Goal: Information Seeking & Learning: Learn about a topic

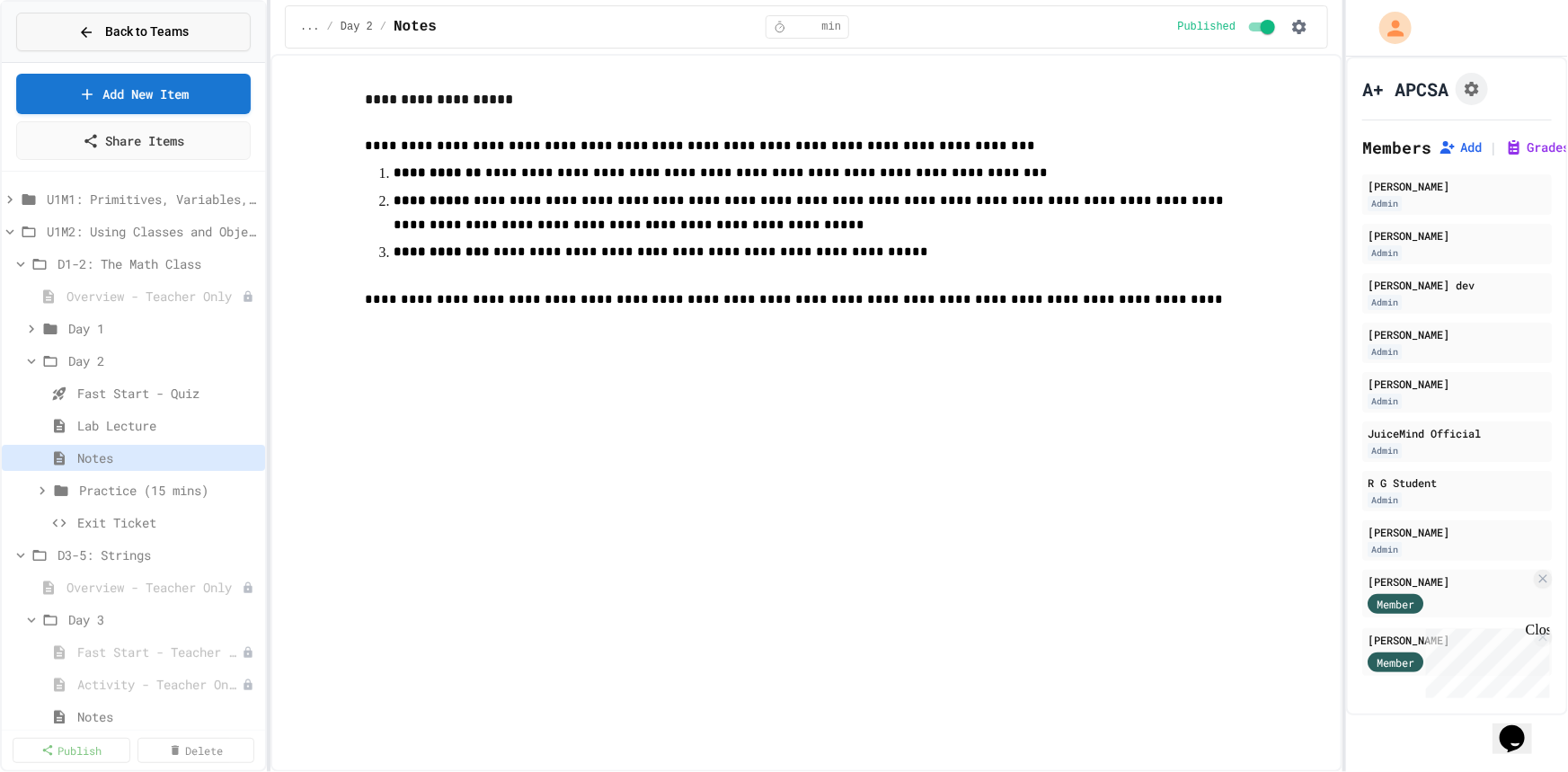
click at [165, 32] on span "Back to Teams" at bounding box center [147, 31] width 84 height 18
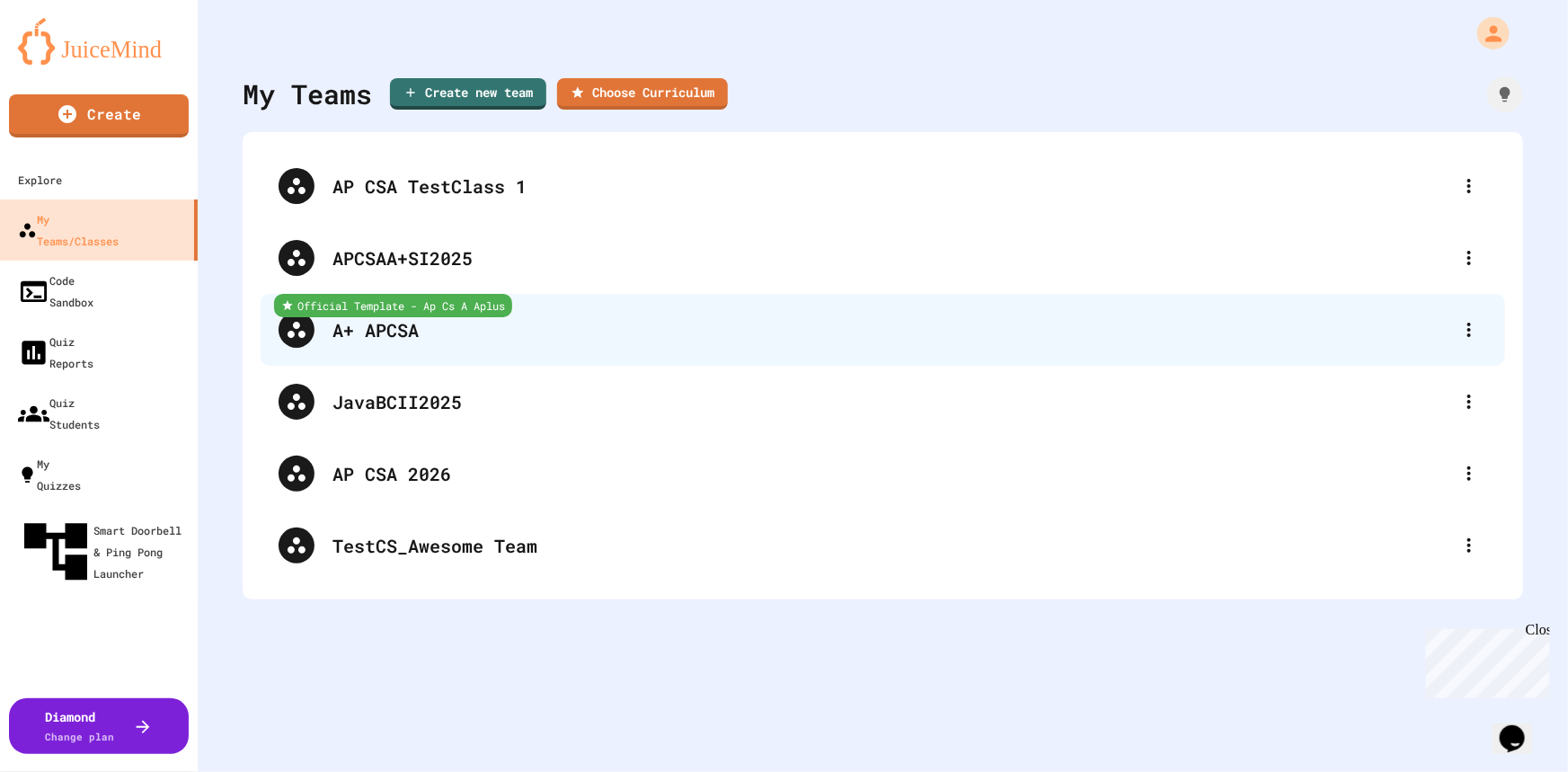
click at [410, 333] on div "A+ APCSA" at bounding box center [891, 329] width 1118 height 27
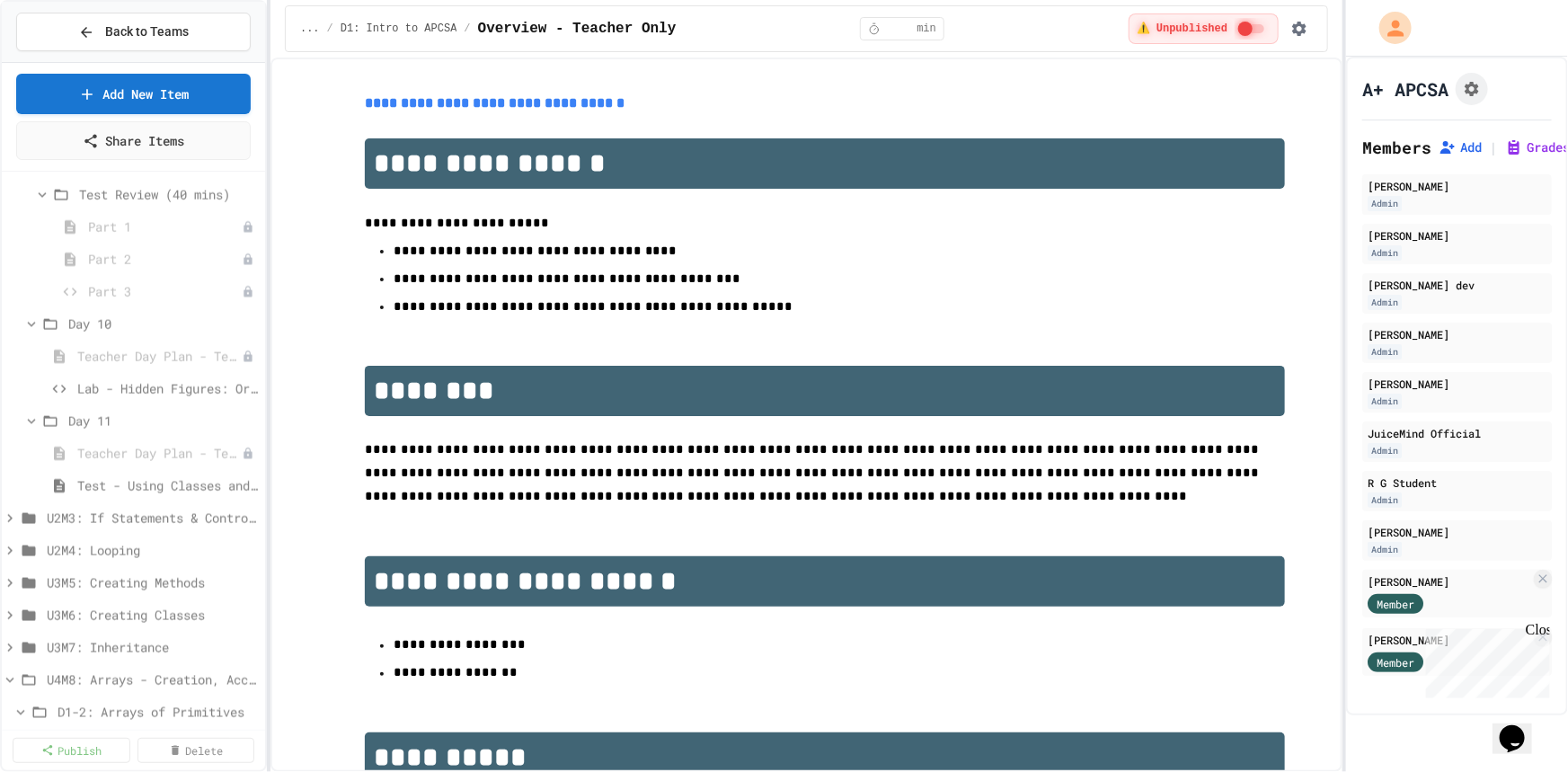
scroll to position [1307, 0]
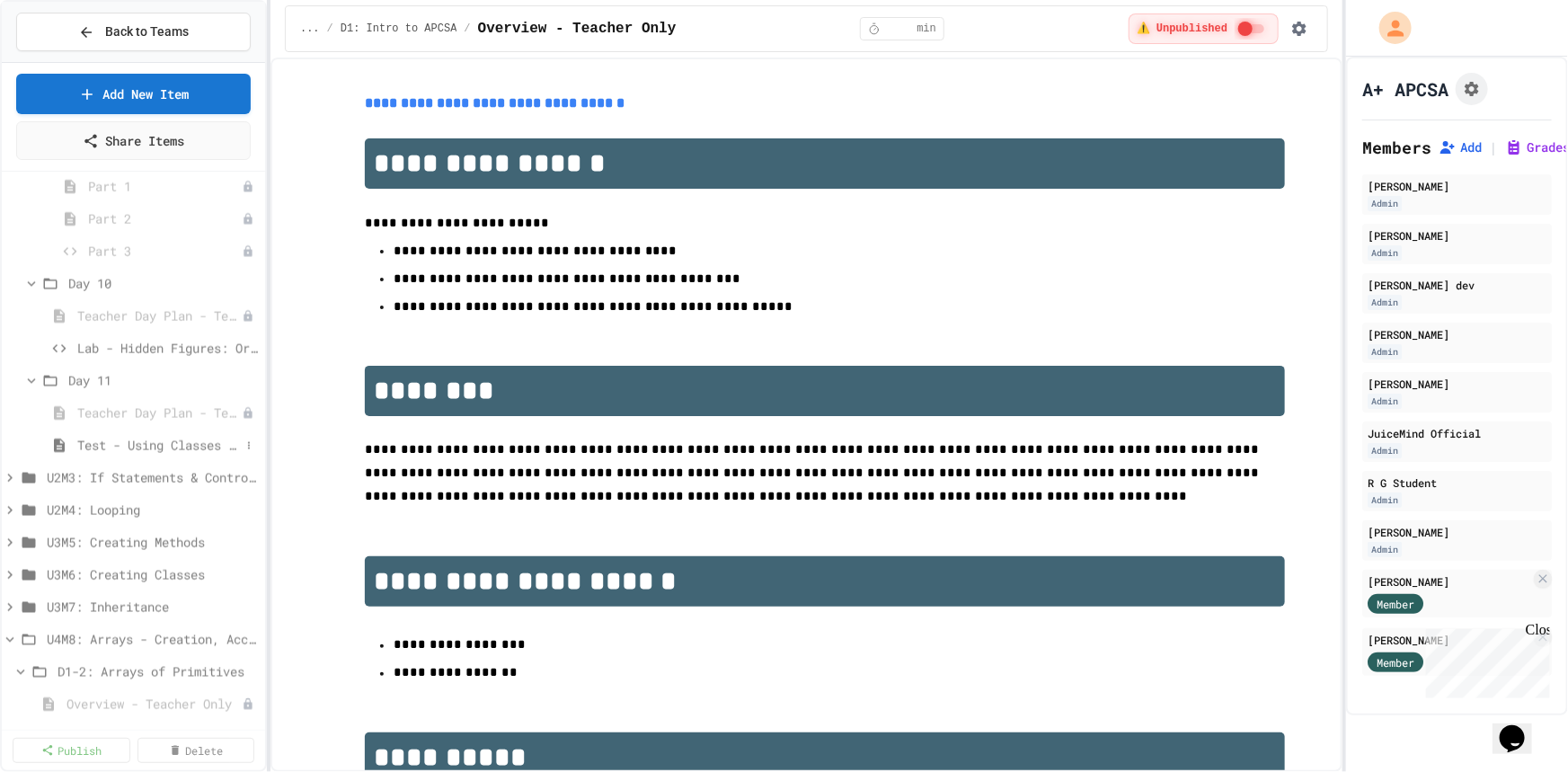
click at [172, 444] on span "Test - Using Classes and Objects" at bounding box center [159, 445] width 162 height 18
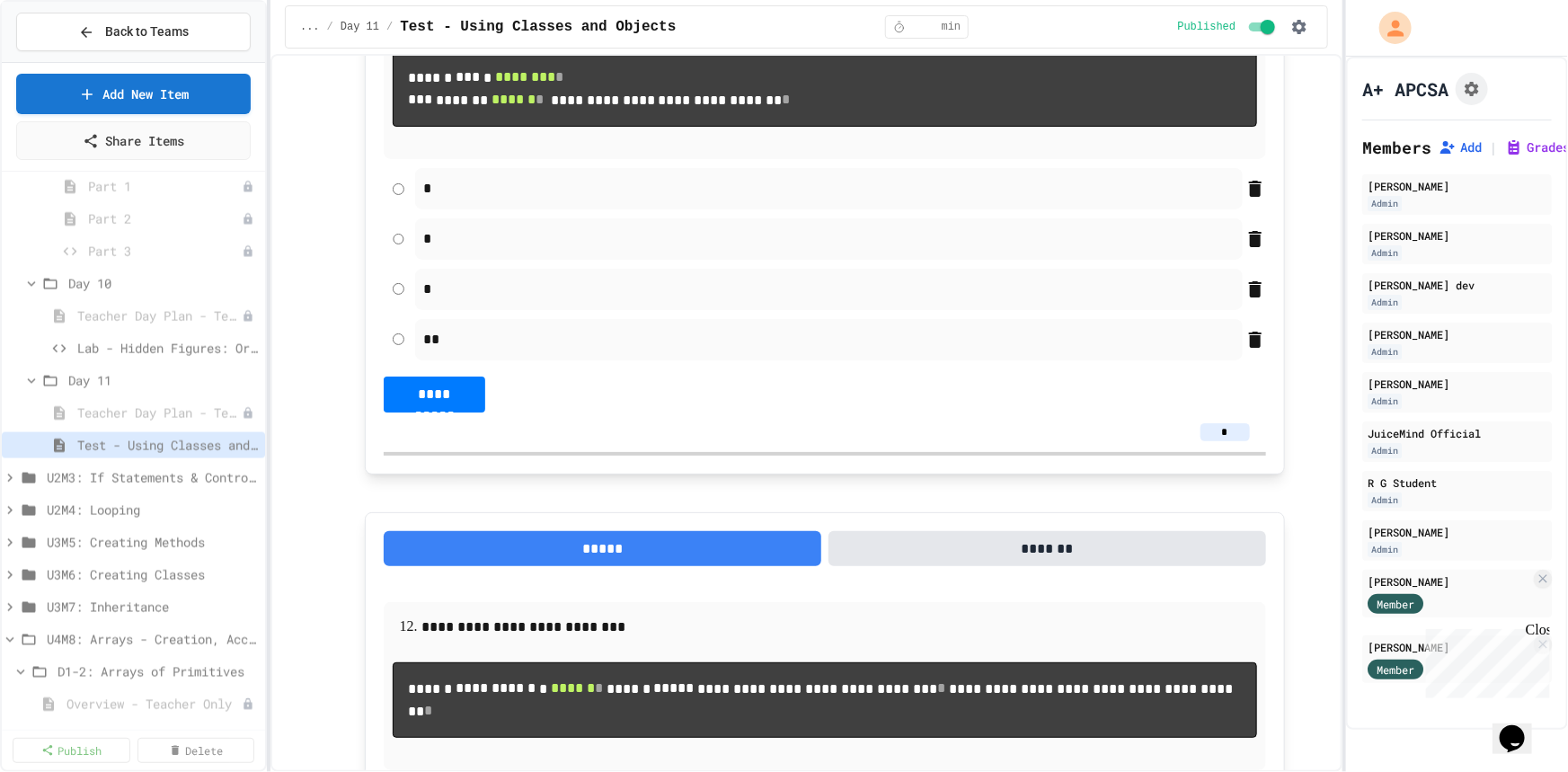
scroll to position [6537, 0]
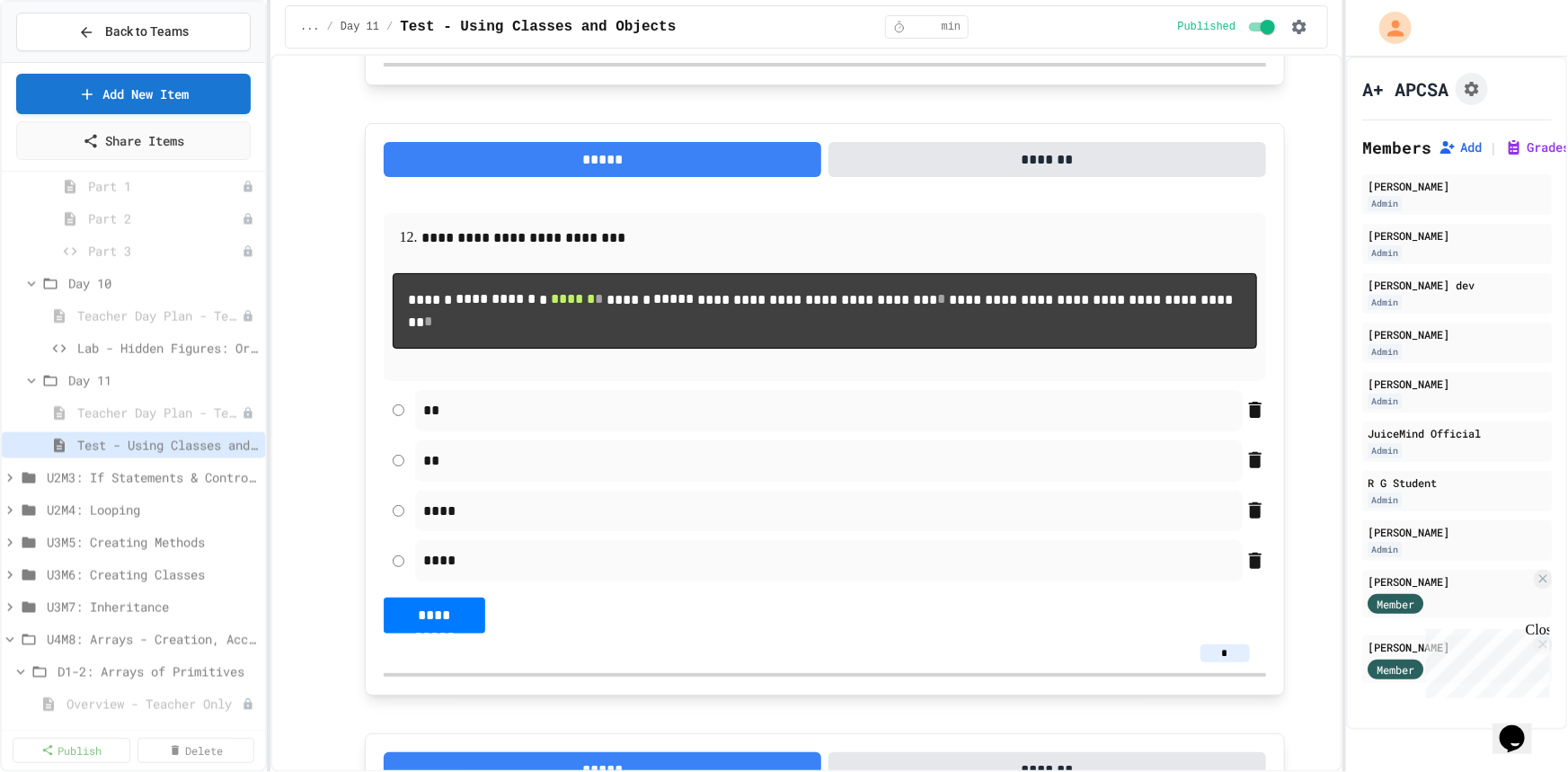
scroll to position [6945, 0]
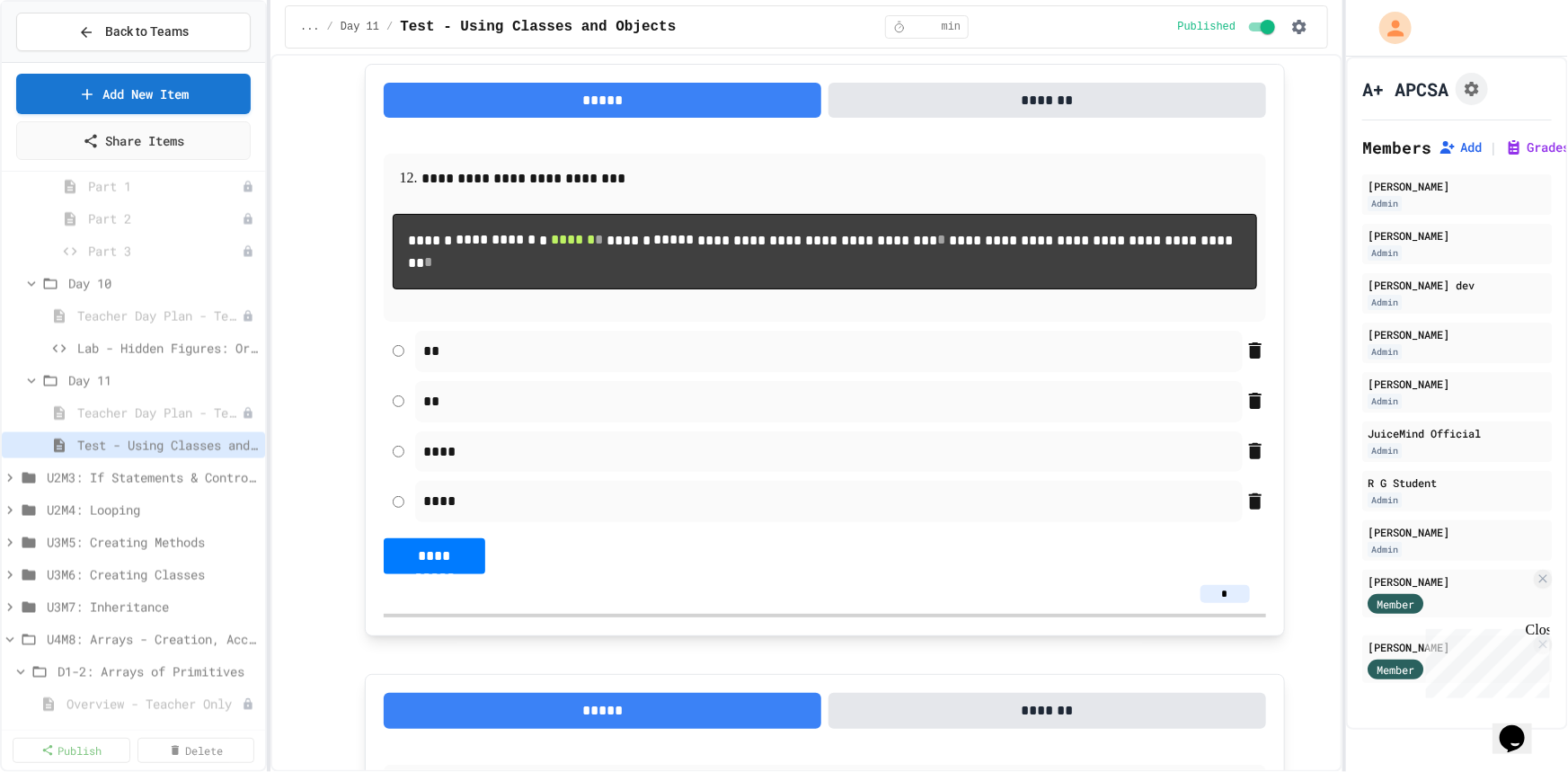
click at [1036, 119] on button "*******" at bounding box center [1047, 101] width 438 height 36
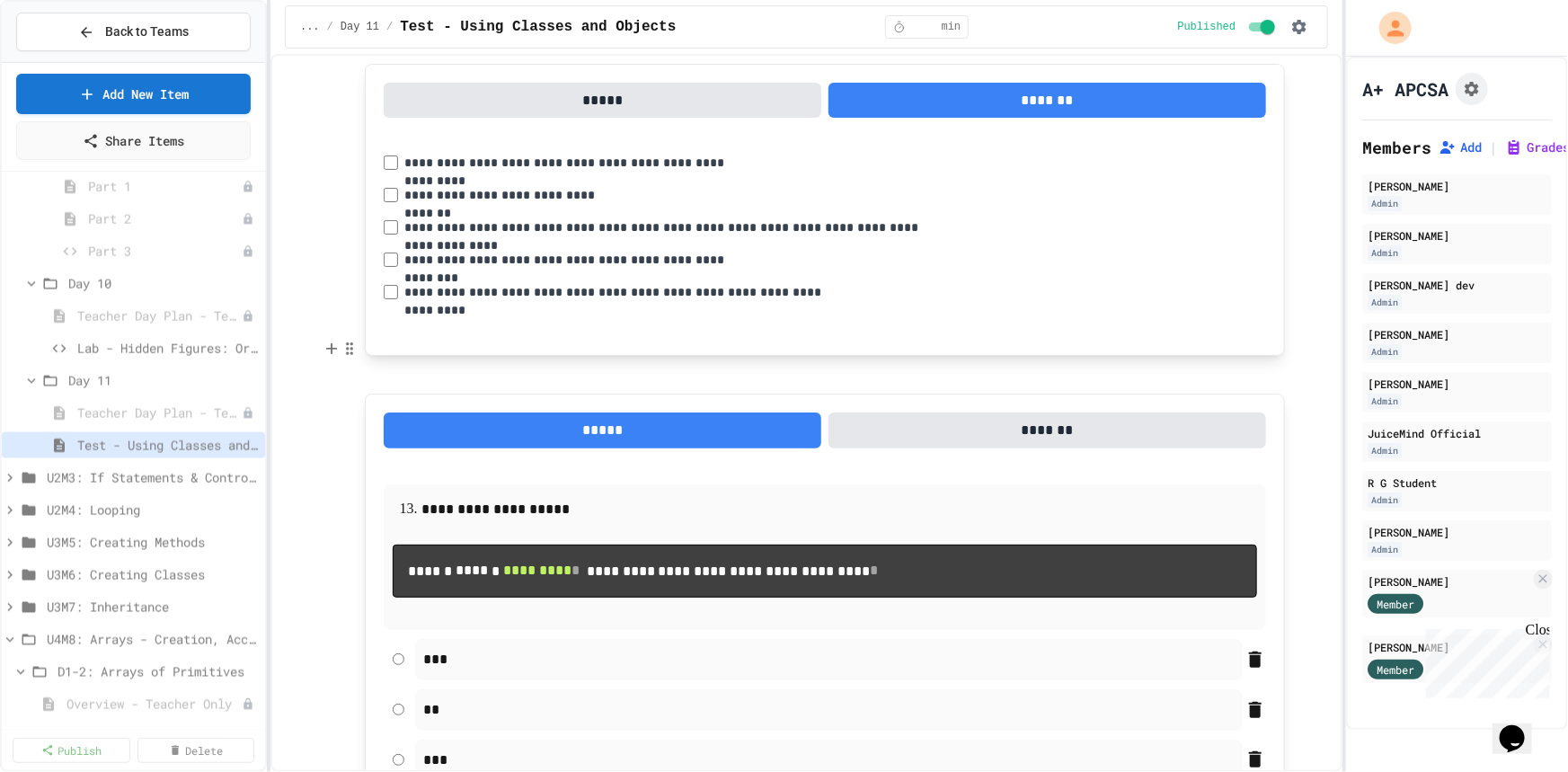
click at [596, 119] on button "*****" at bounding box center [602, 101] width 438 height 36
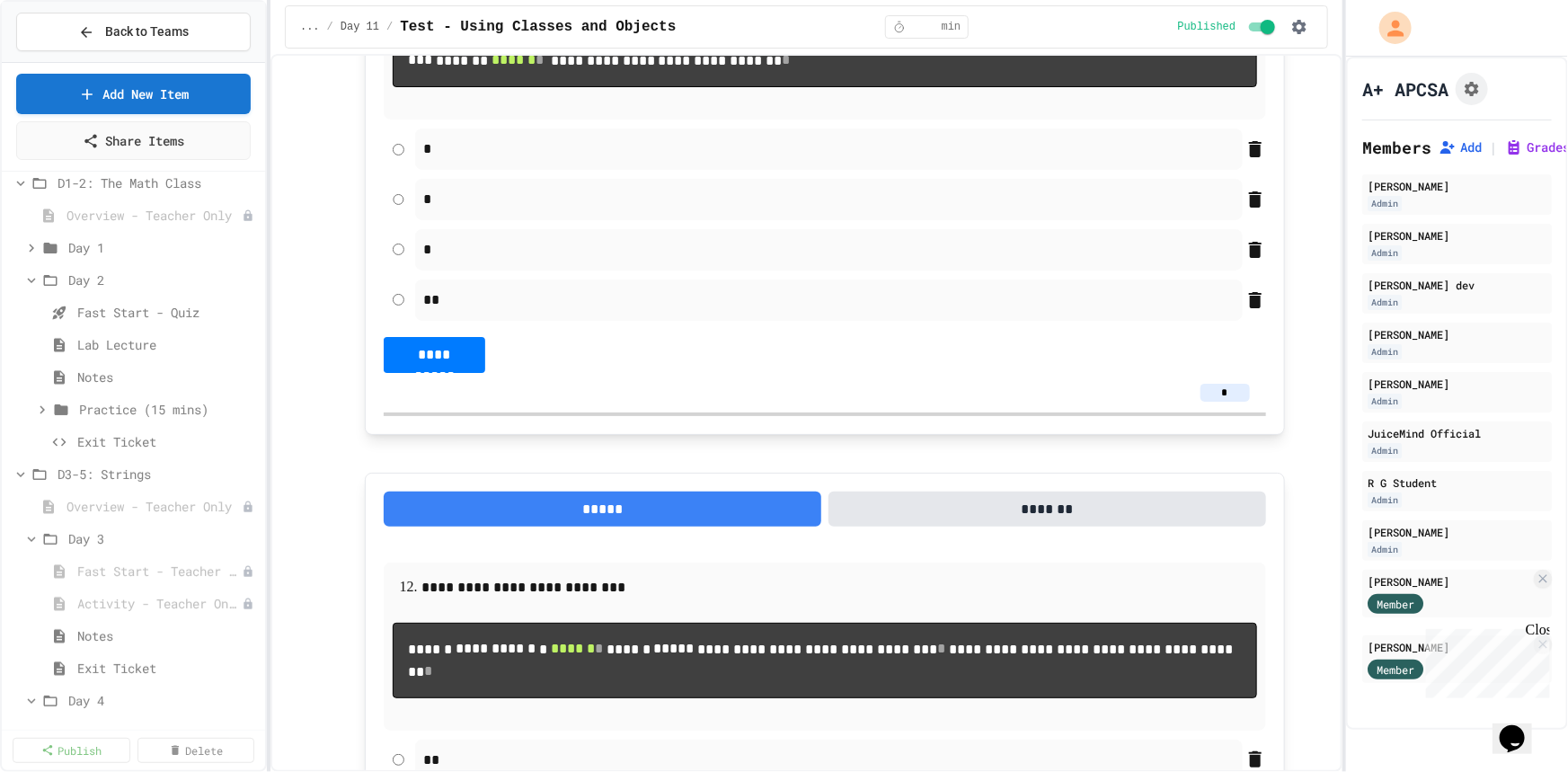
scroll to position [0, 0]
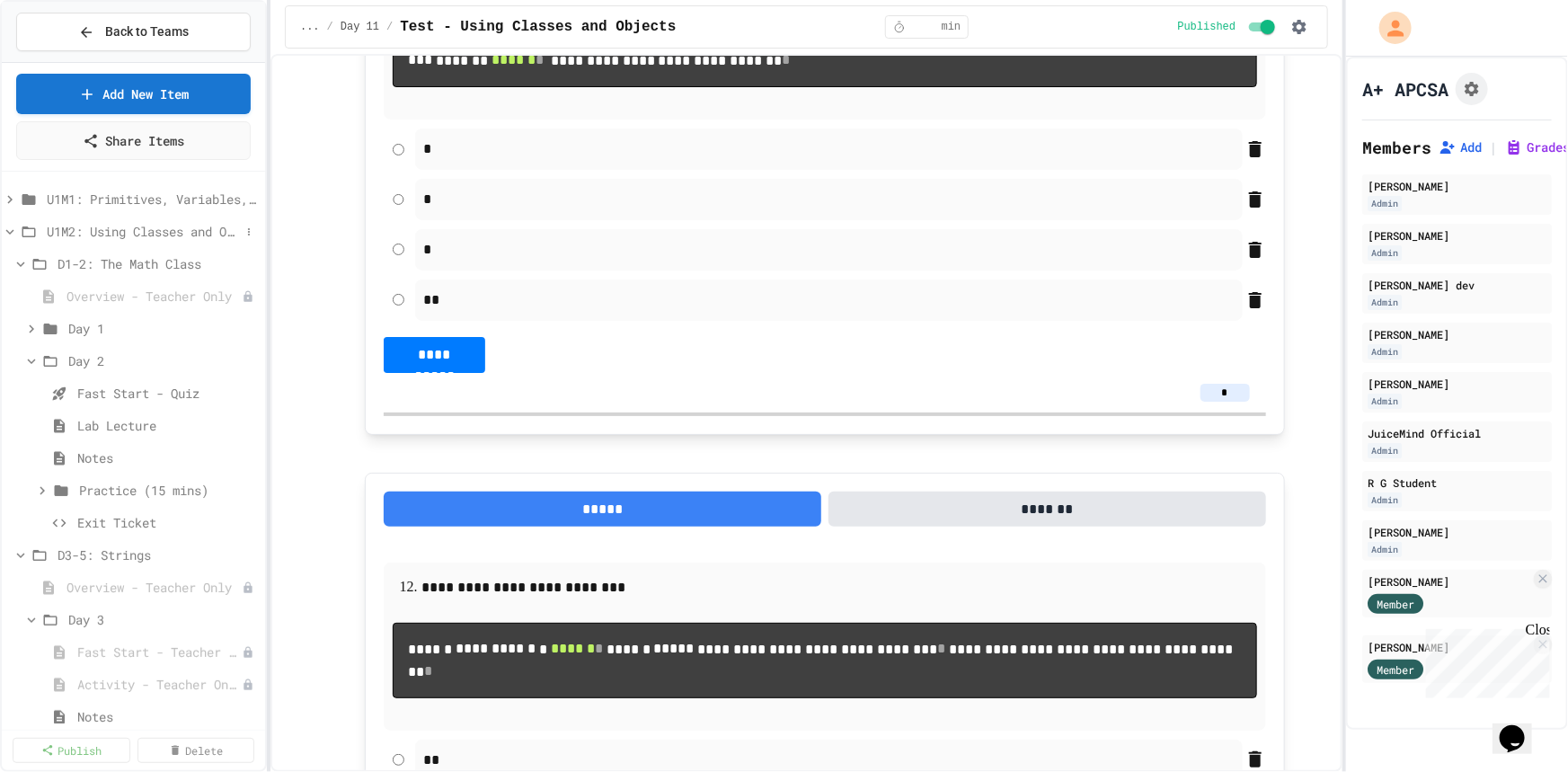
click at [9, 232] on icon at bounding box center [10, 232] width 8 height 6
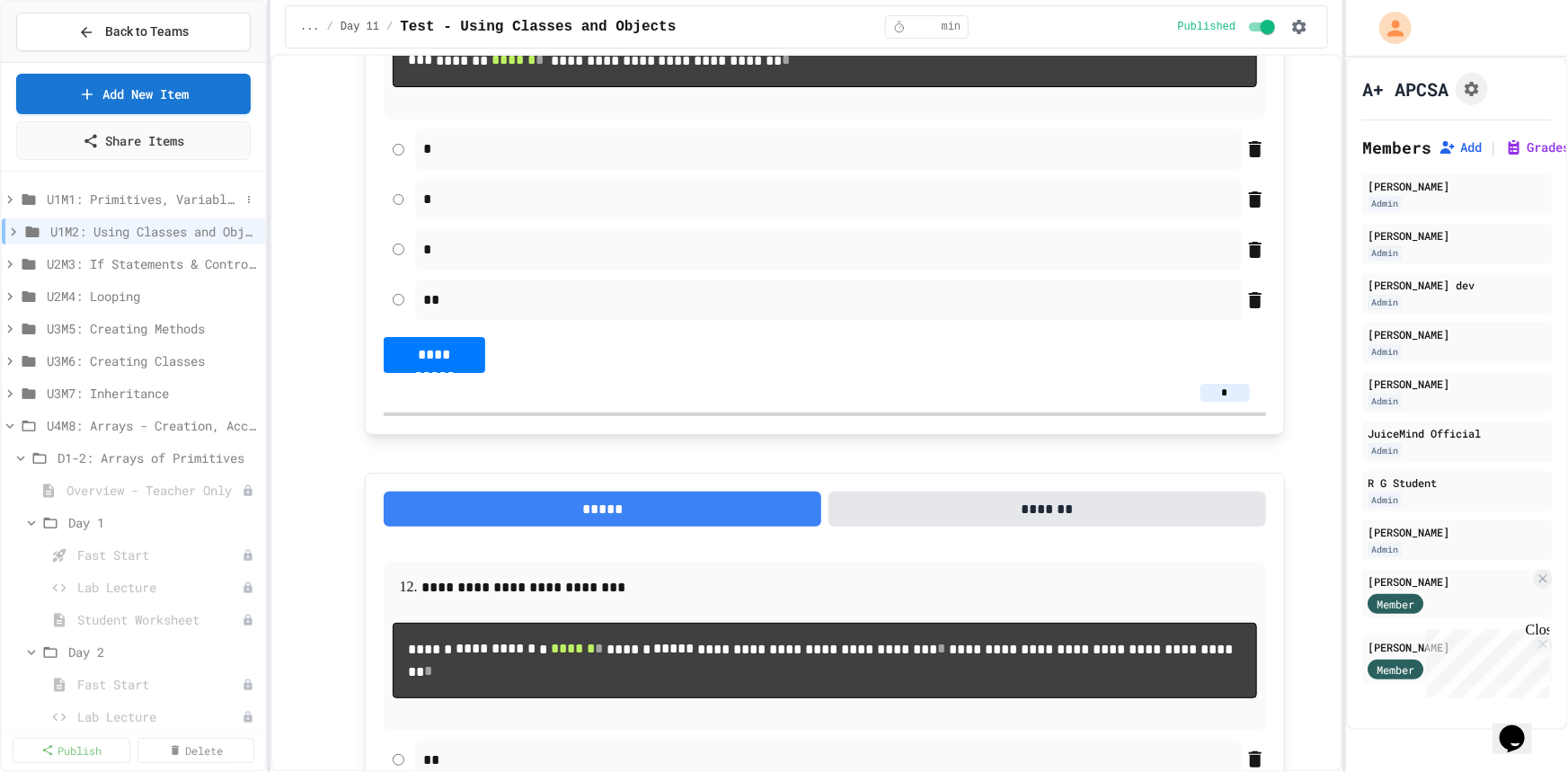
click at [10, 197] on icon at bounding box center [10, 198] width 6 height 8
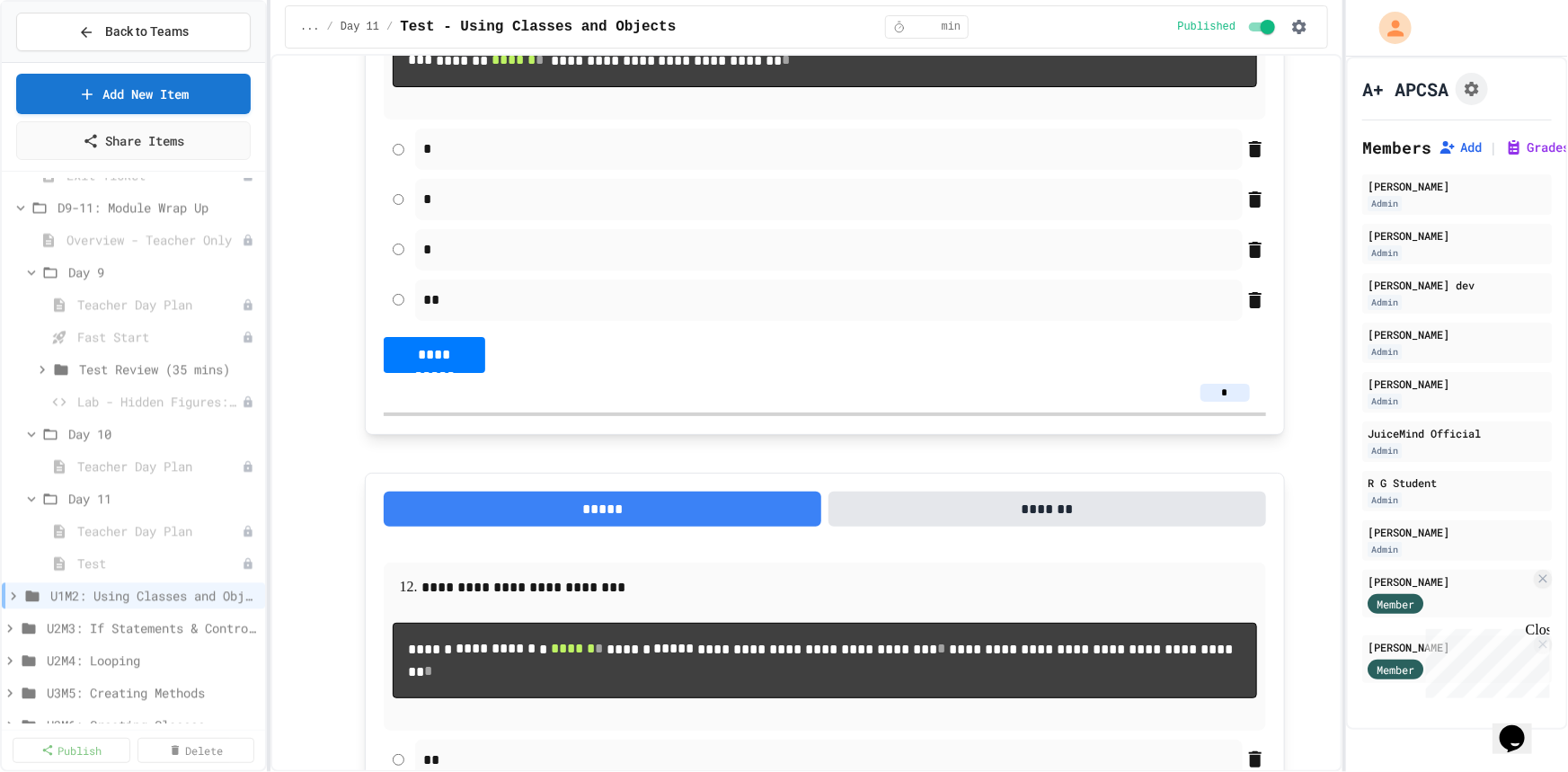
scroll to position [2042, 0]
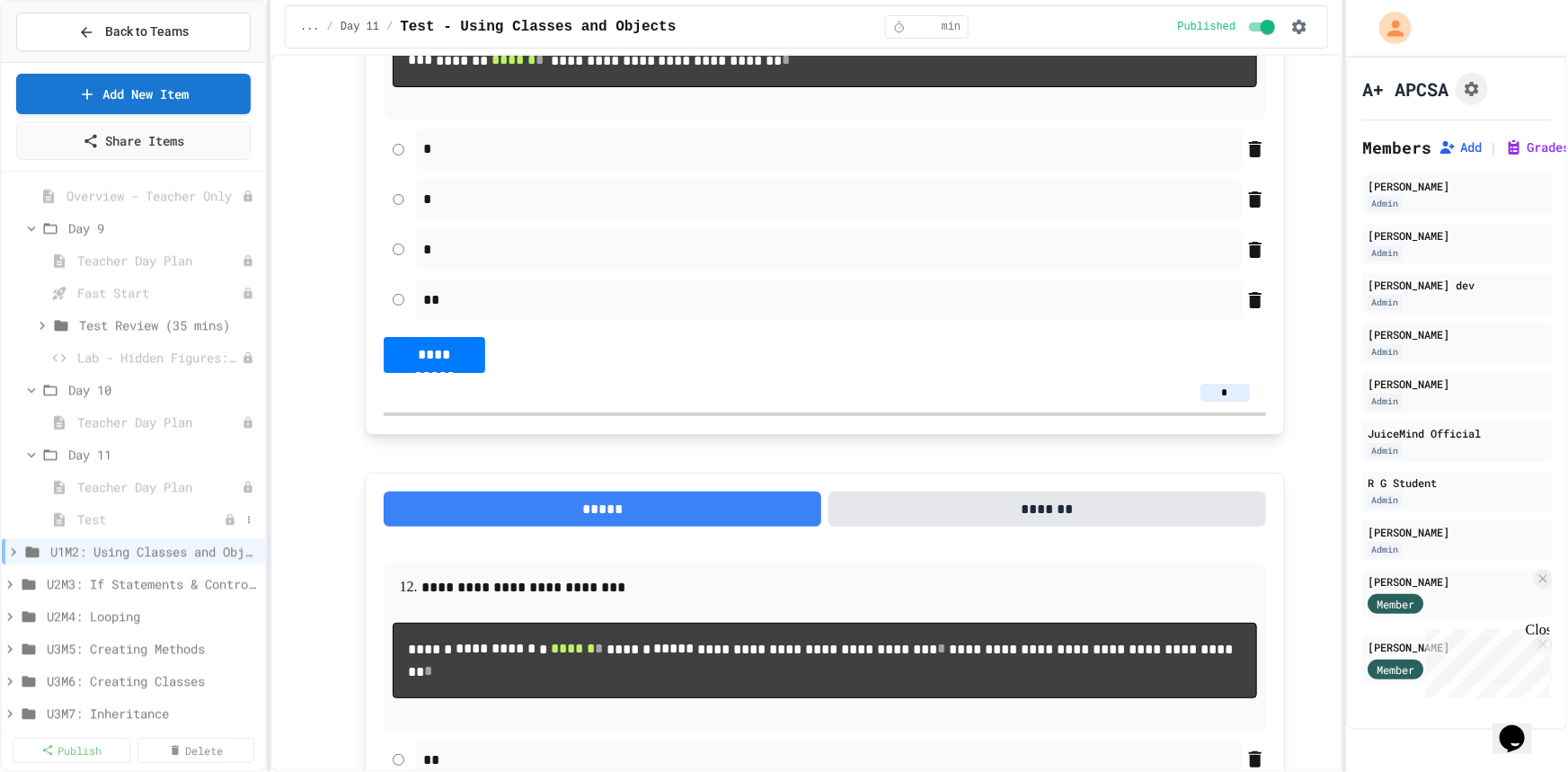
click at [92, 516] on span "Test" at bounding box center [150, 519] width 147 height 18
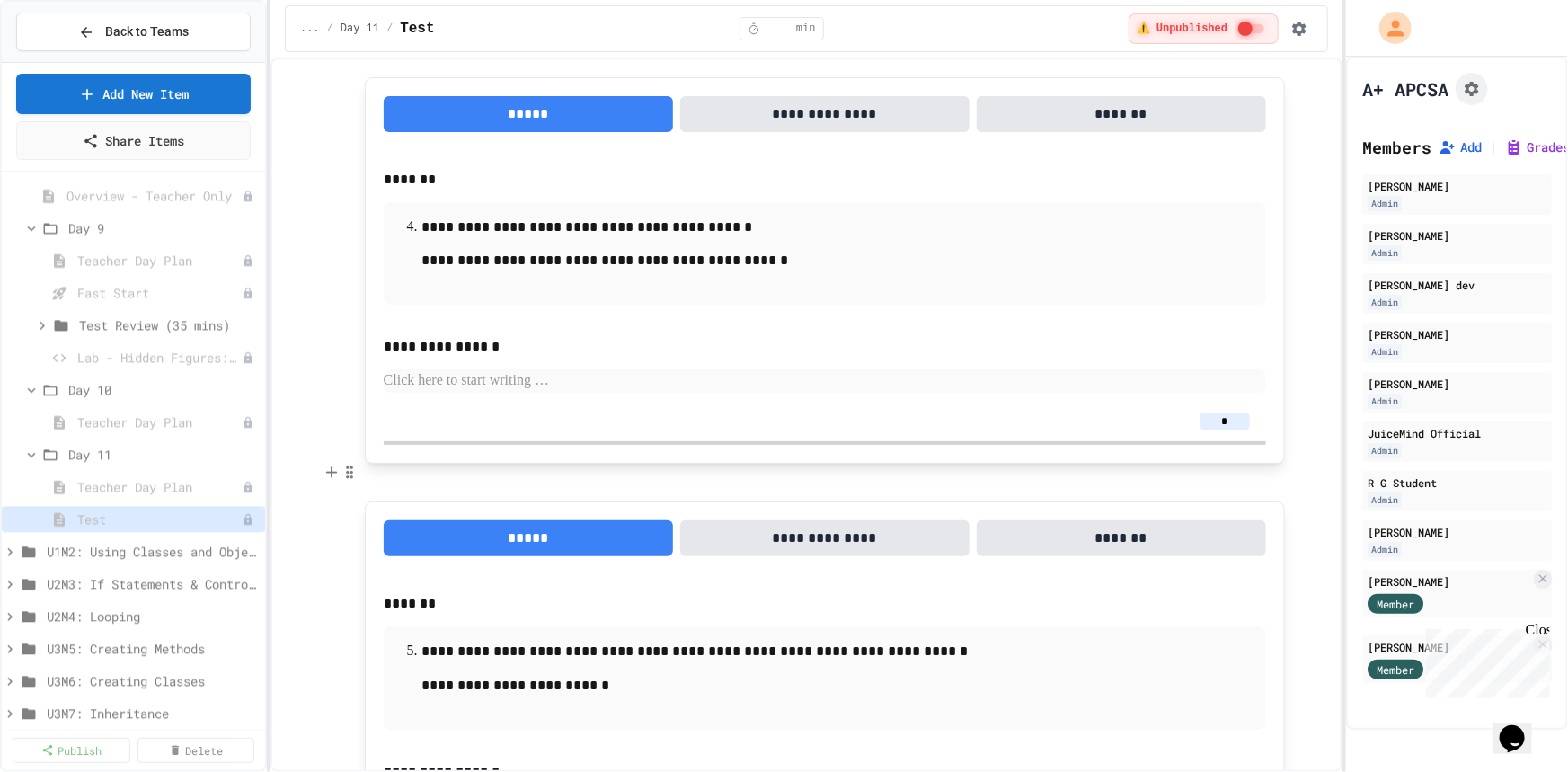
scroll to position [13973, 0]
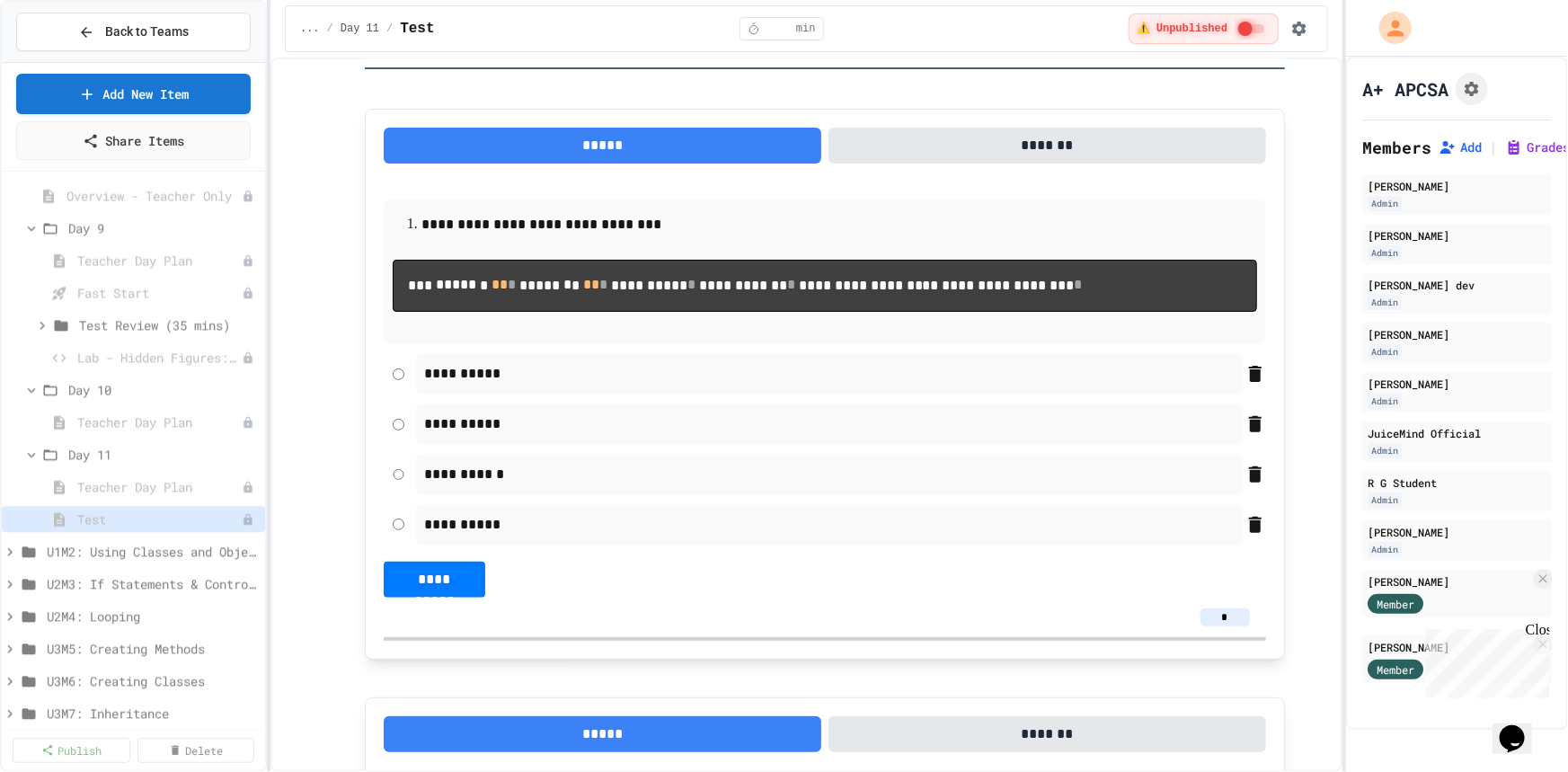
scroll to position [408, 0]
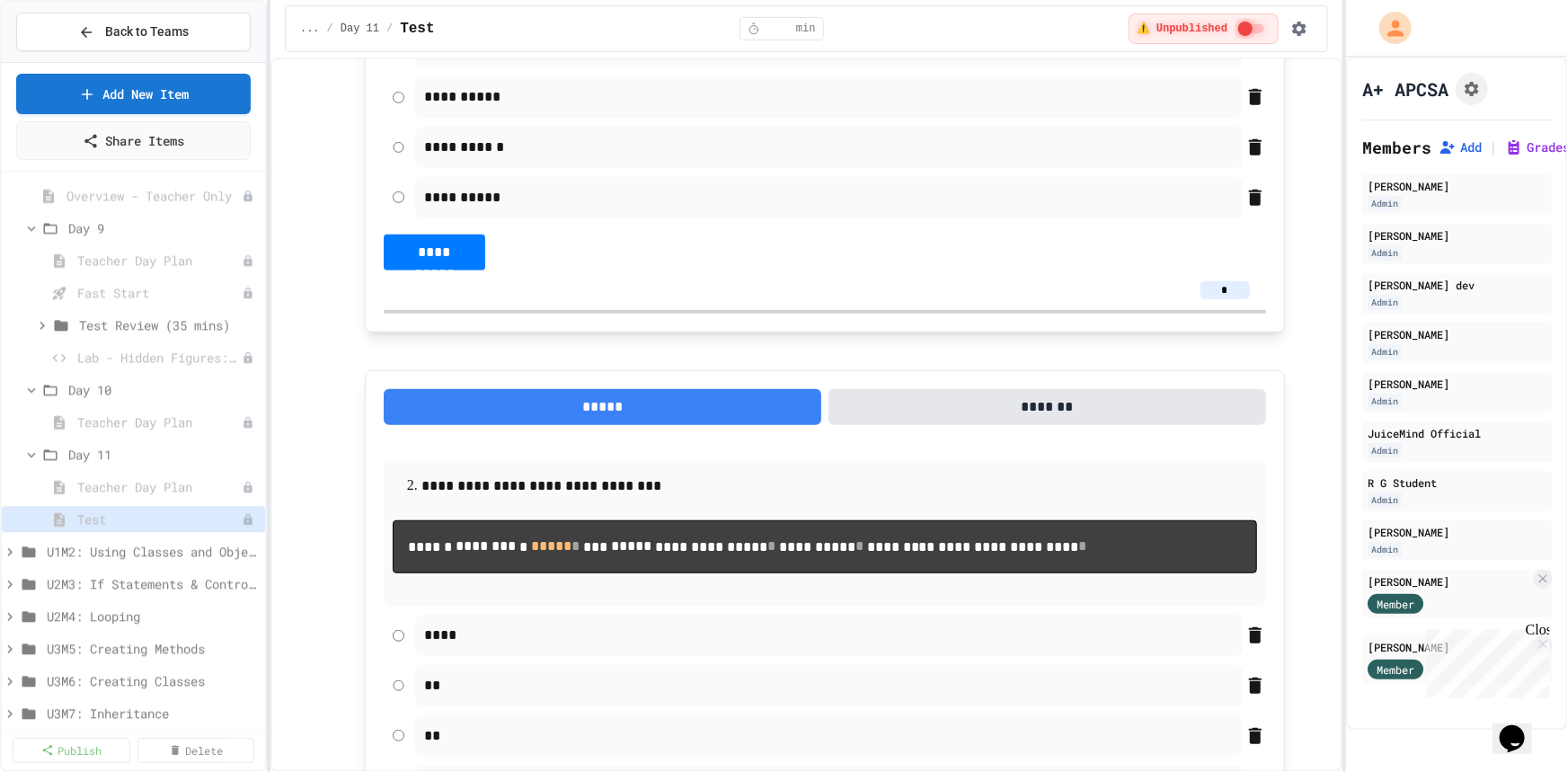
click at [1220, 300] on input "*" at bounding box center [1225, 290] width 50 height 18
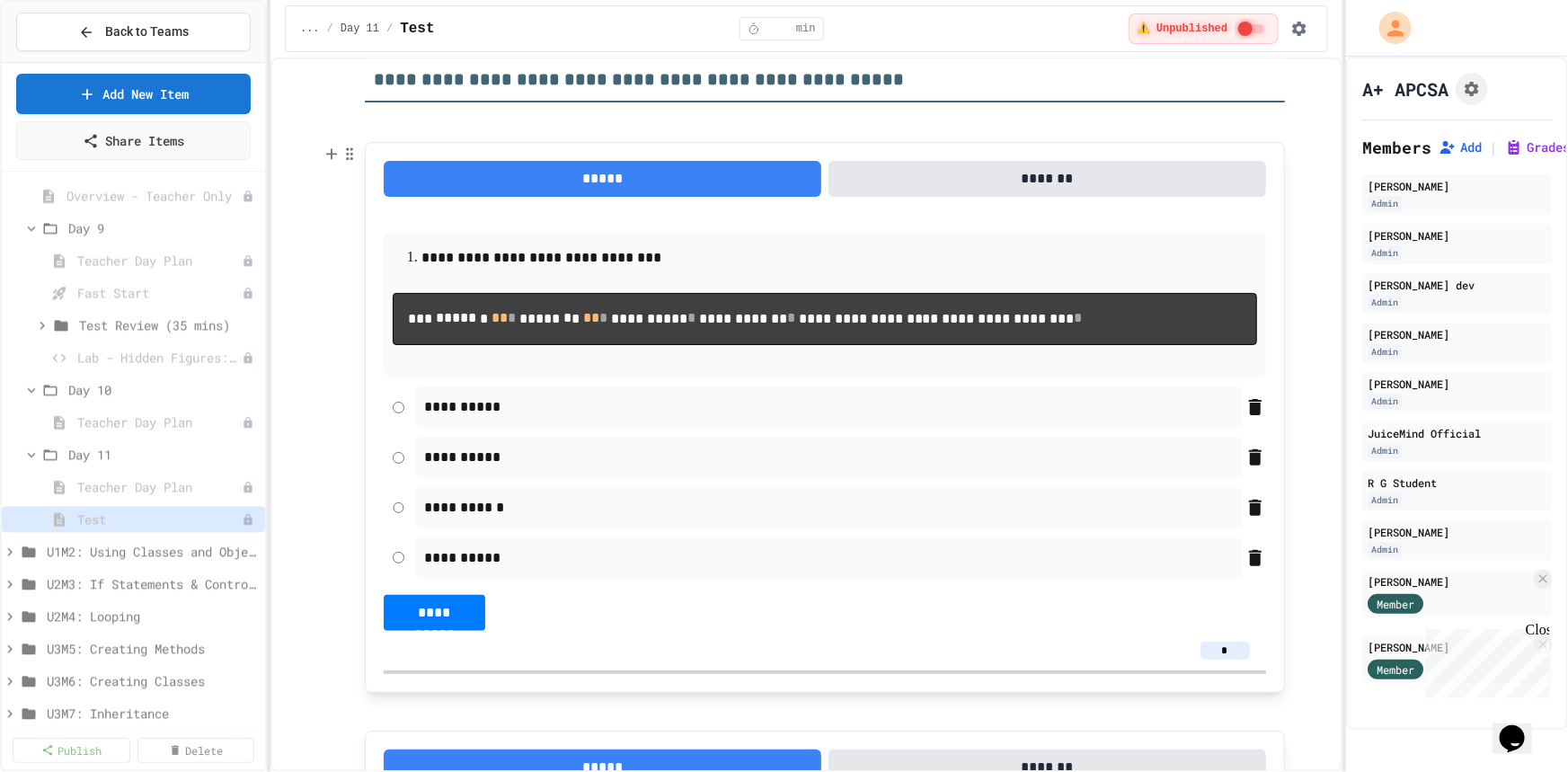
scroll to position [0, 0]
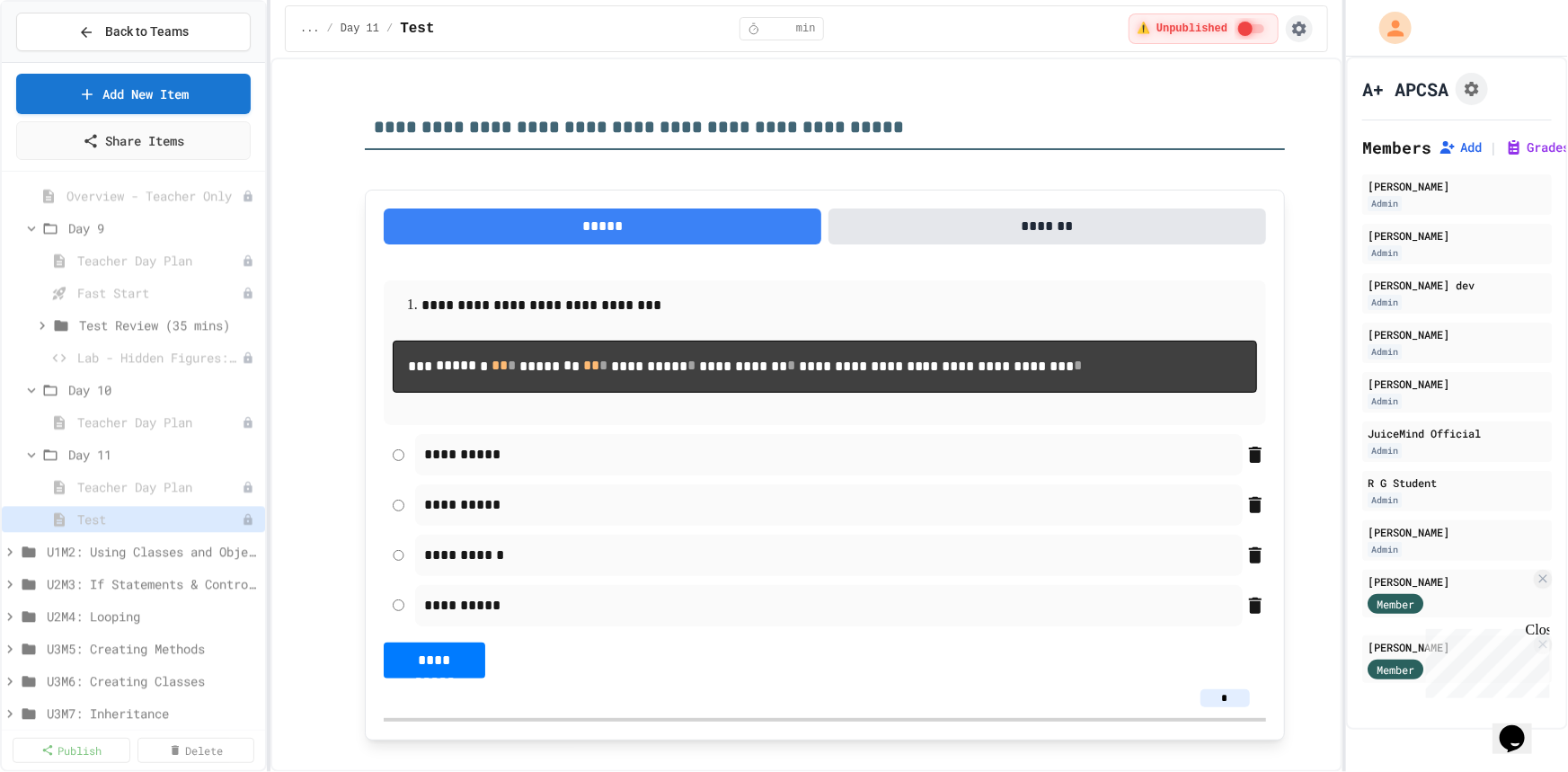
click at [1302, 29] on icon "button" at bounding box center [1298, 28] width 18 height 18
click at [978, 771] on div at bounding box center [784, 774] width 1568 height 0
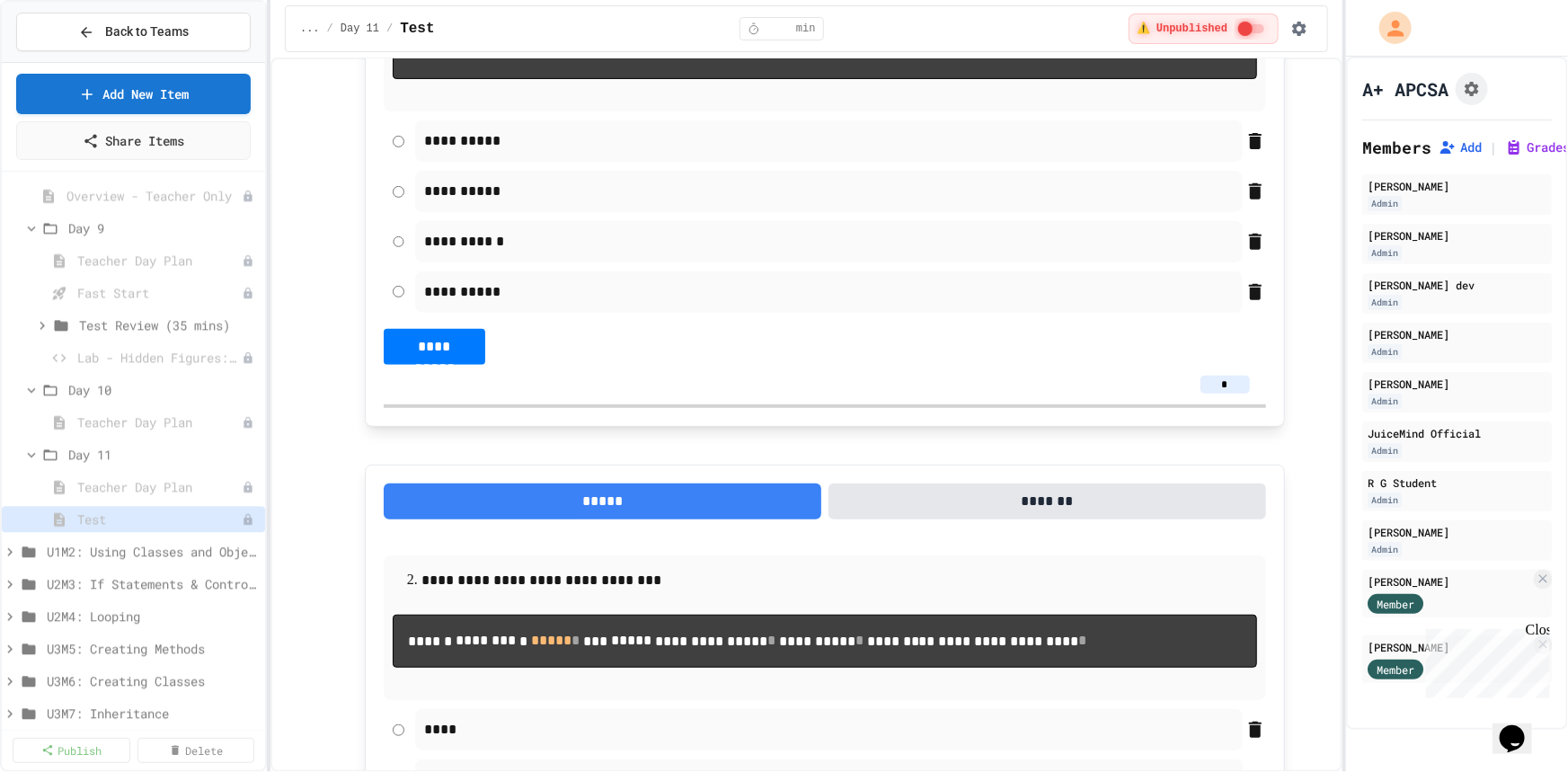
scroll to position [327, 0]
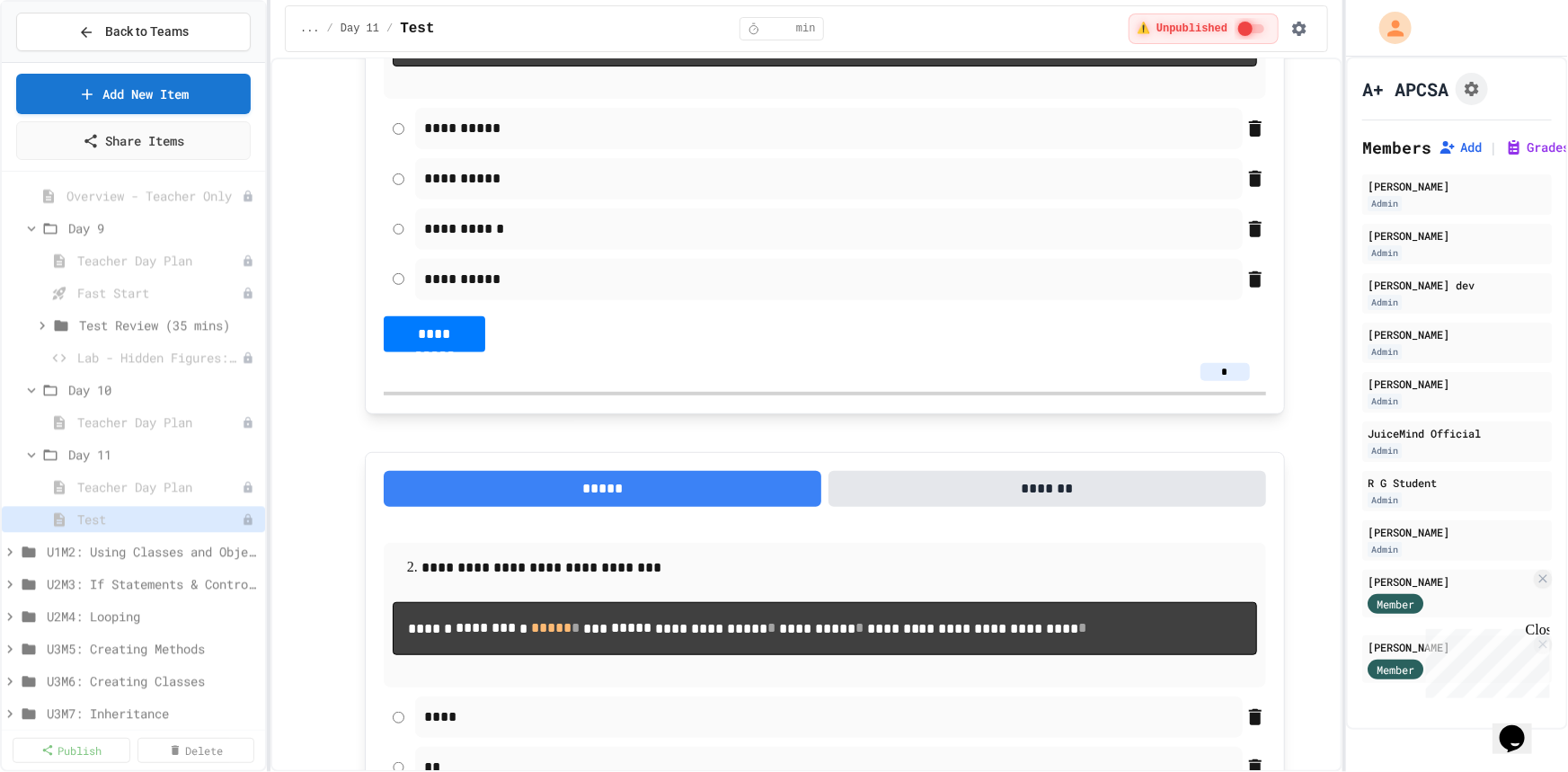
drag, startPoint x: 1220, startPoint y: 468, endPoint x: 1211, endPoint y: 468, distance: 9.0
click at [1211, 381] on input "*" at bounding box center [1225, 372] width 50 height 18
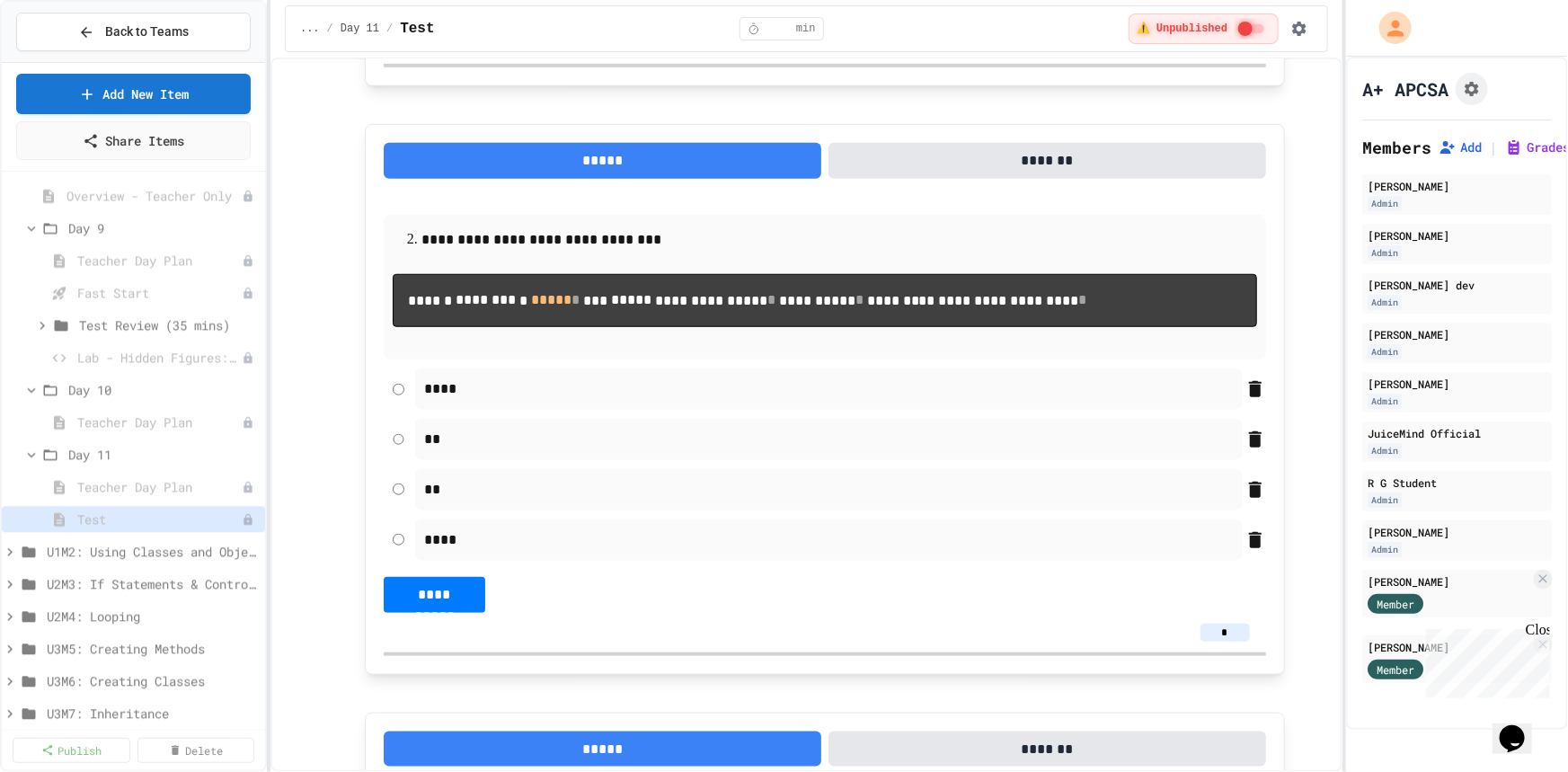
scroll to position [817, 0]
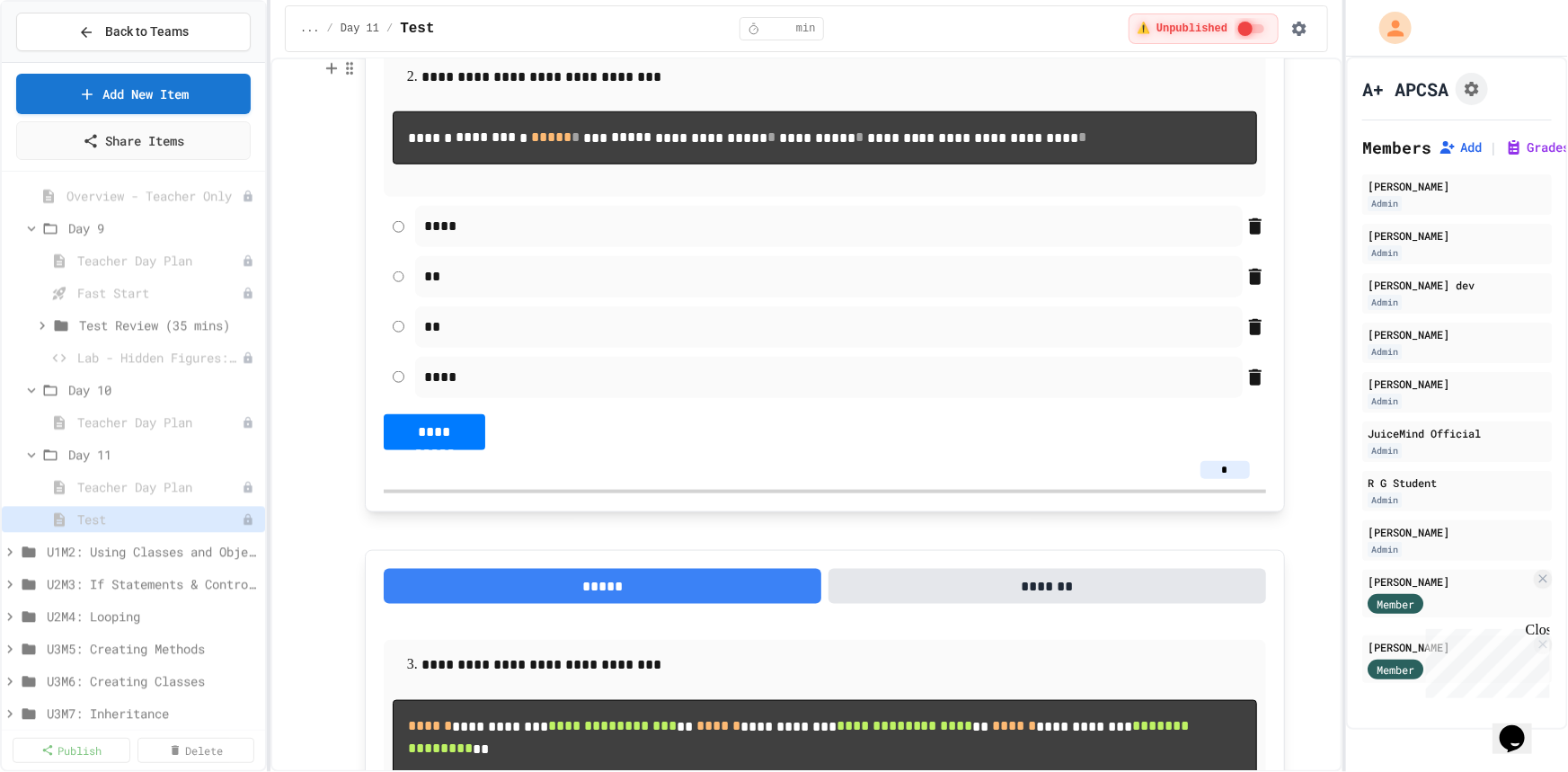
type input "*"
click at [1221, 479] on input "*" at bounding box center [1225, 469] width 50 height 18
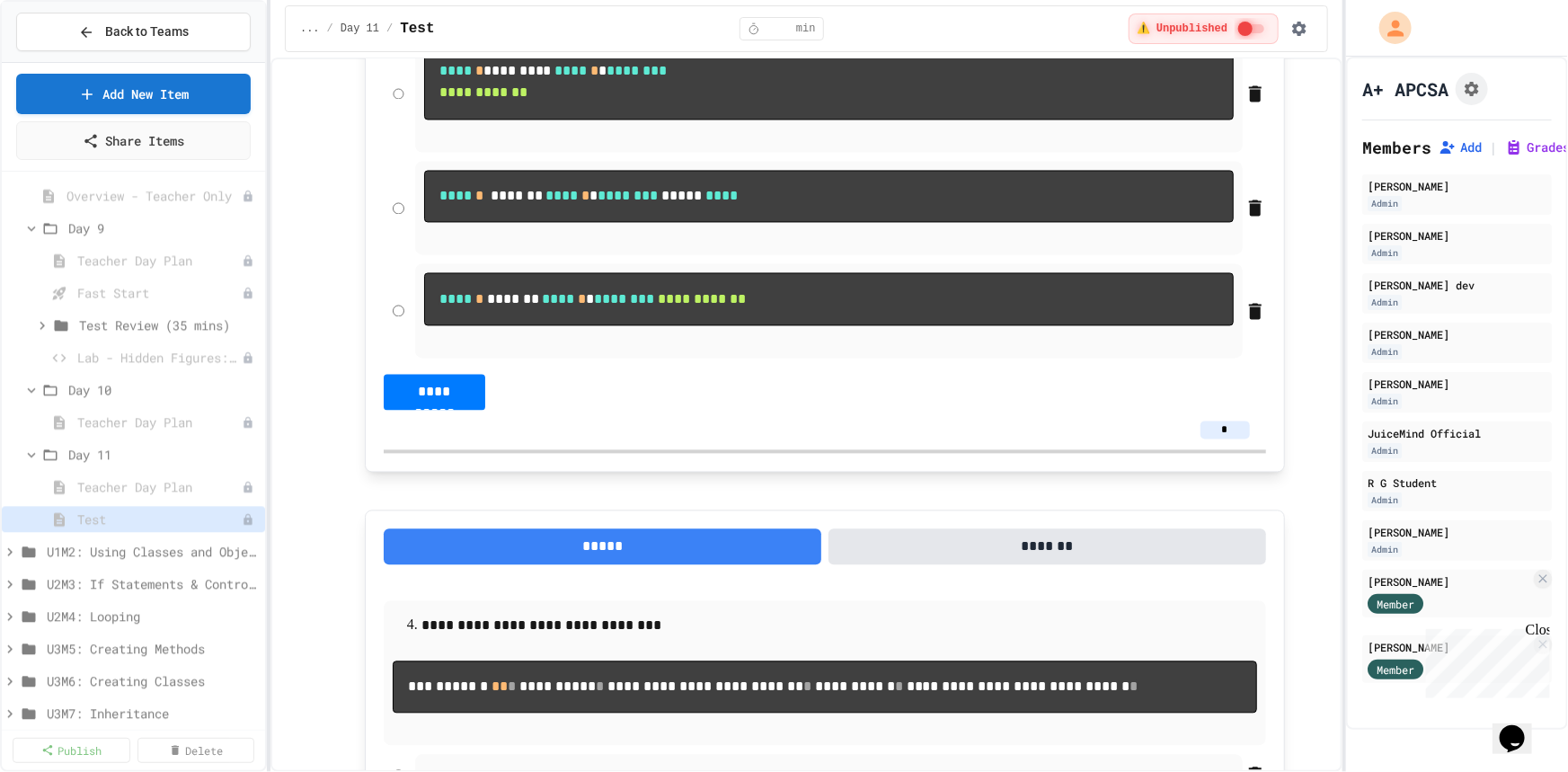
scroll to position [1961, 0]
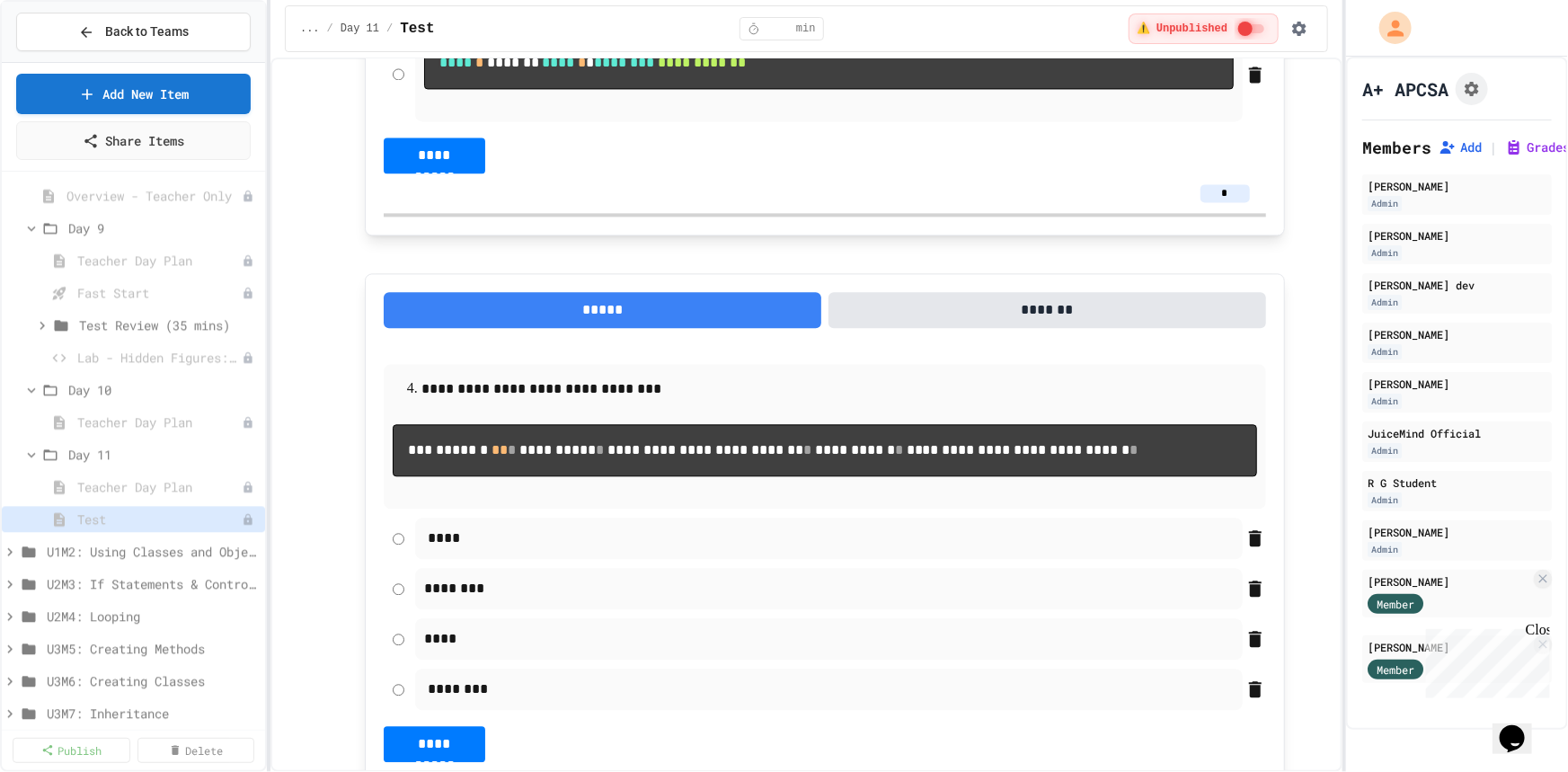
type input "*"
drag, startPoint x: 1213, startPoint y: 486, endPoint x: 1222, endPoint y: 486, distance: 9.0
click at [1222, 202] on input "*" at bounding box center [1225, 193] width 50 height 18
click at [1215, 202] on input "*" at bounding box center [1225, 193] width 50 height 18
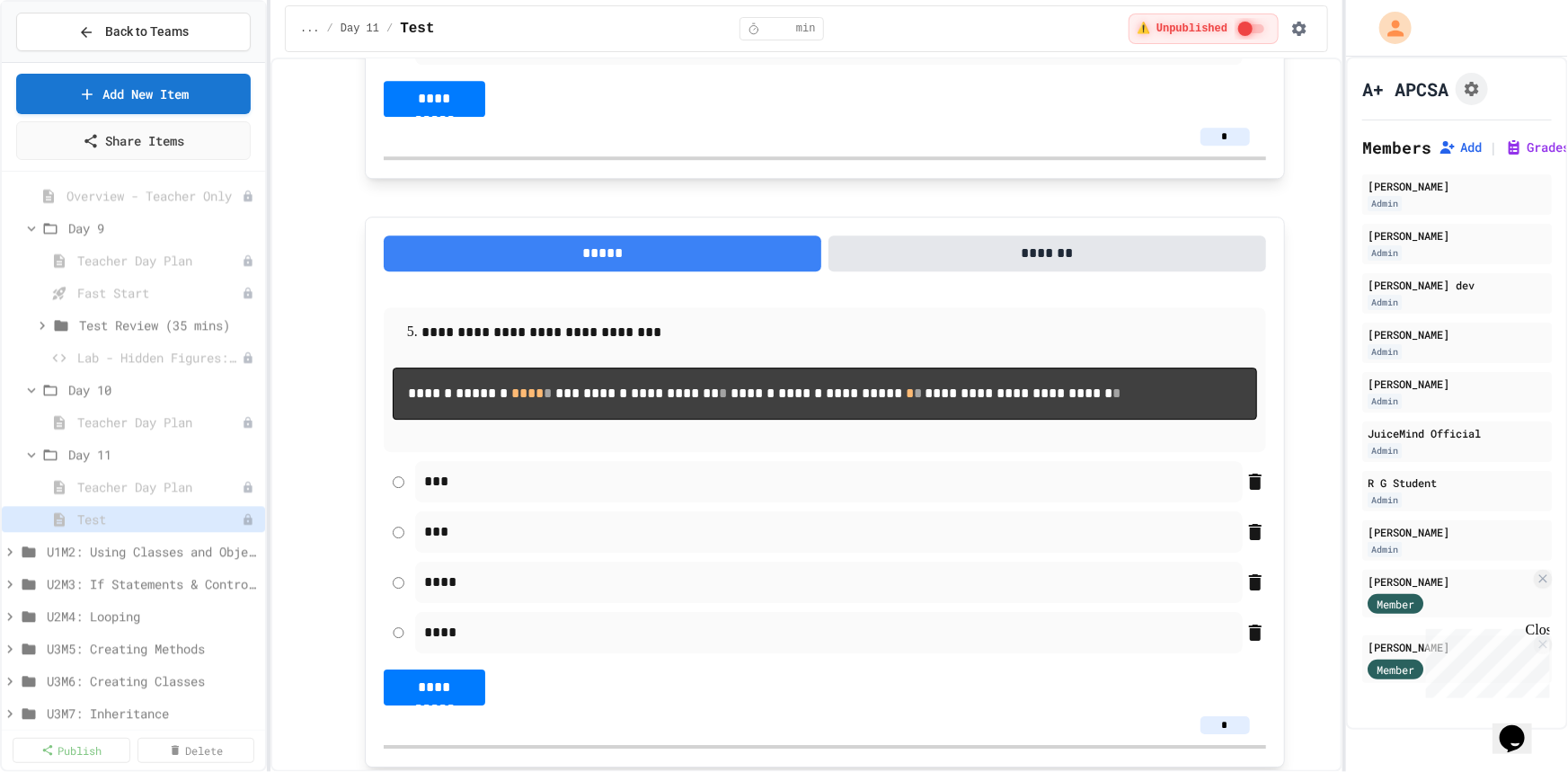
scroll to position [2697, 0]
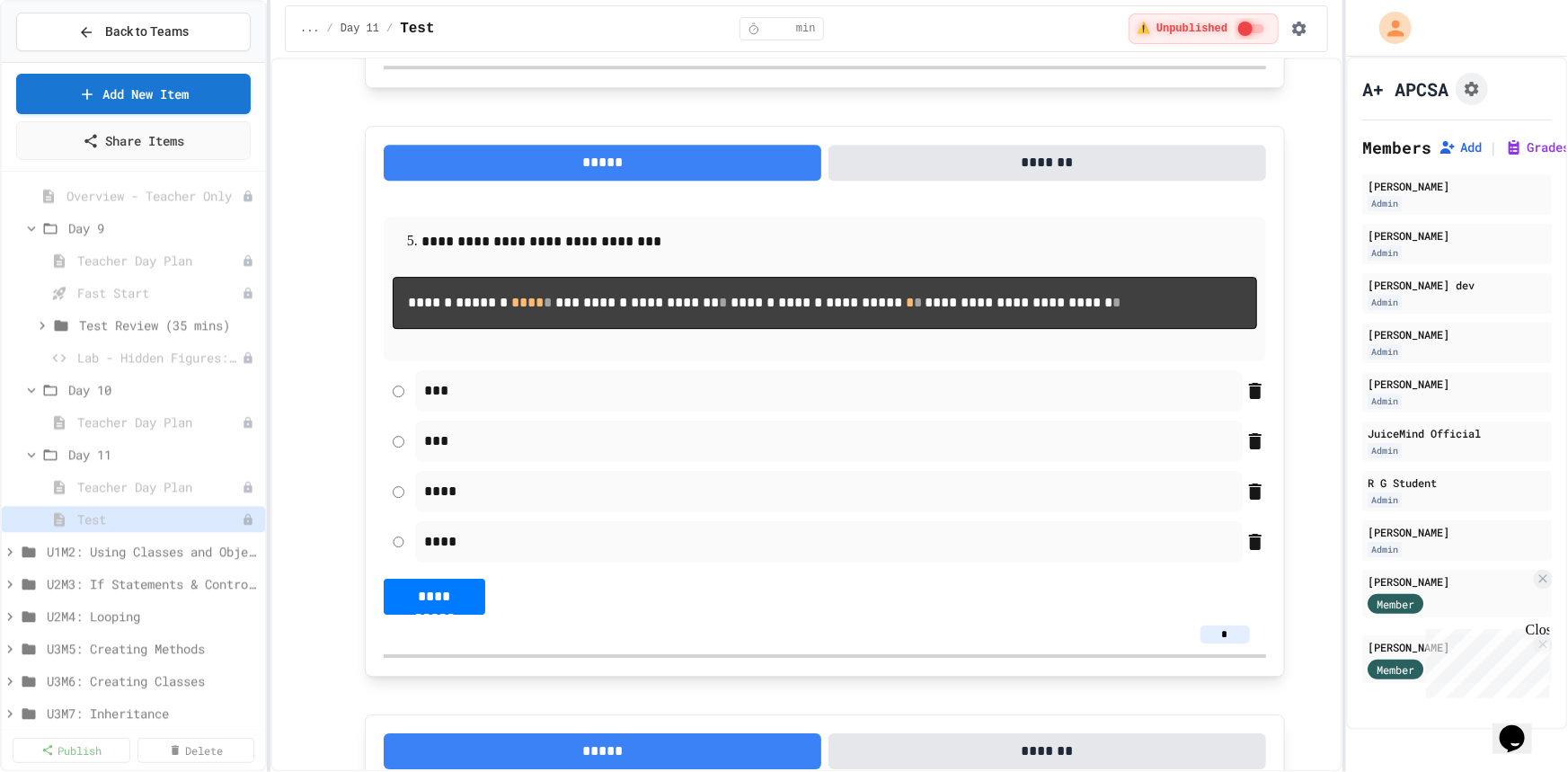
type input "*"
drag, startPoint x: 1225, startPoint y: 436, endPoint x: 1207, endPoint y: 436, distance: 18.0
click at [1207, 54] on input "*" at bounding box center [1225, 45] width 50 height 18
click at [1213, 54] on input "*" at bounding box center [1225, 45] width 50 height 18
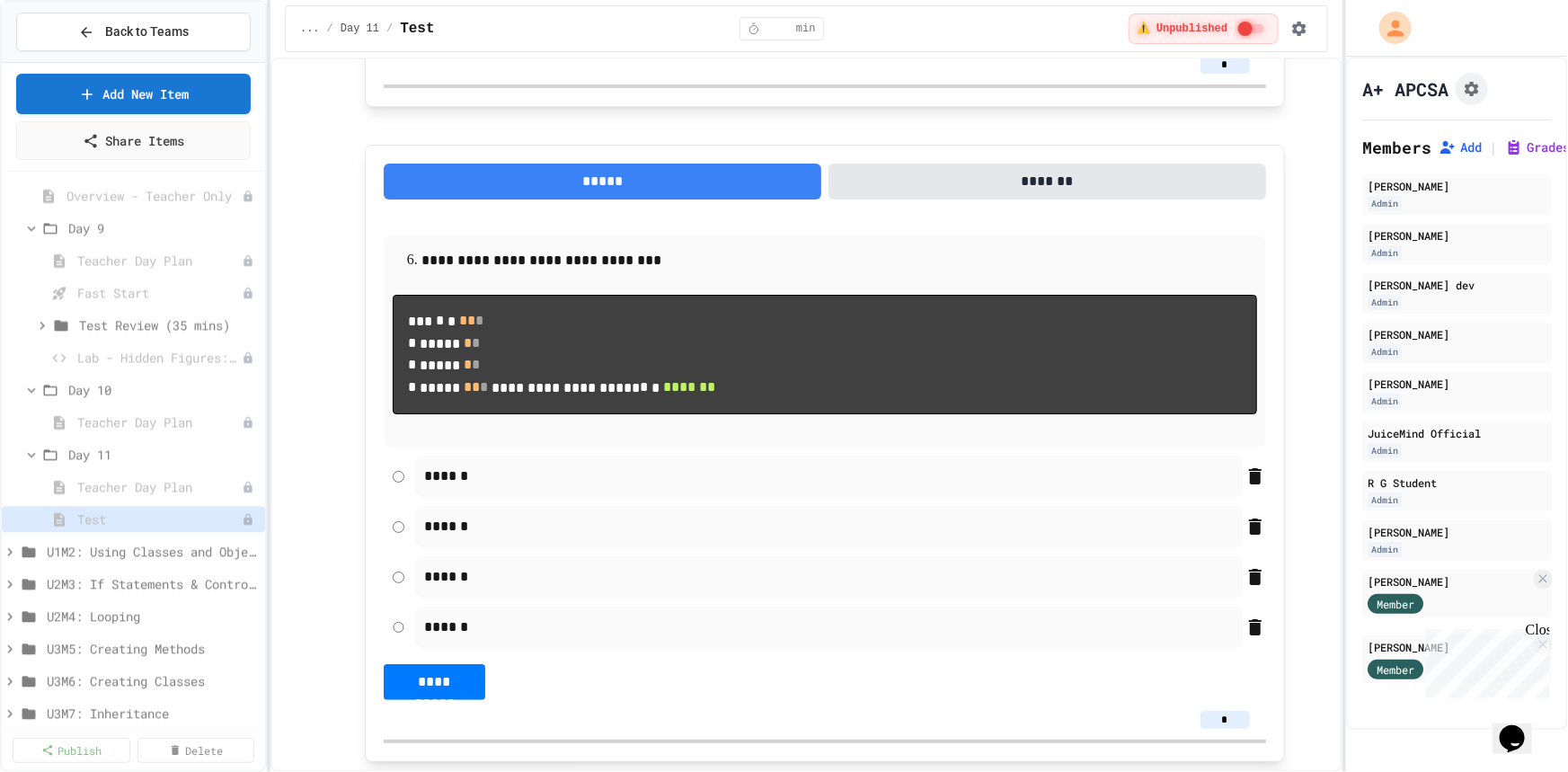
scroll to position [3268, 0]
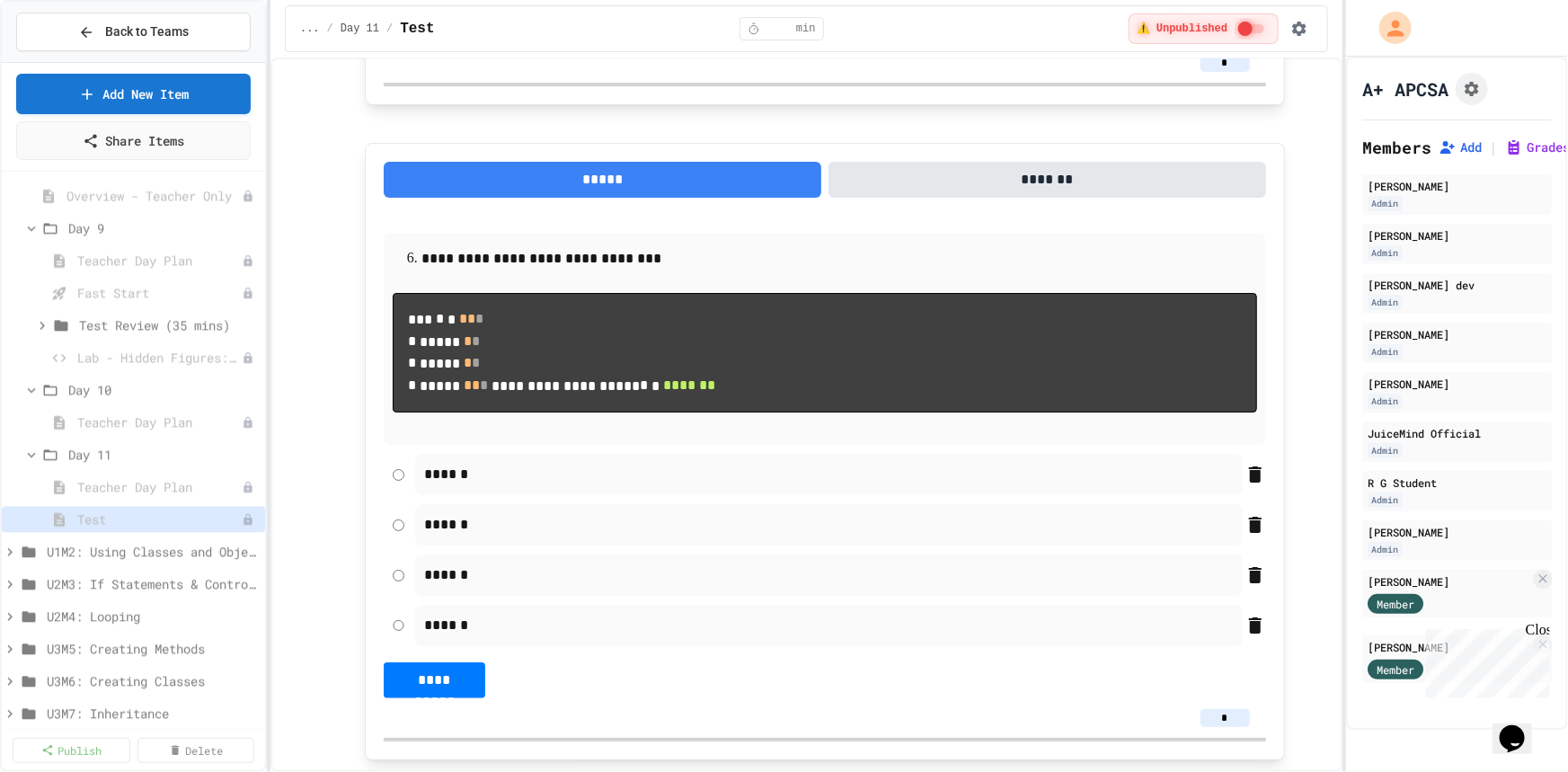
type input "*"
click at [1208, 72] on input "*" at bounding box center [1225, 62] width 50 height 18
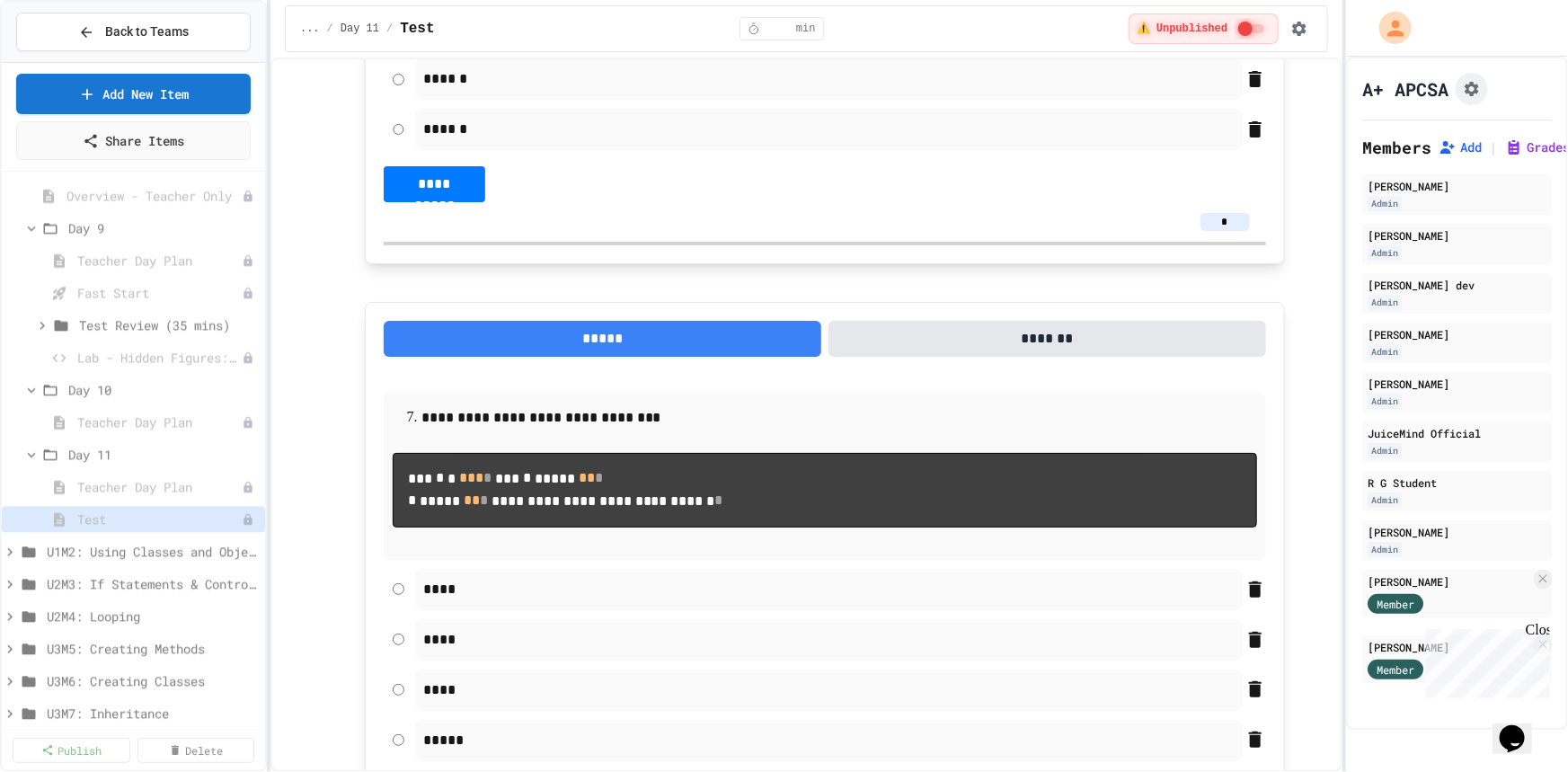
scroll to position [3840, 0]
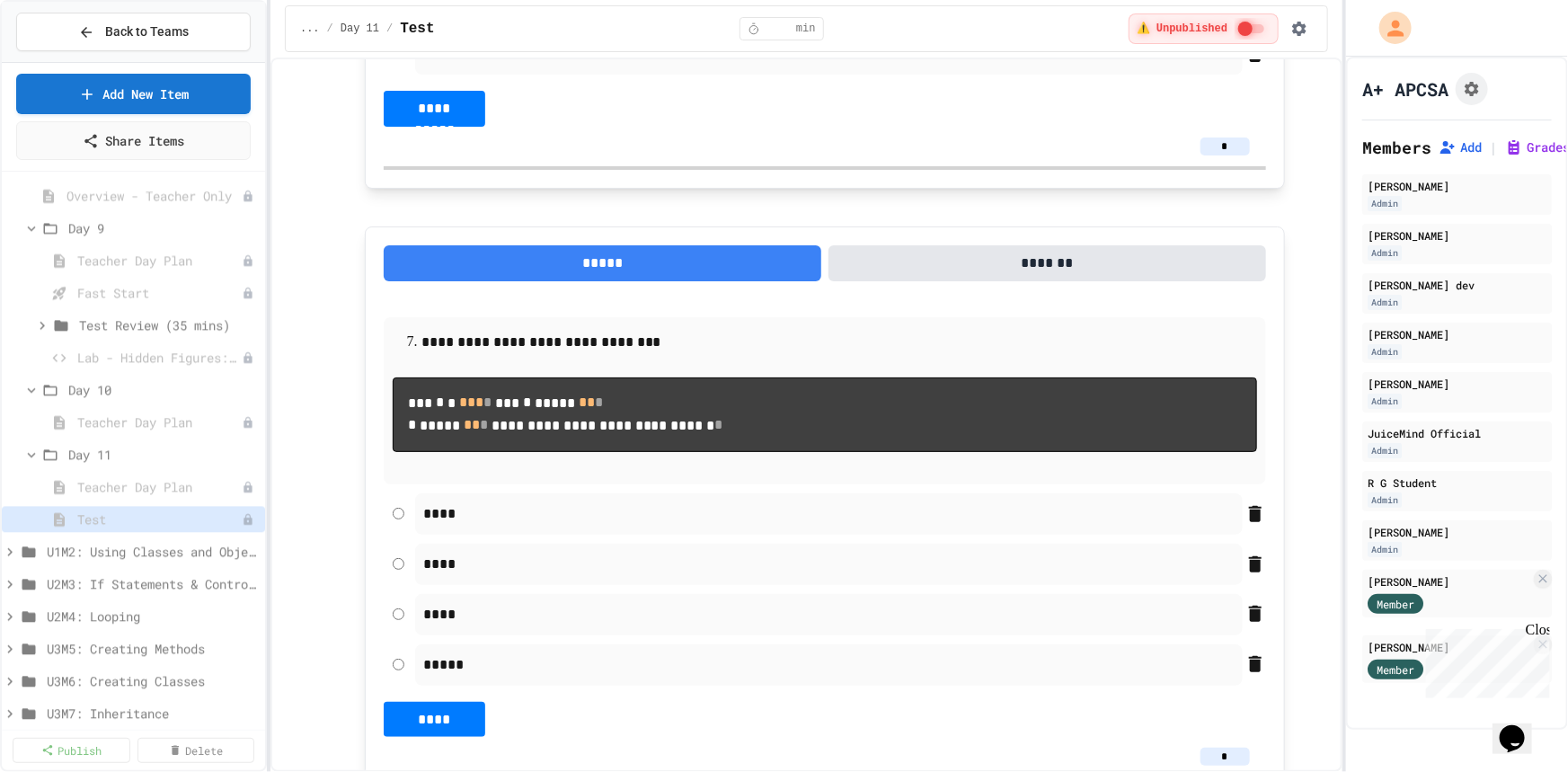
type input "*"
click at [1222, 156] on input "*" at bounding box center [1225, 146] width 50 height 18
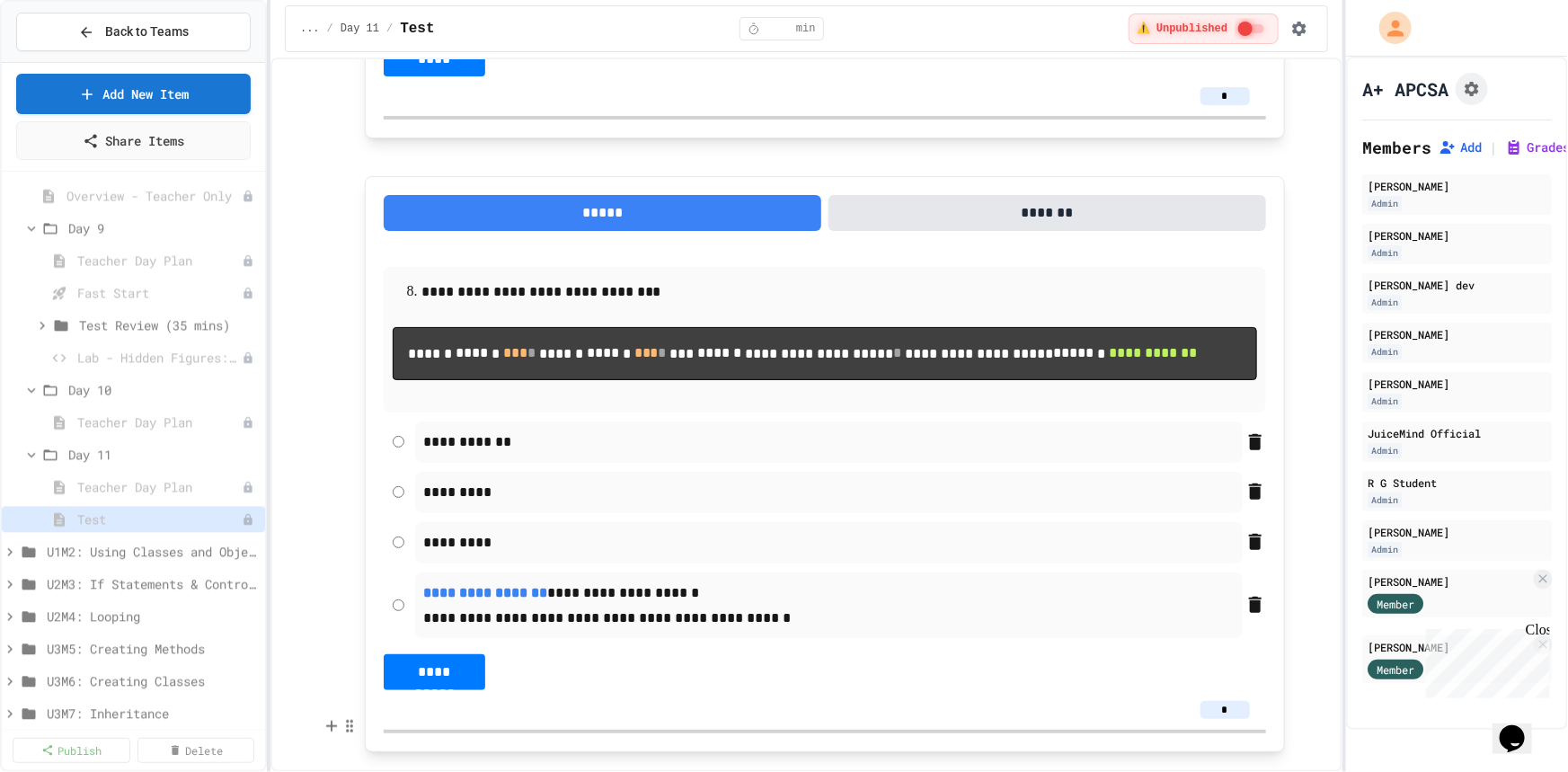
scroll to position [4575, 0]
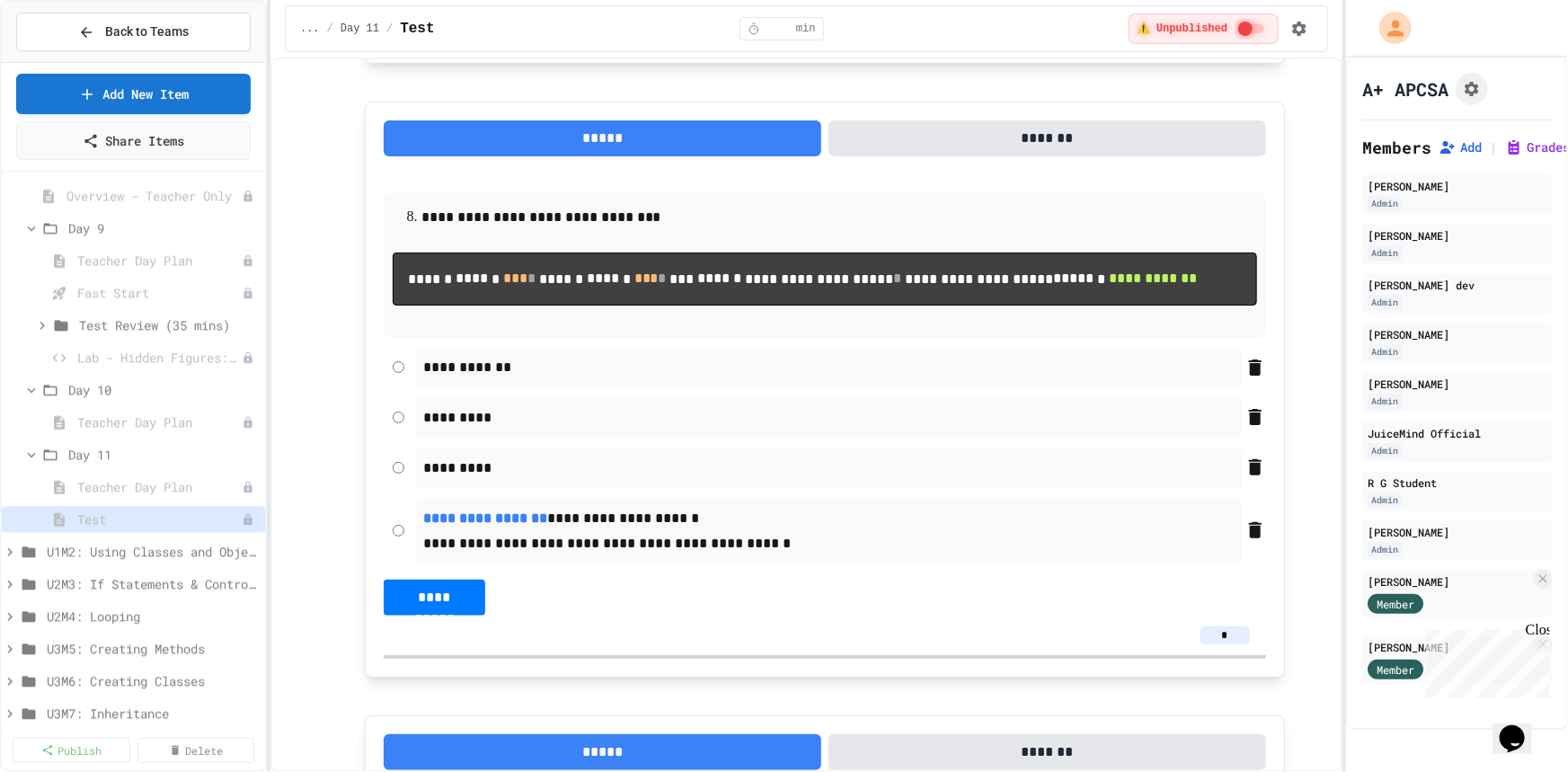
type input "*"
click at [1221, 30] on input "*" at bounding box center [1225, 21] width 50 height 18
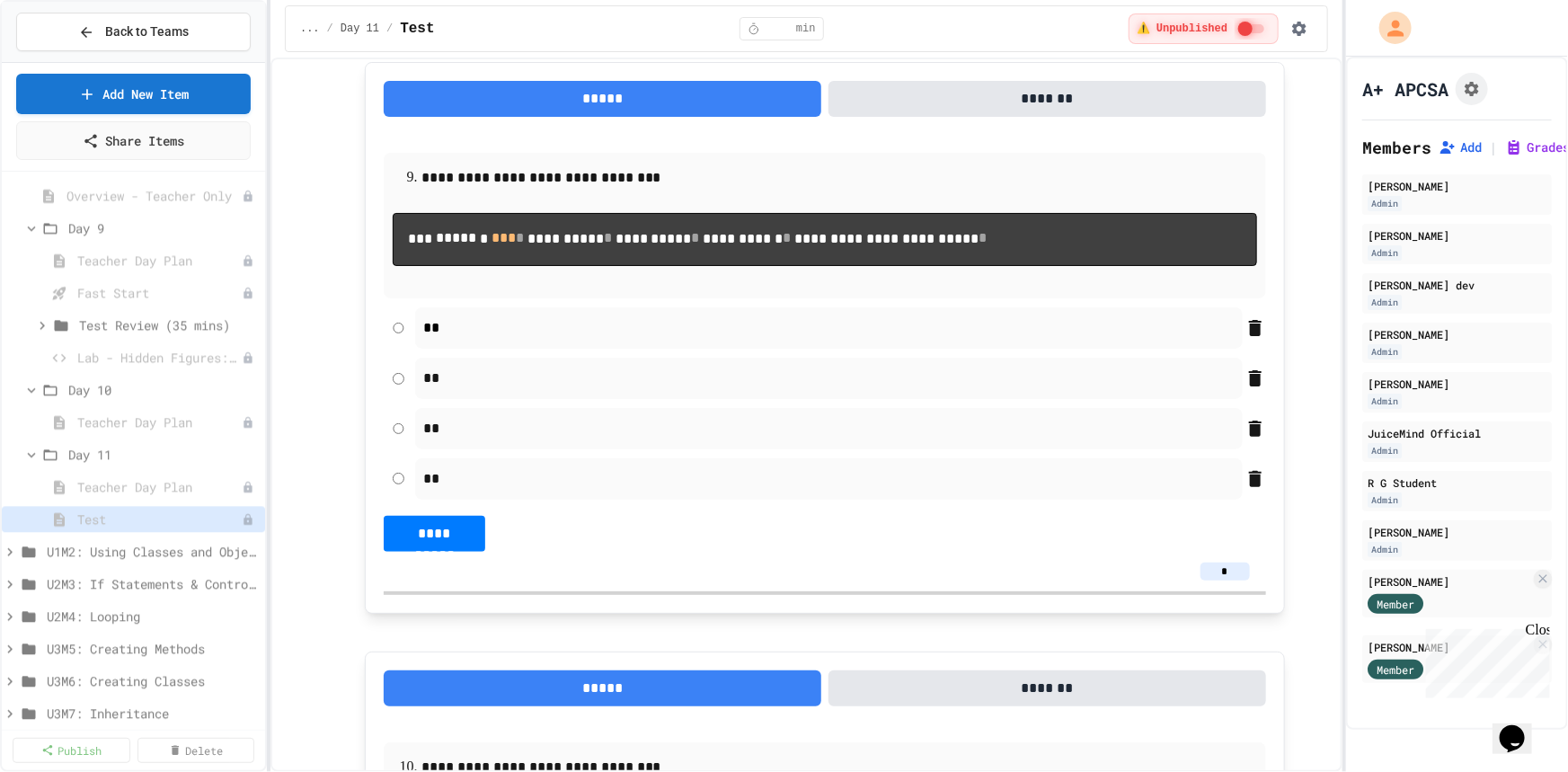
scroll to position [5230, 0]
type input "*"
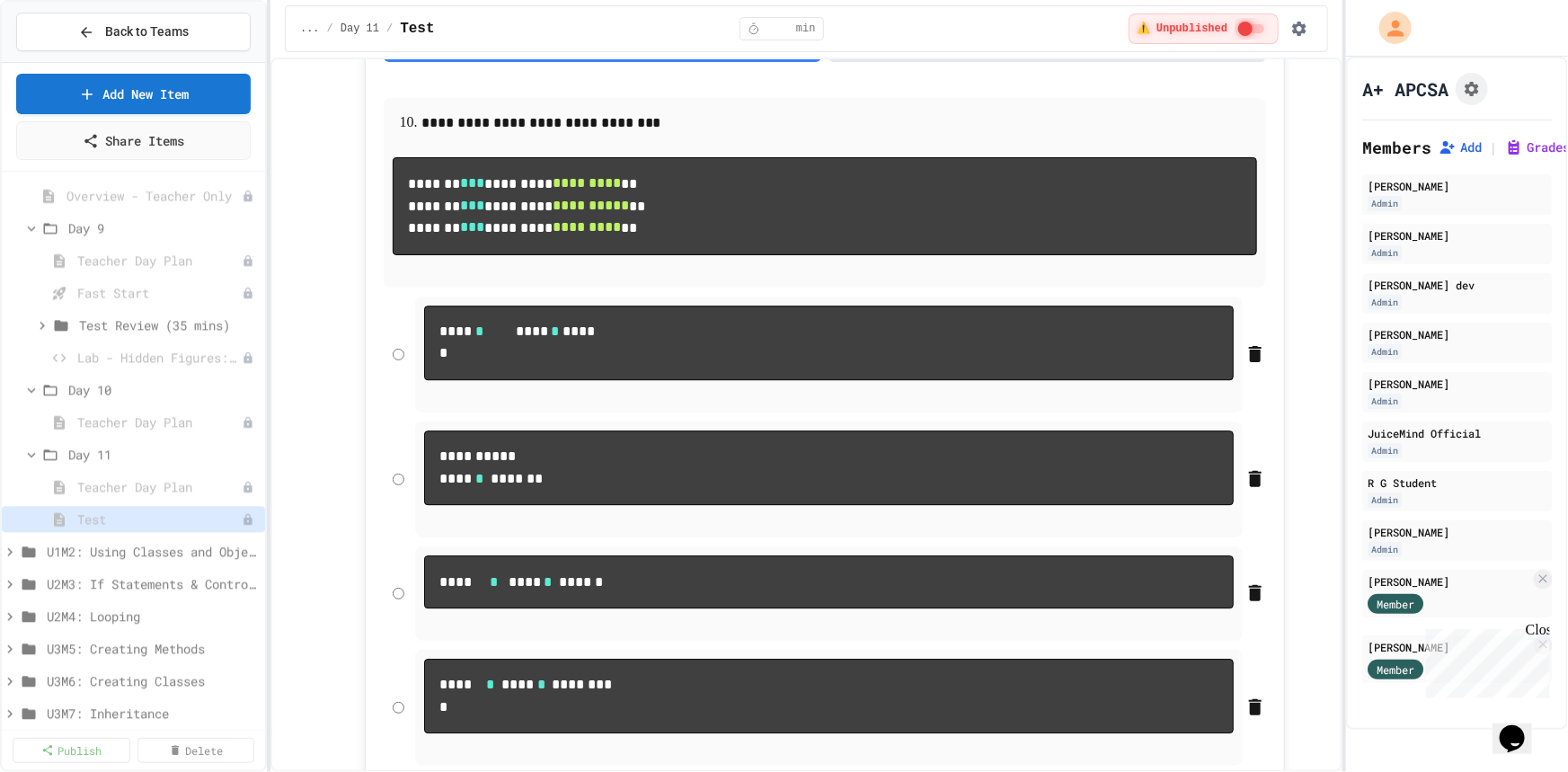
scroll to position [5965, 0]
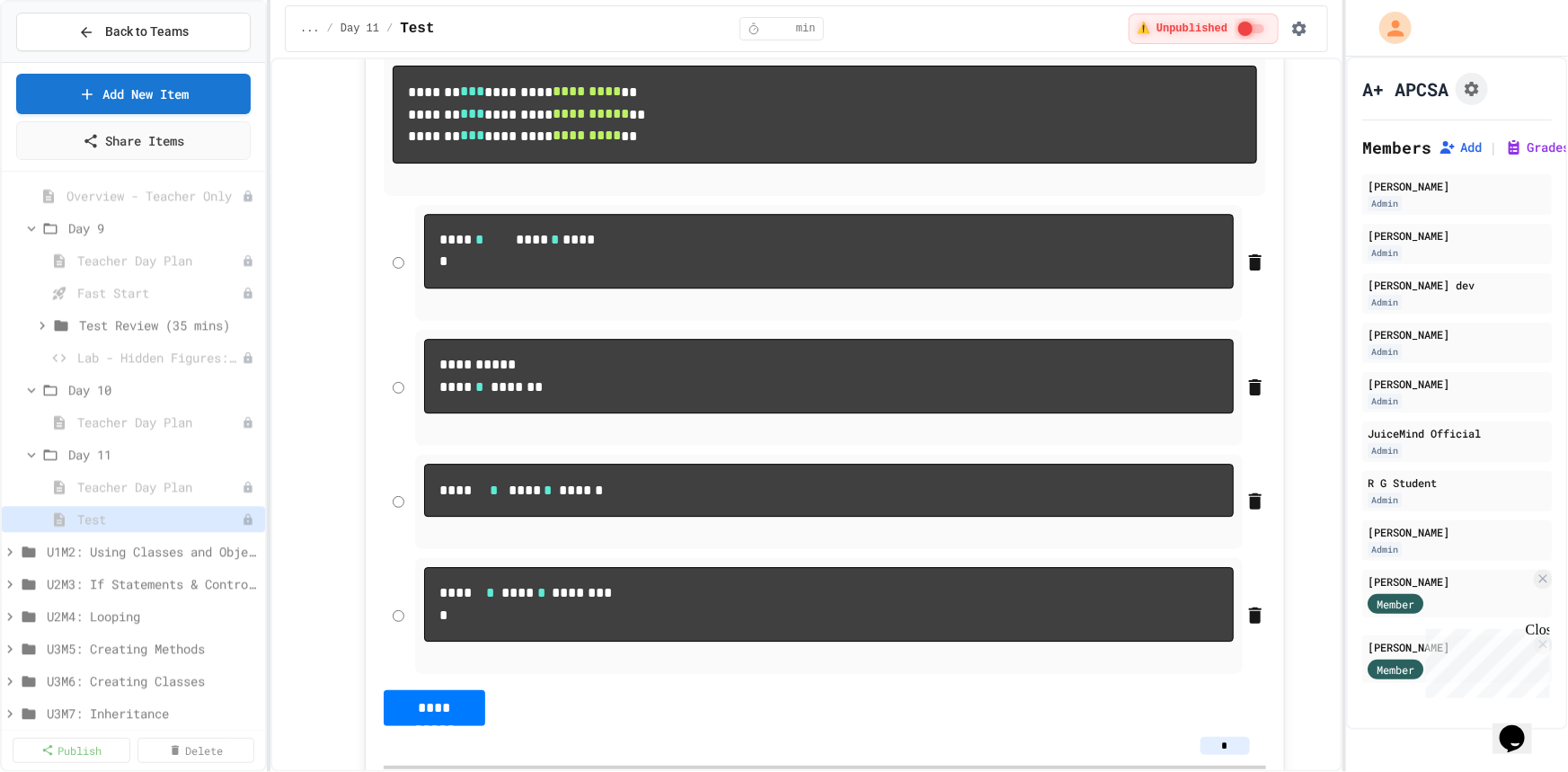
type input "*"
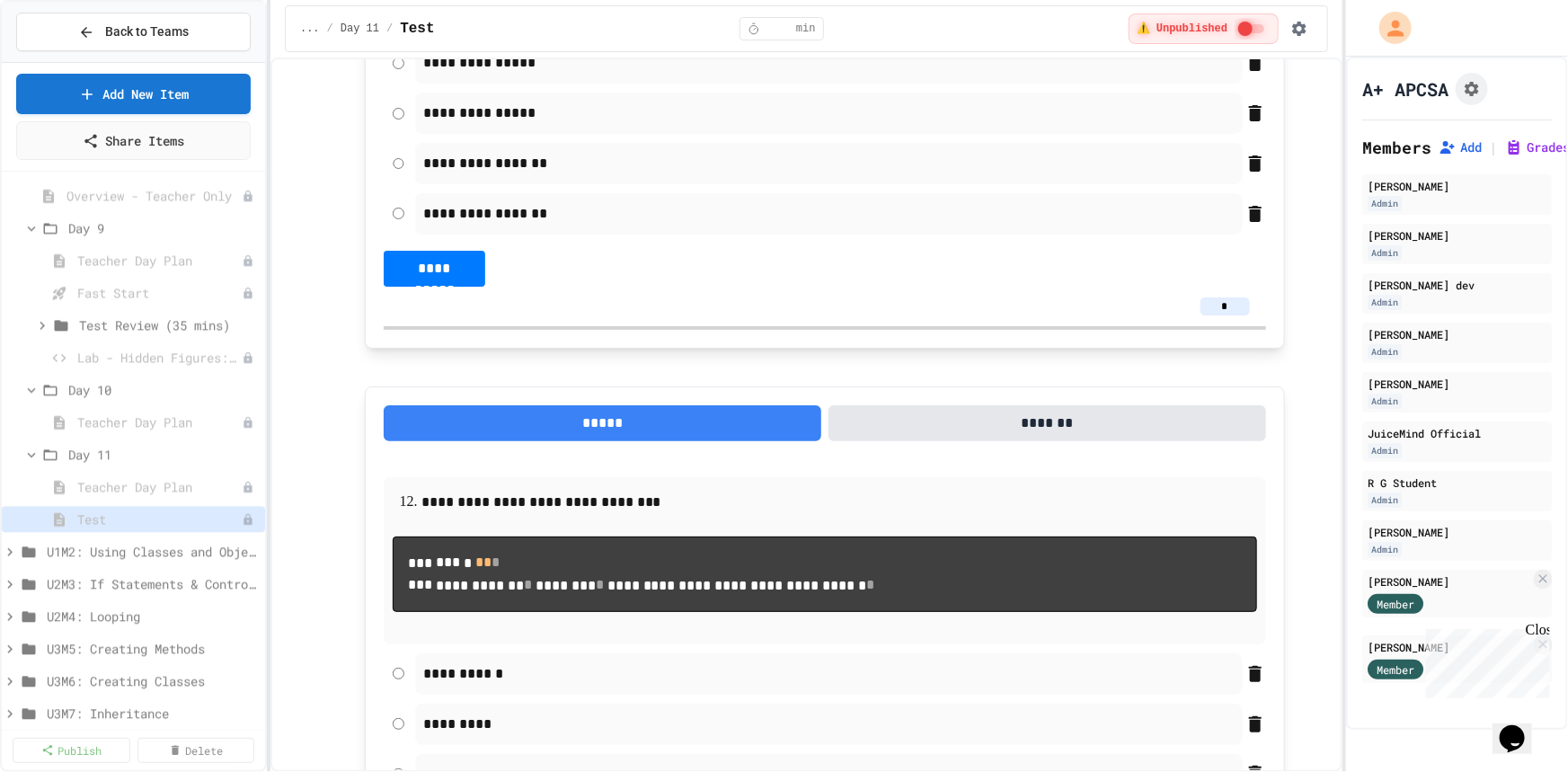
scroll to position [7191, 0]
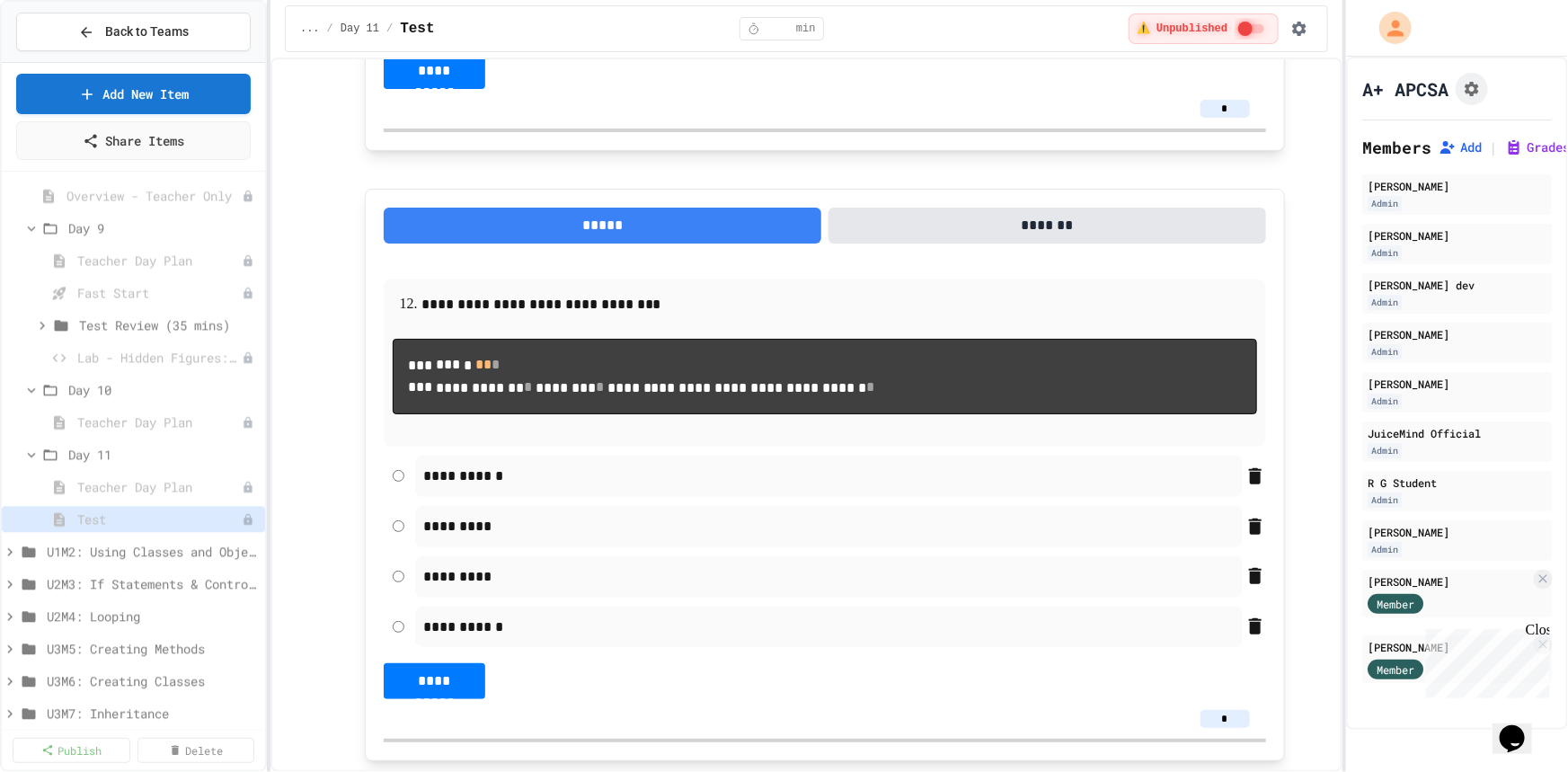
type input "*"
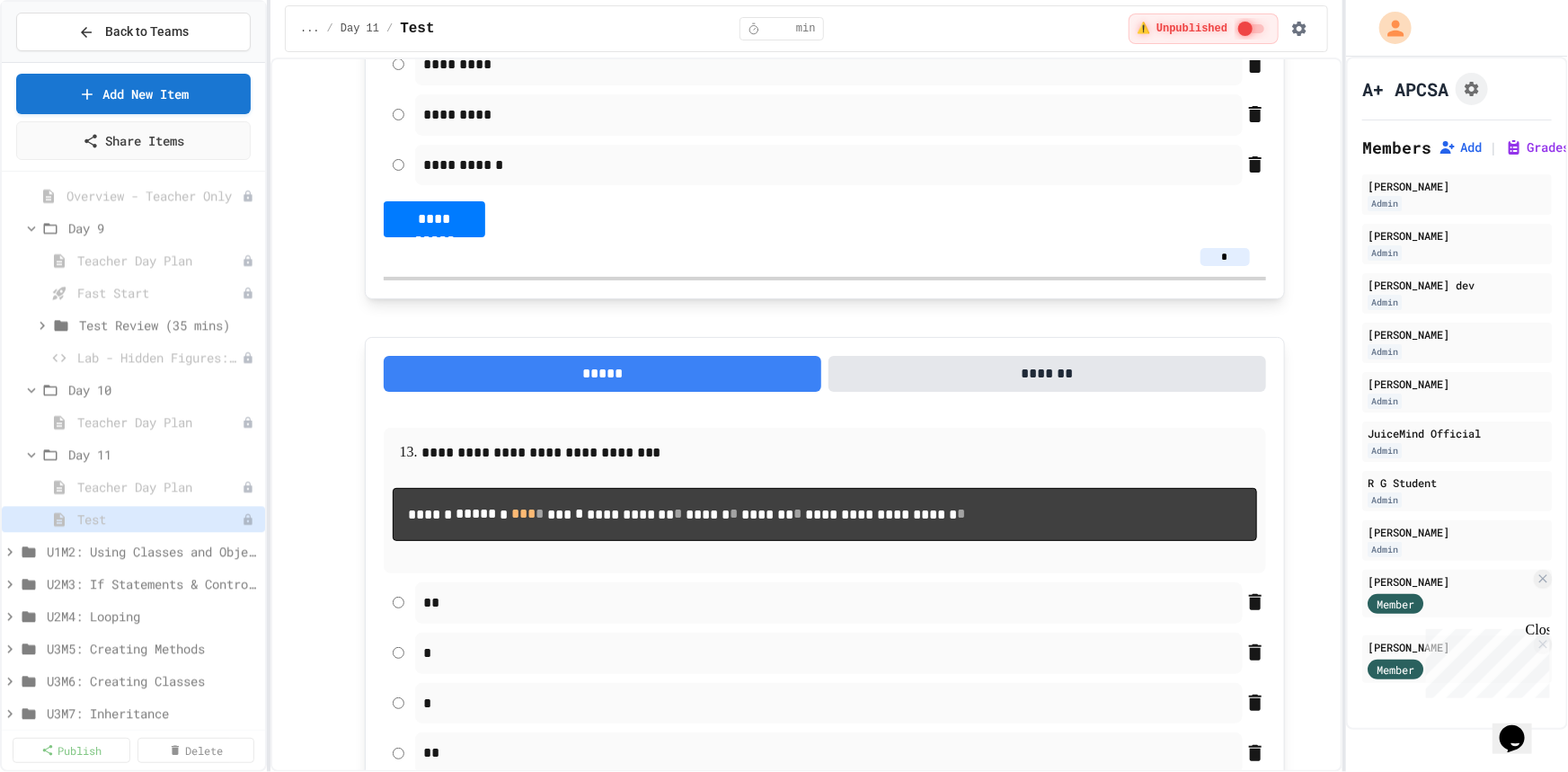
scroll to position [7762, 0]
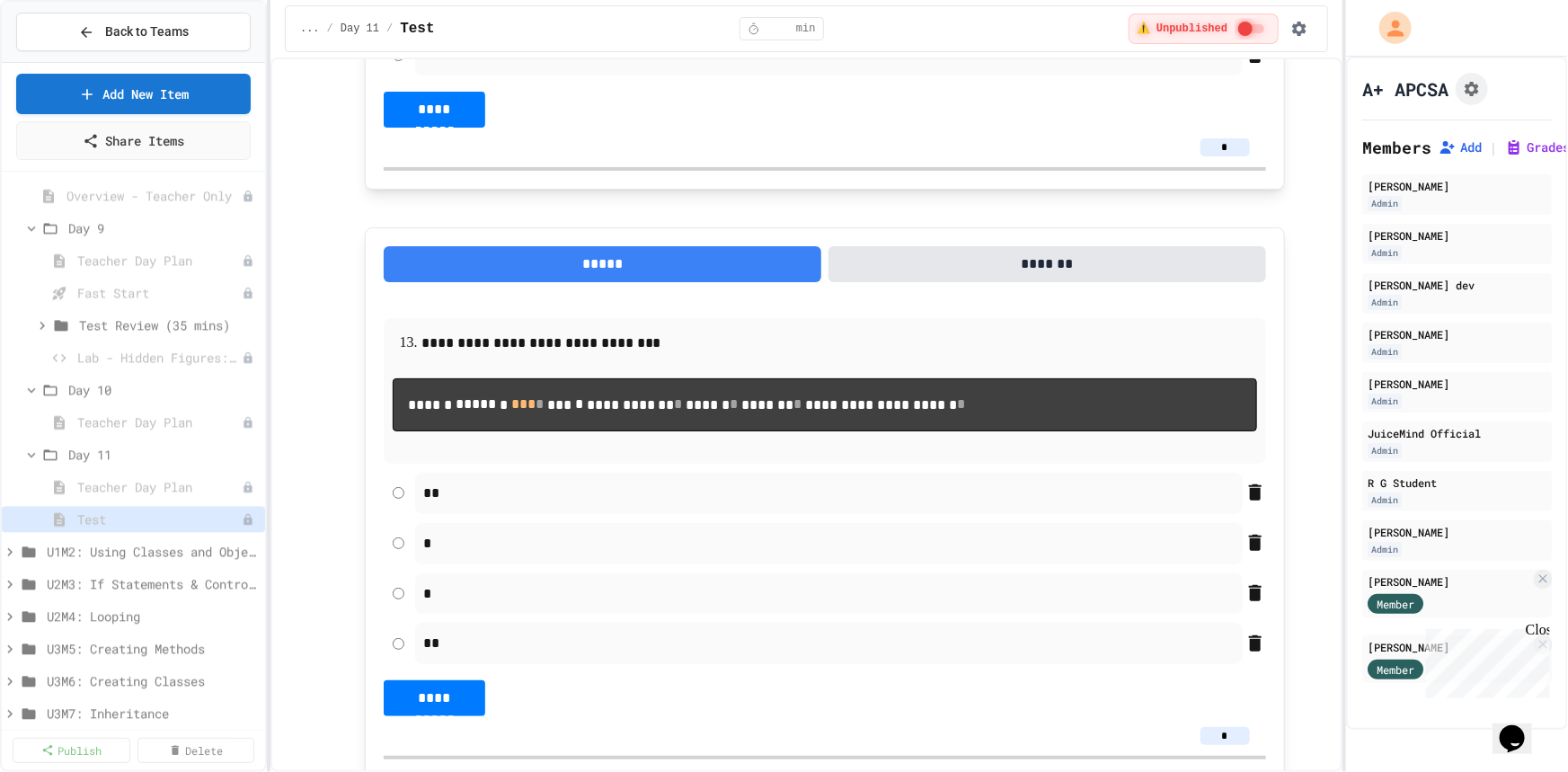
type input "*"
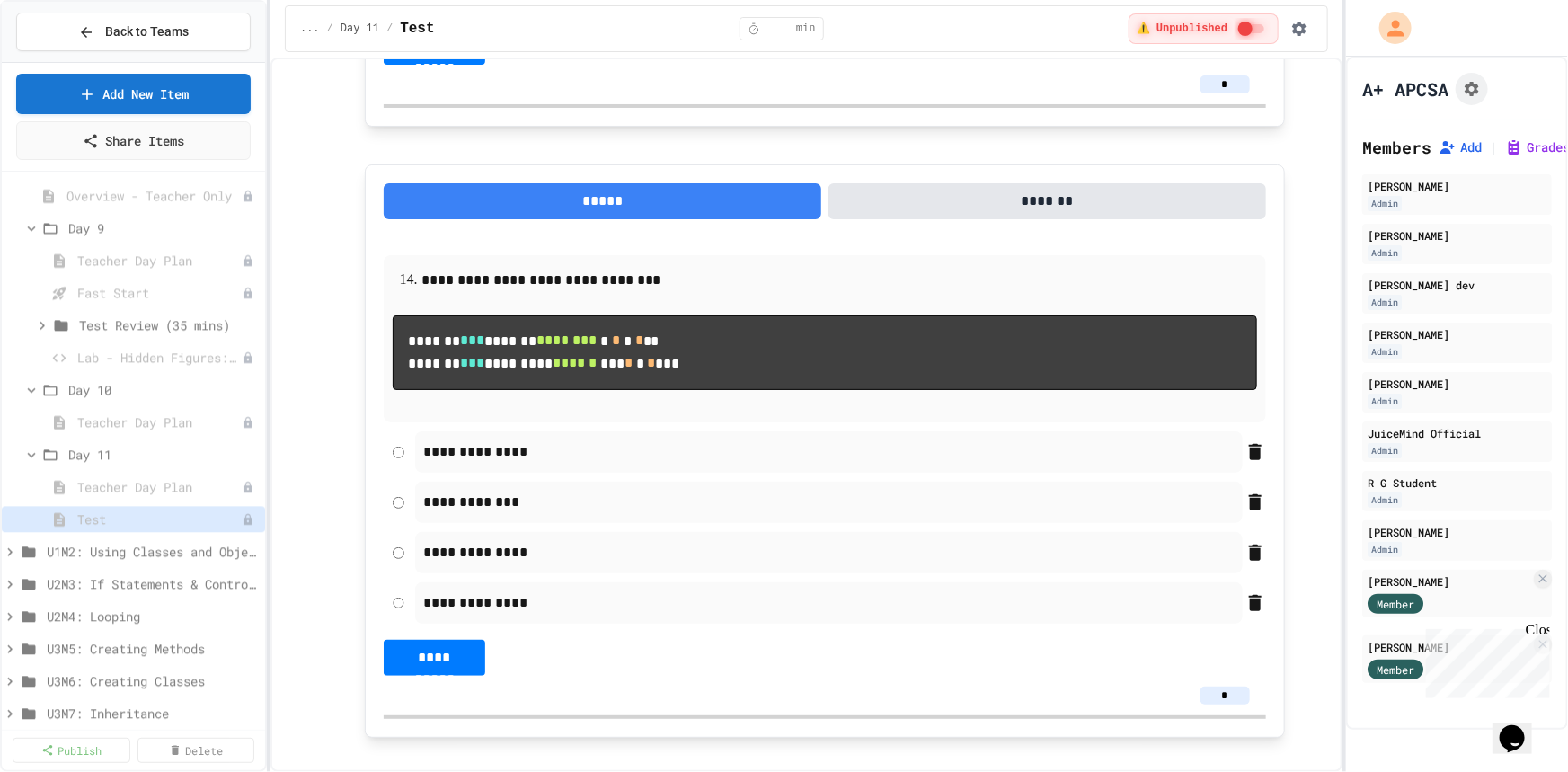
scroll to position [8416, 0]
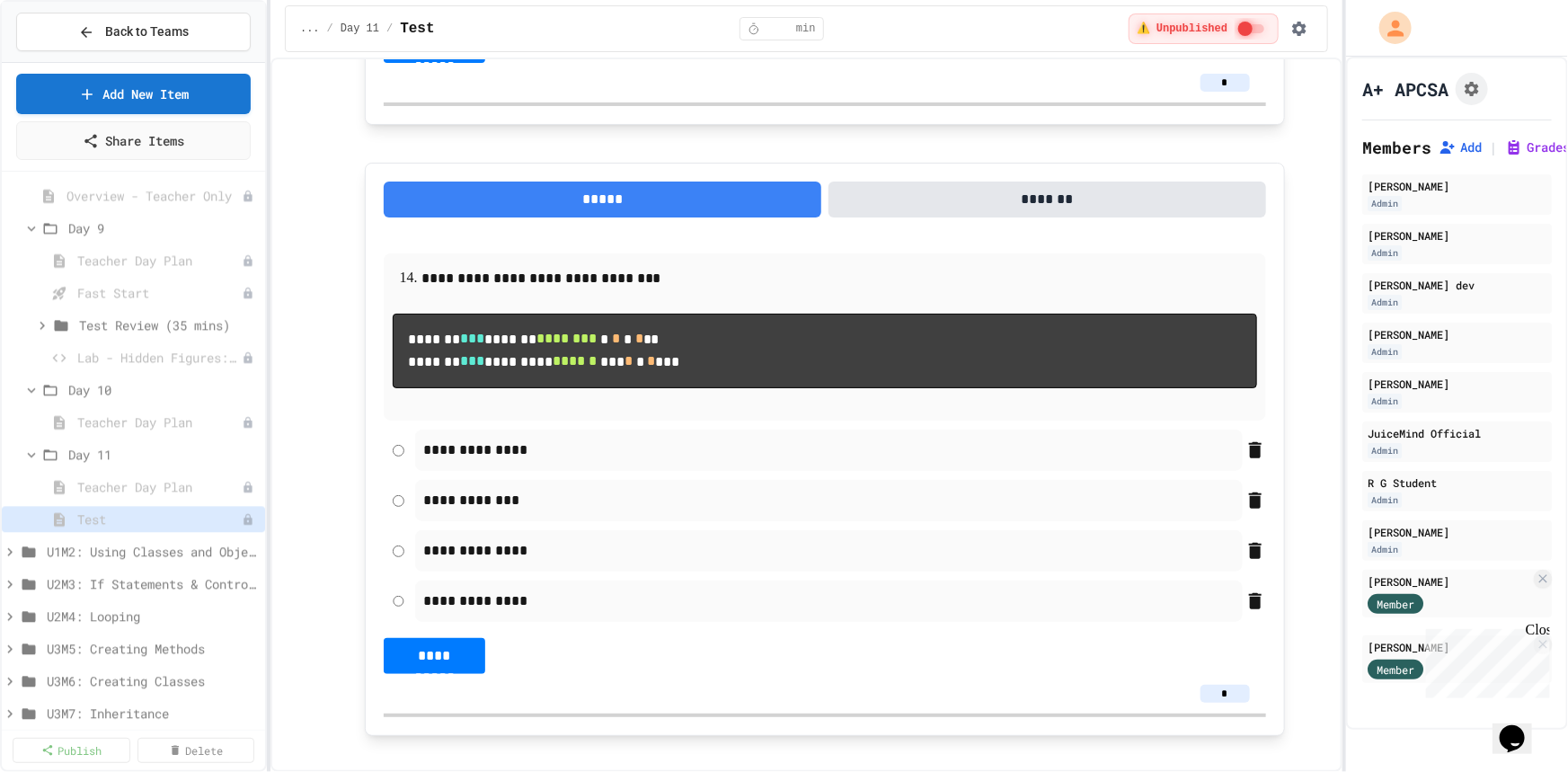
type input "*"
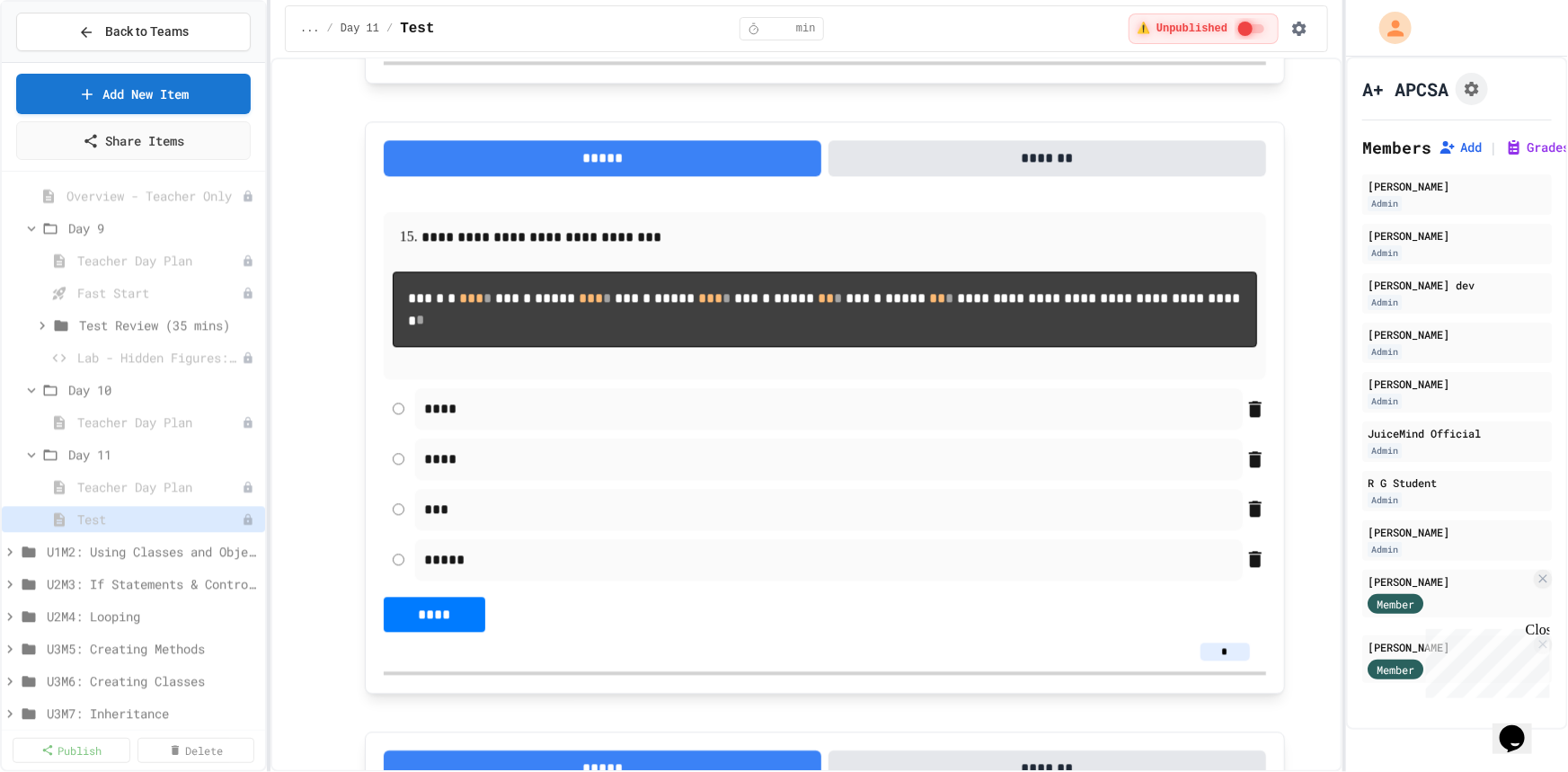
scroll to position [9069, 0]
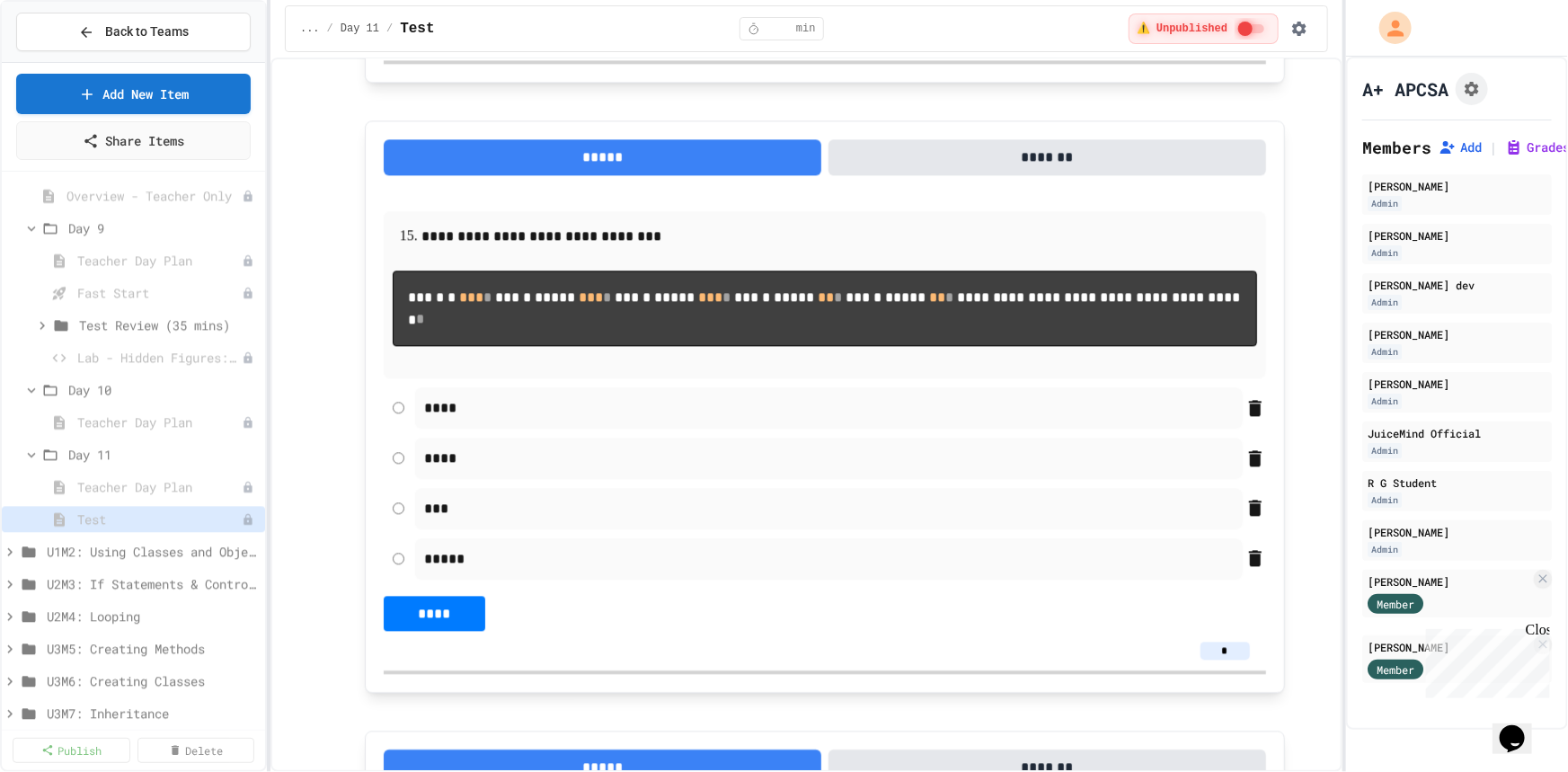
type input "*"
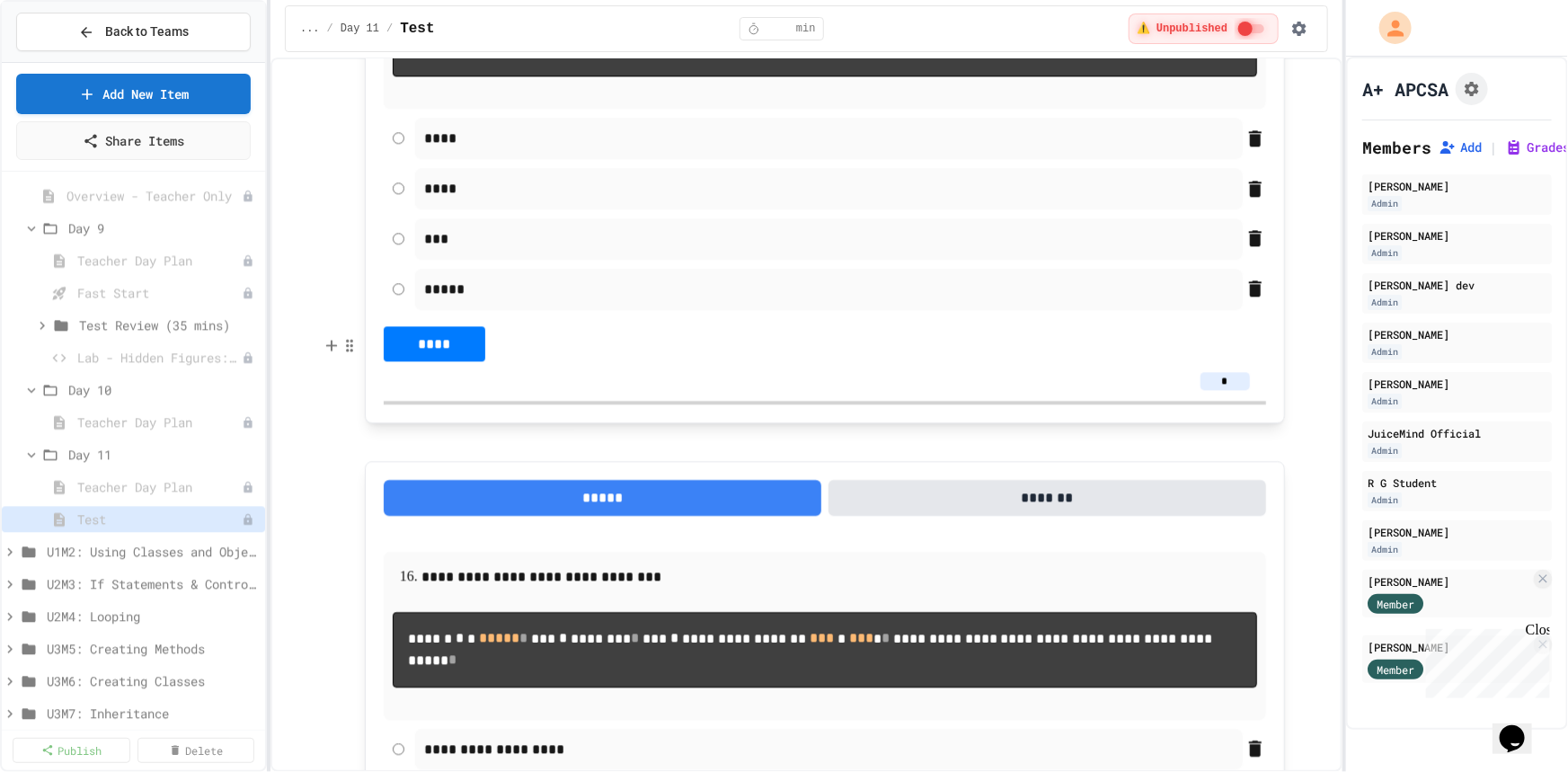
scroll to position [9642, 0]
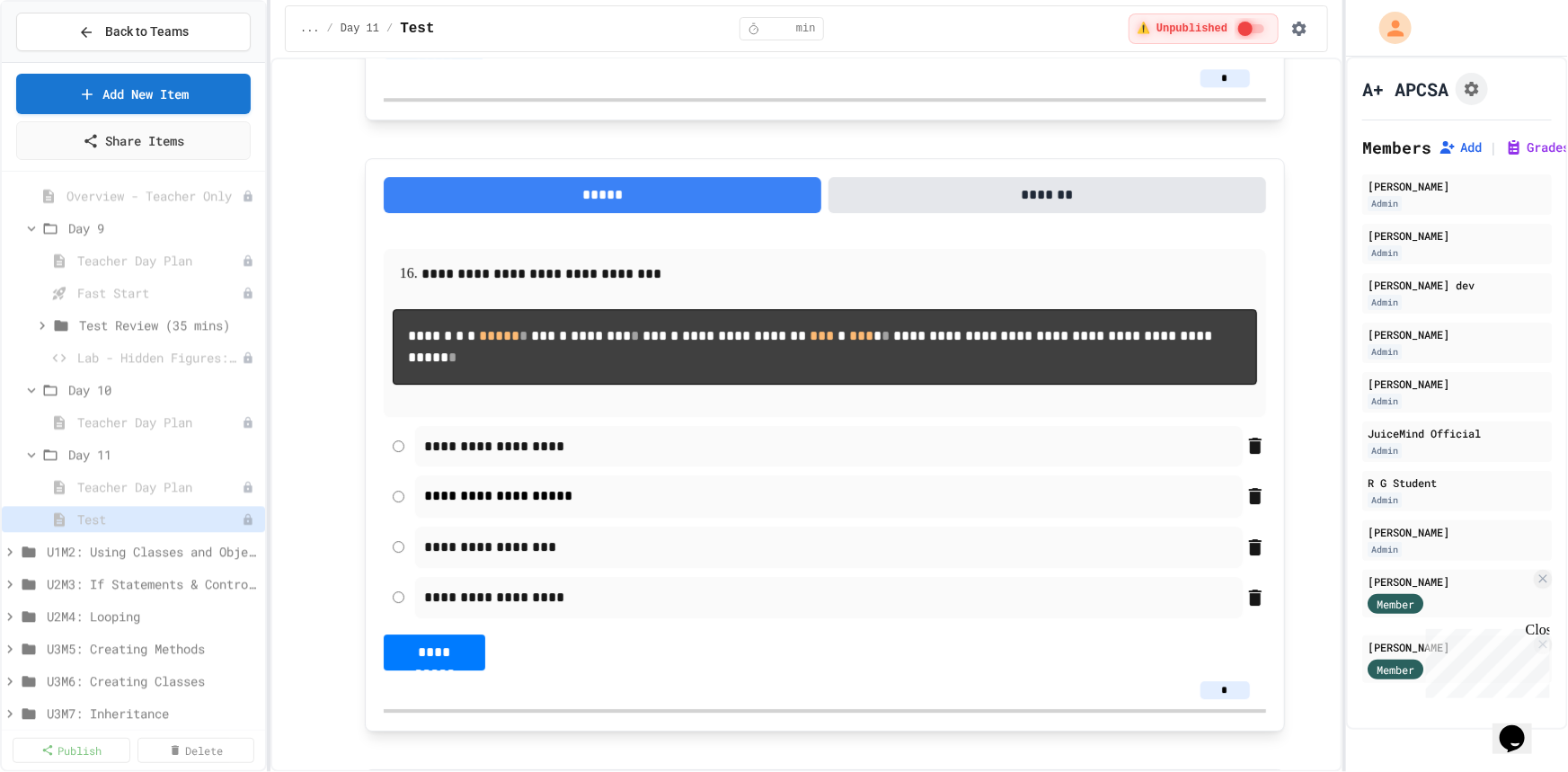
type input "*"
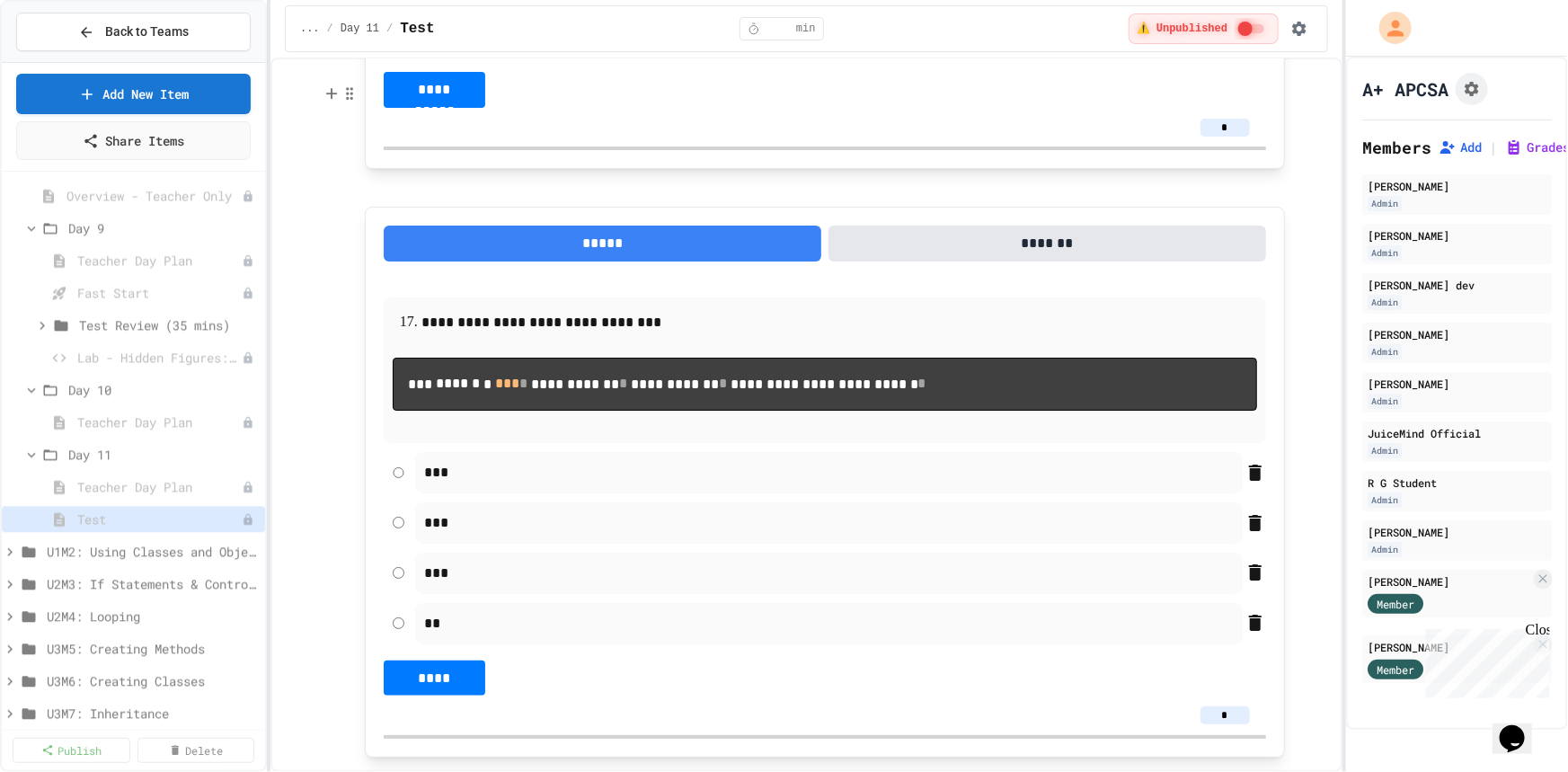
scroll to position [10377, 0]
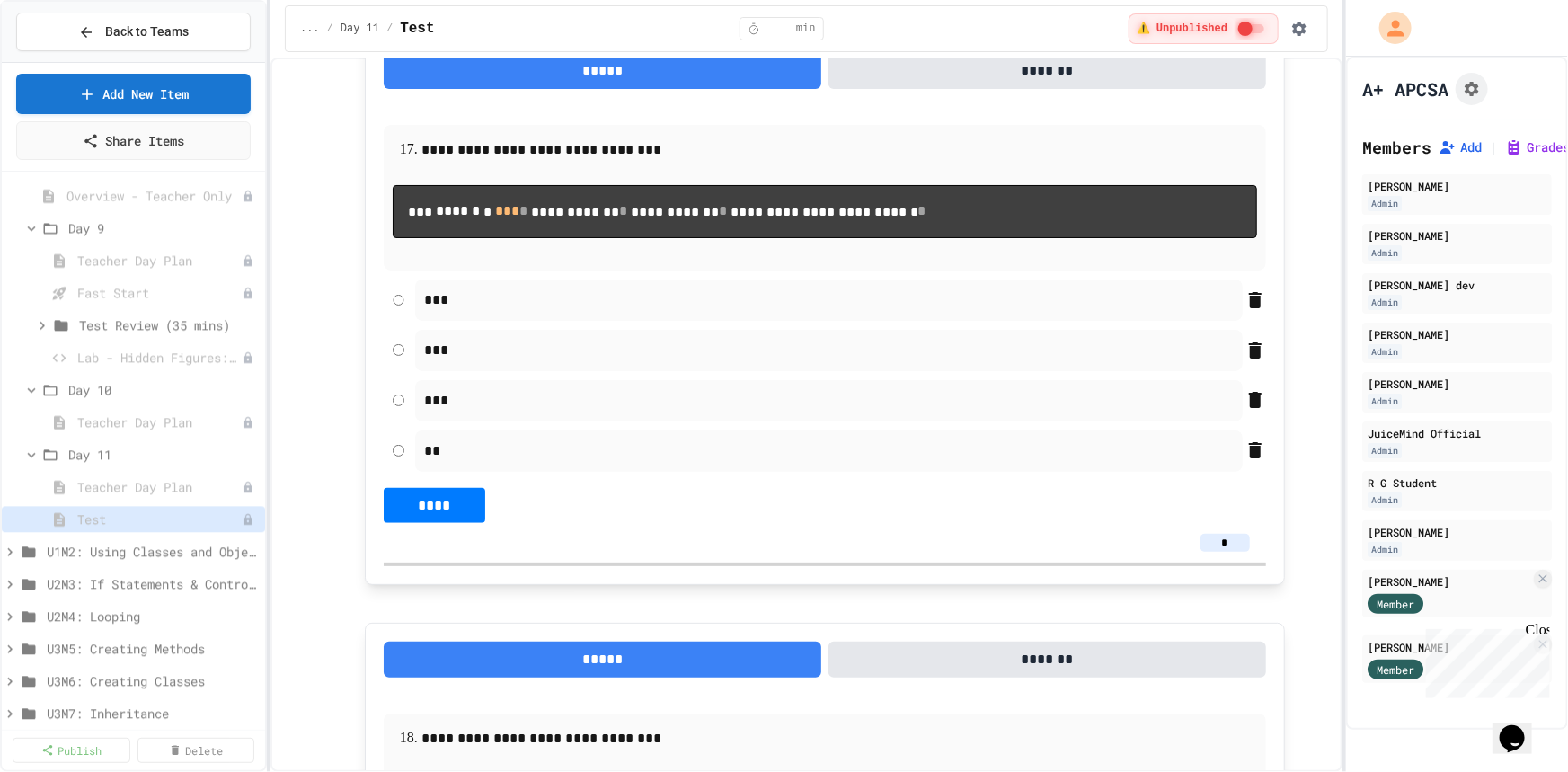
type input "*"
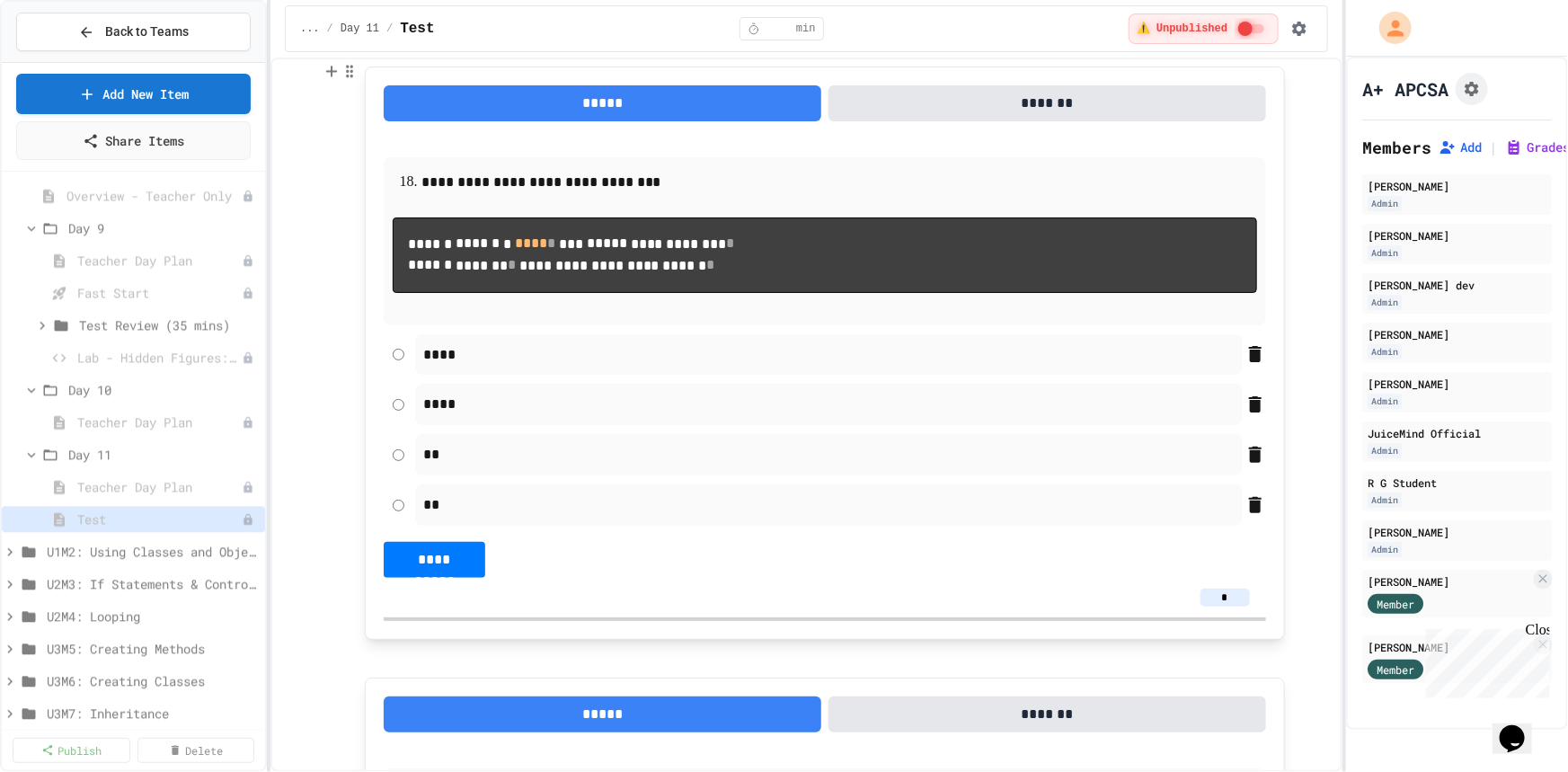
scroll to position [10949, 0]
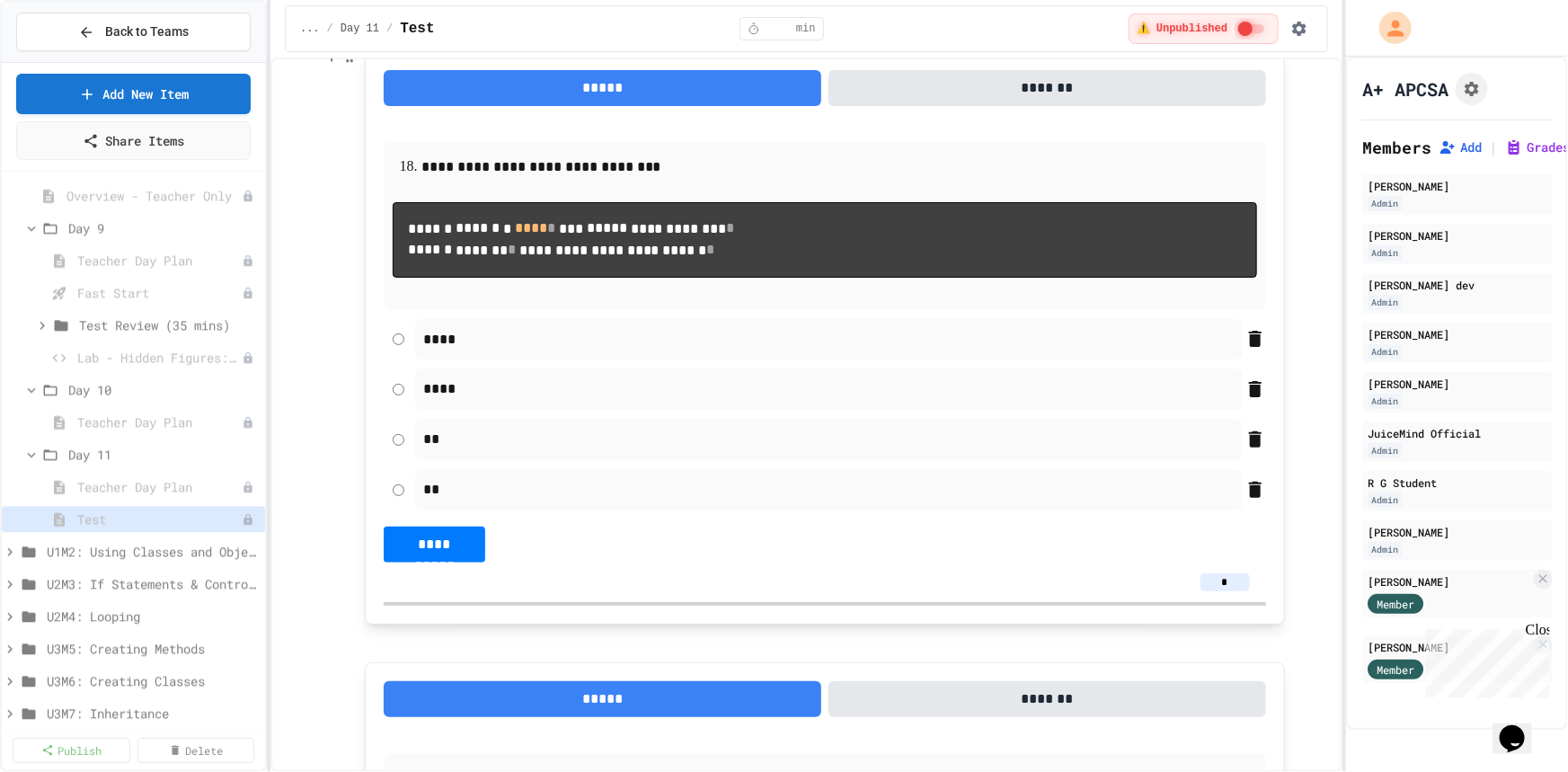
type input "*"
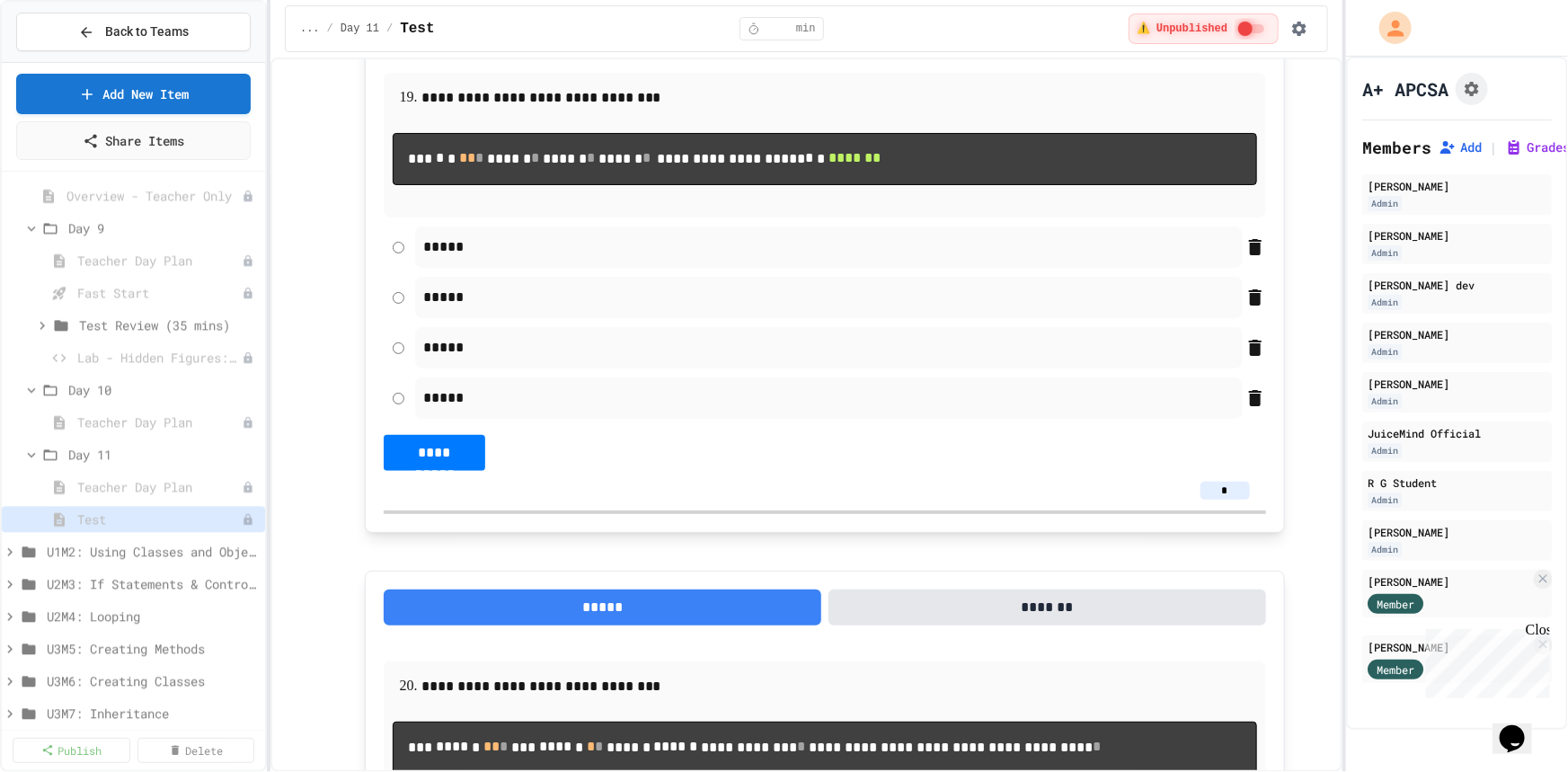
scroll to position [11685, 0]
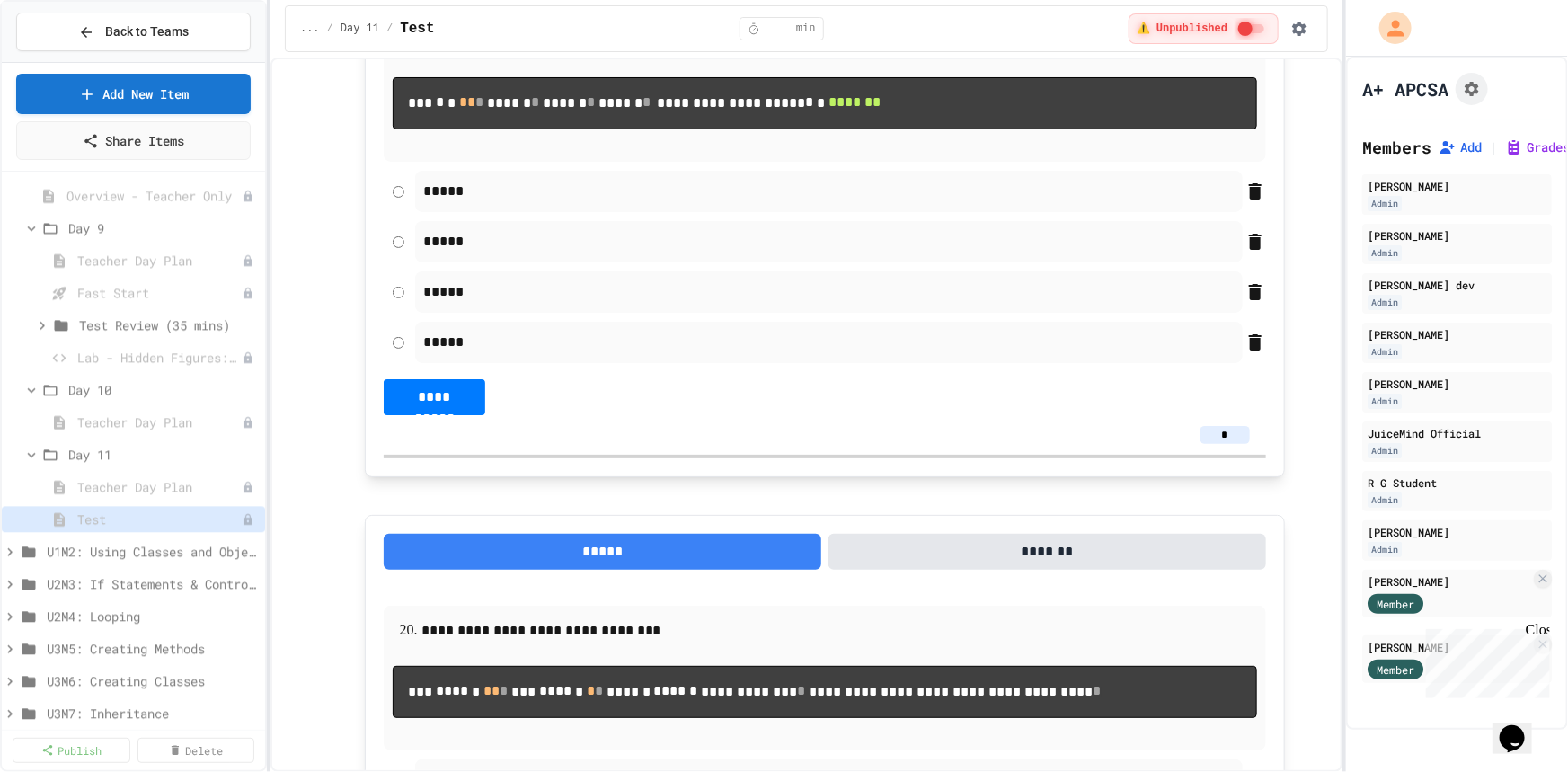
type input "*"
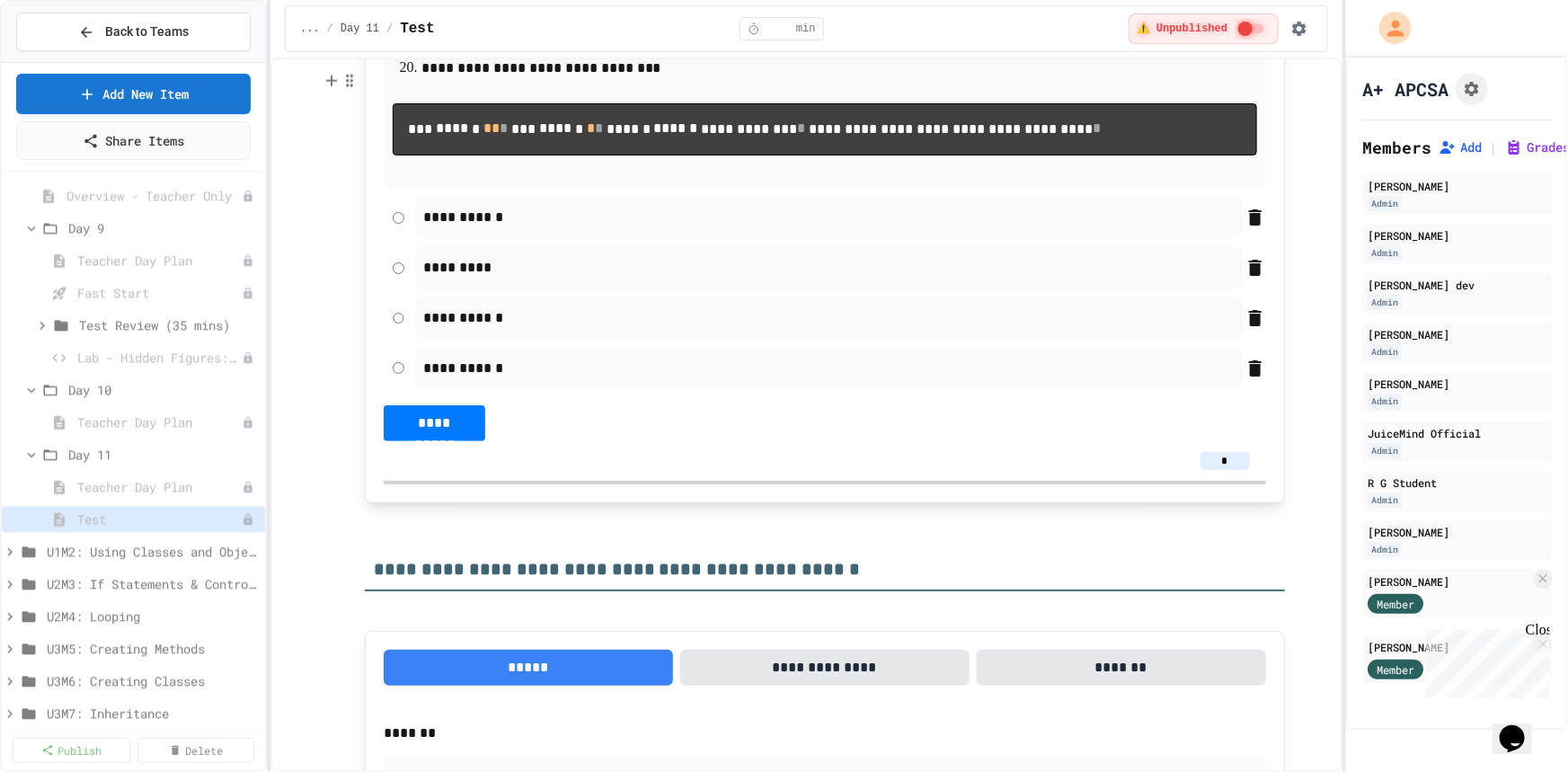
scroll to position [12257, 0]
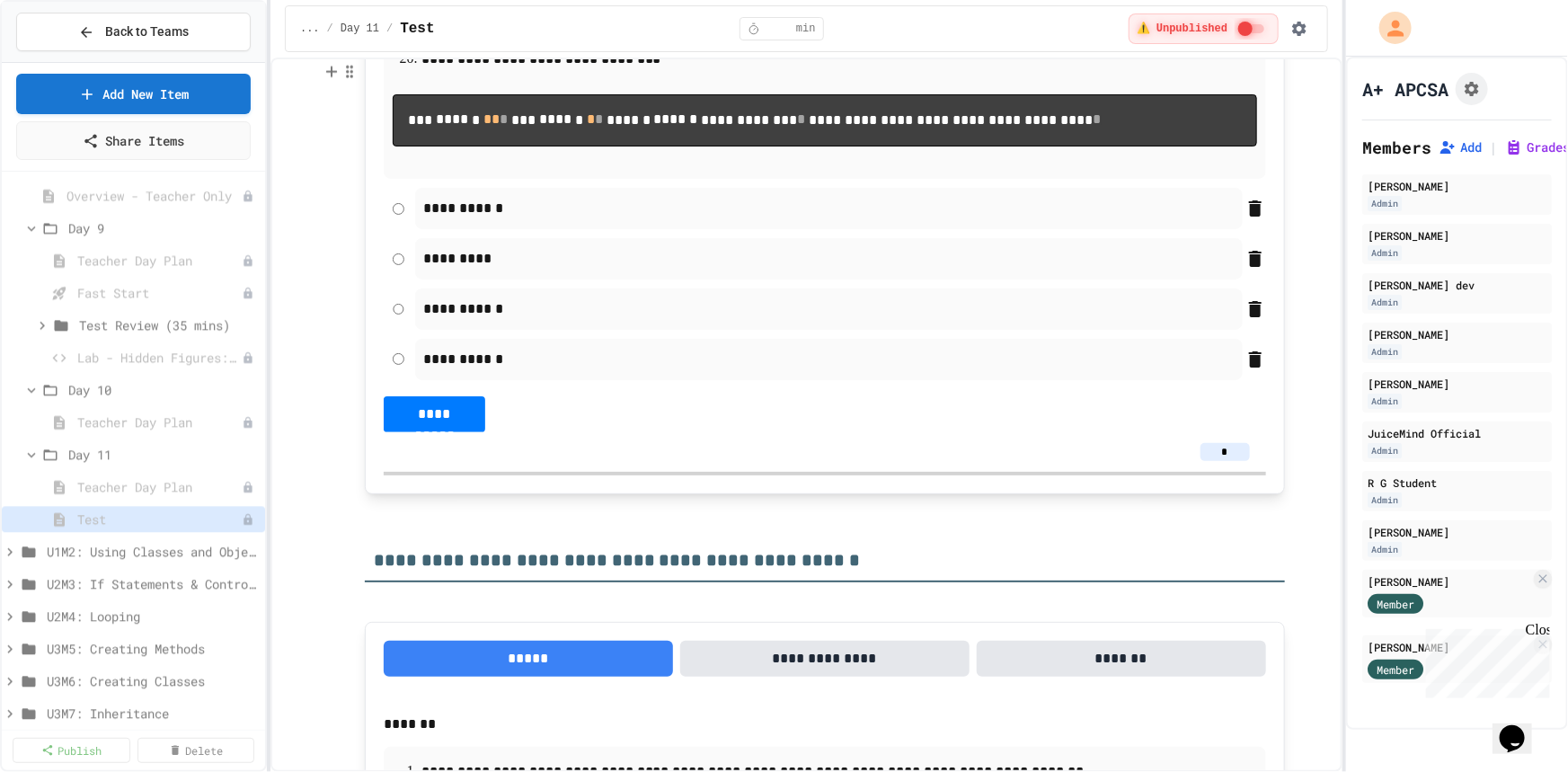
type input "*"
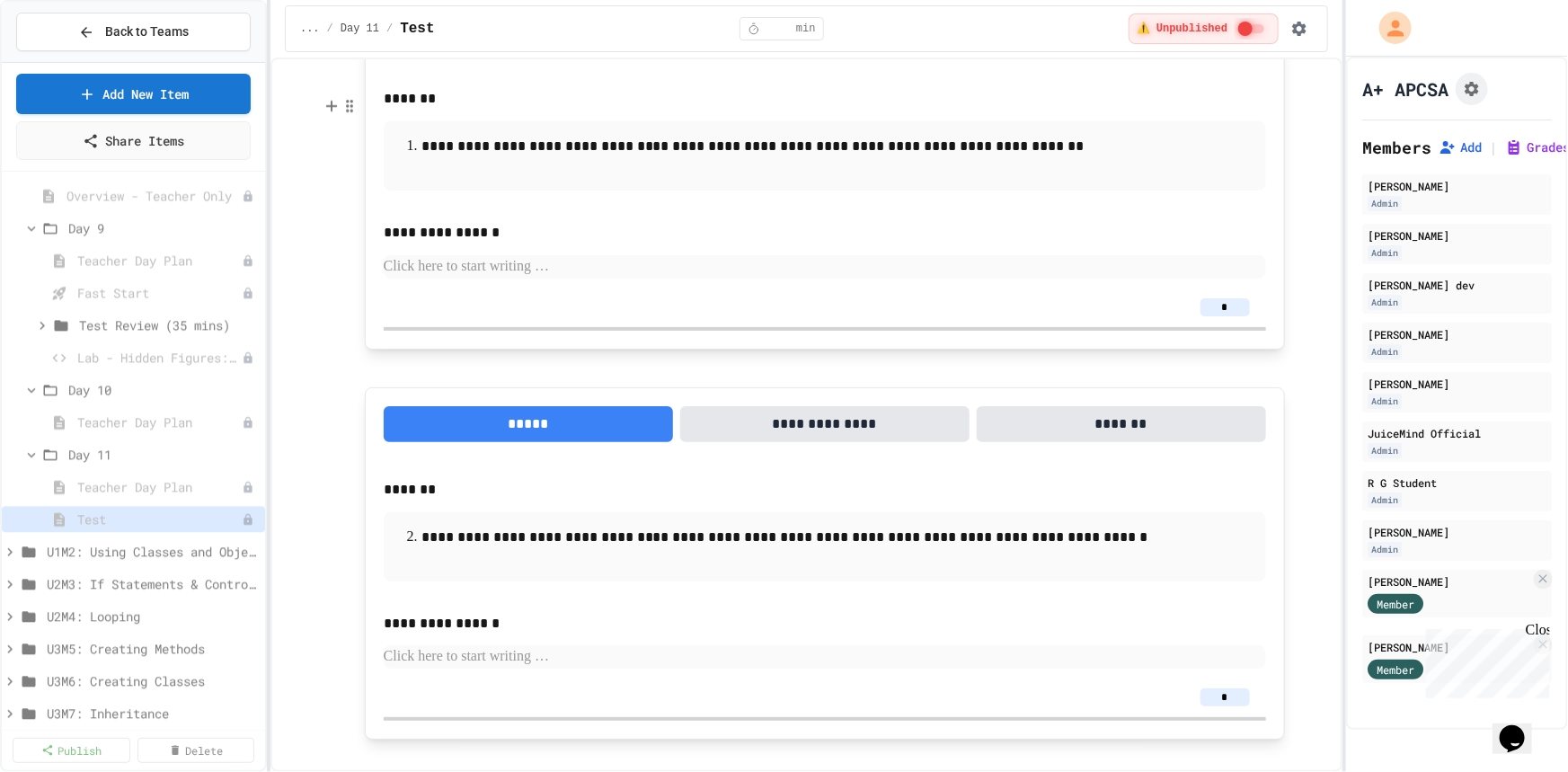
scroll to position [12911, 0]
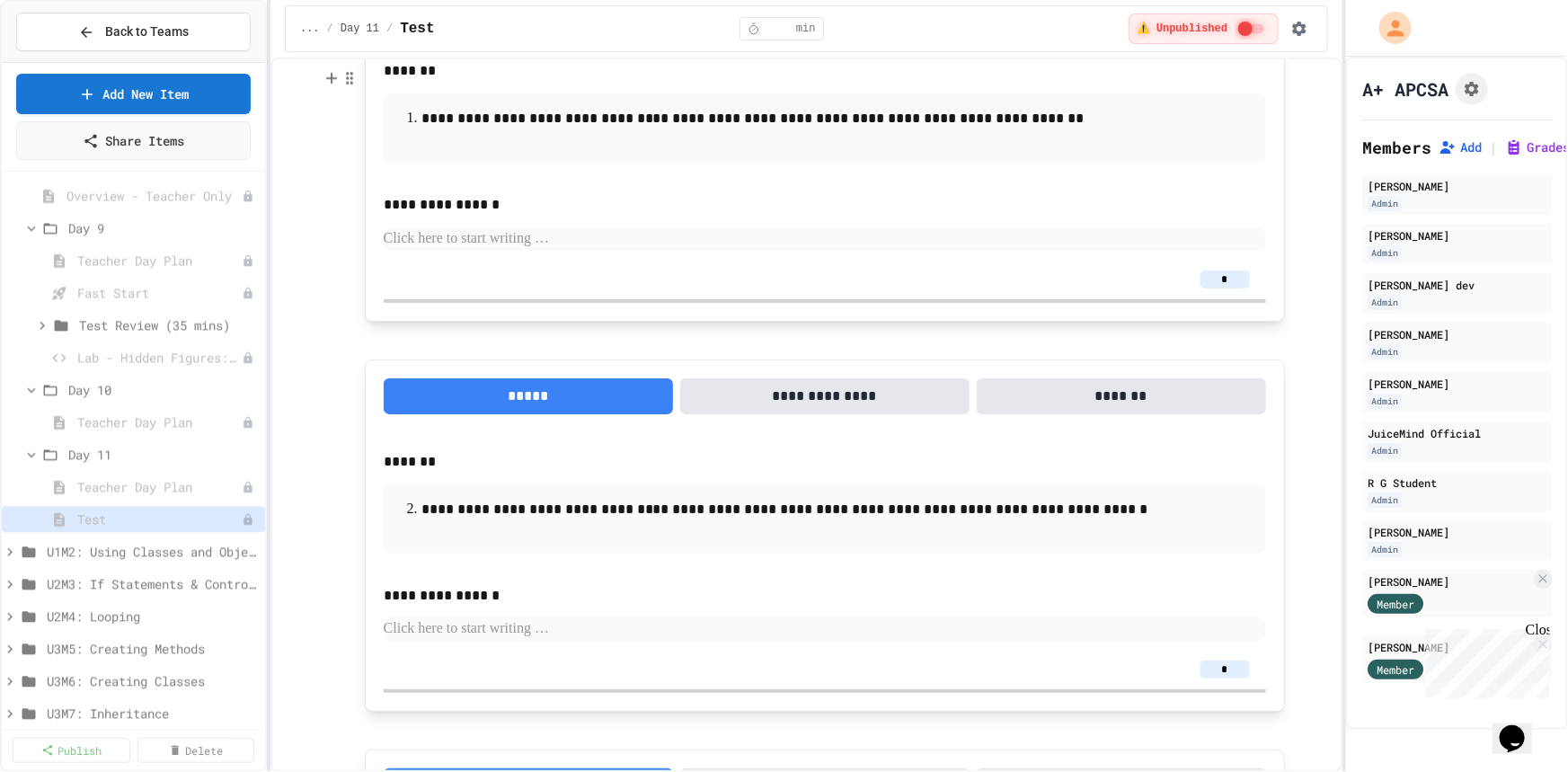
type input "*"
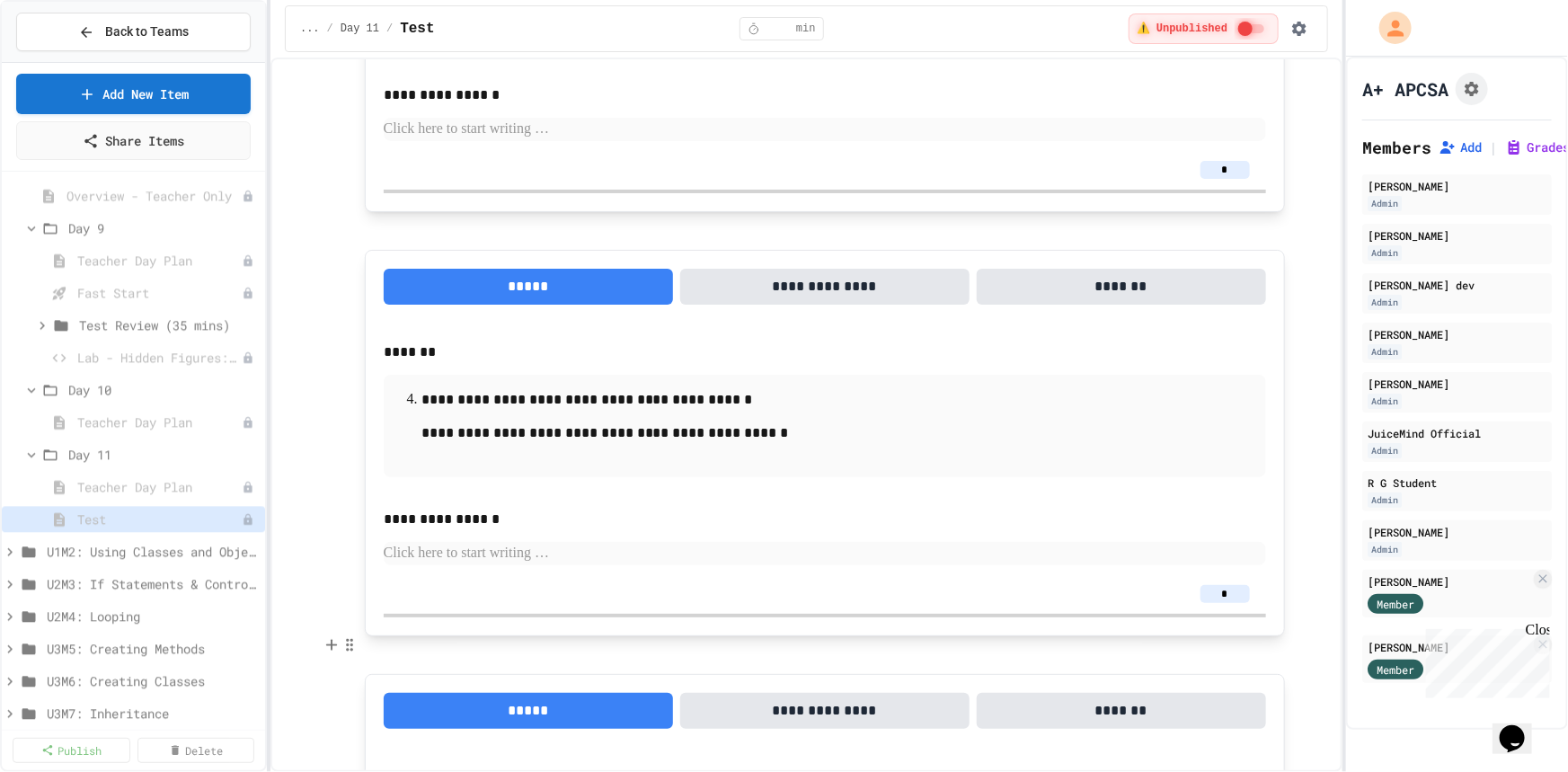
scroll to position [13809, 0]
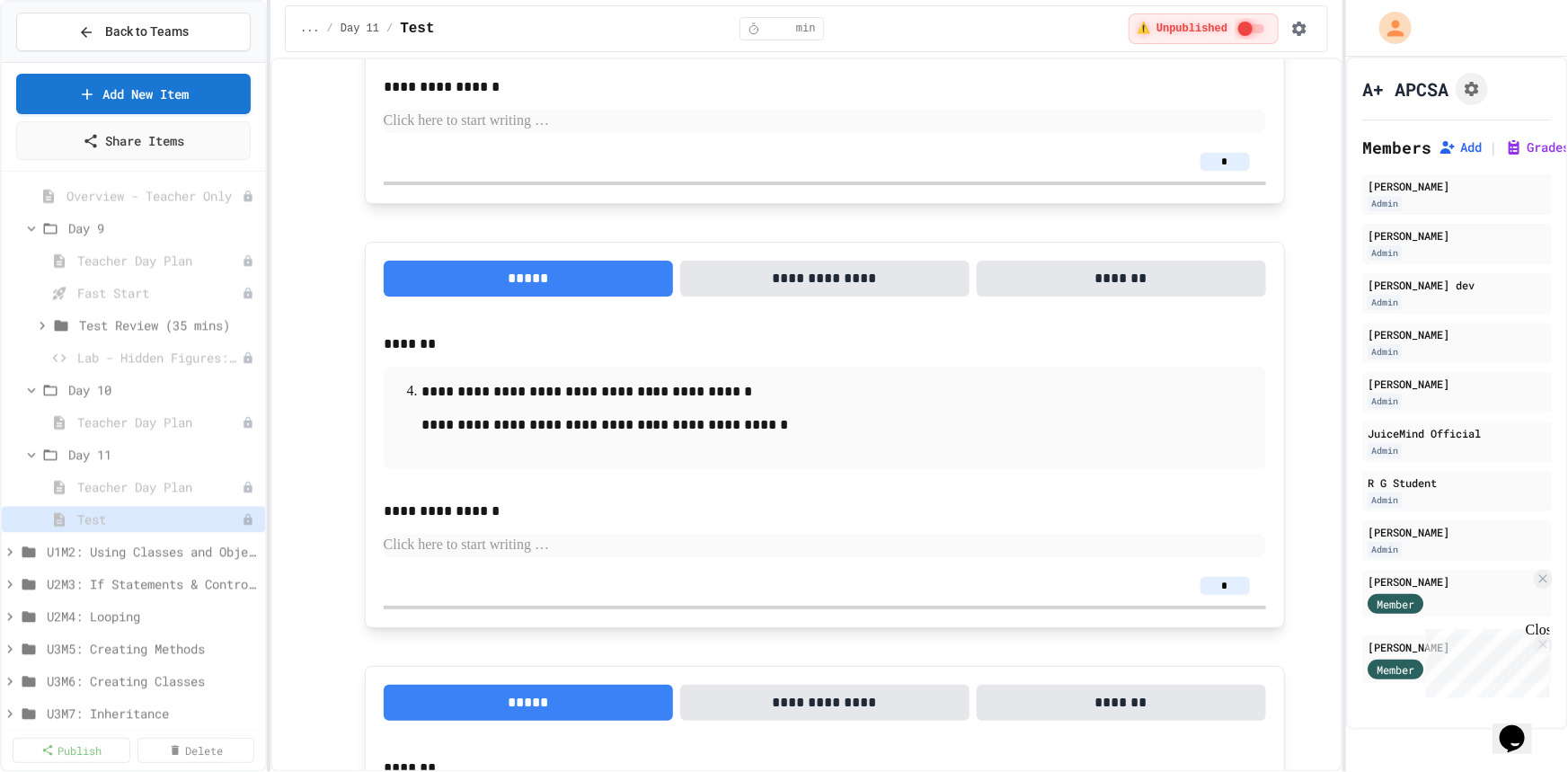
type input "*"
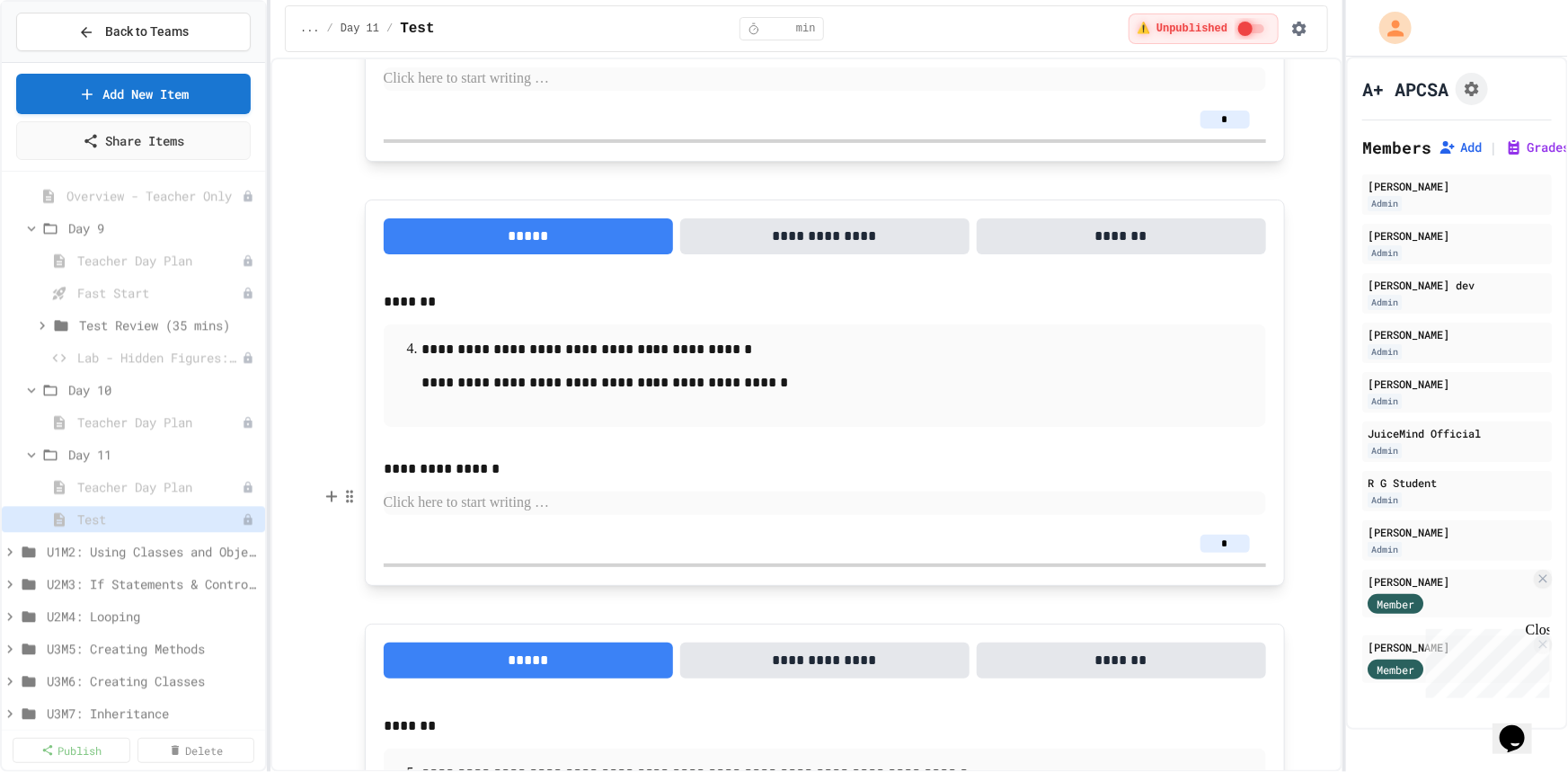
scroll to position [13891, 0]
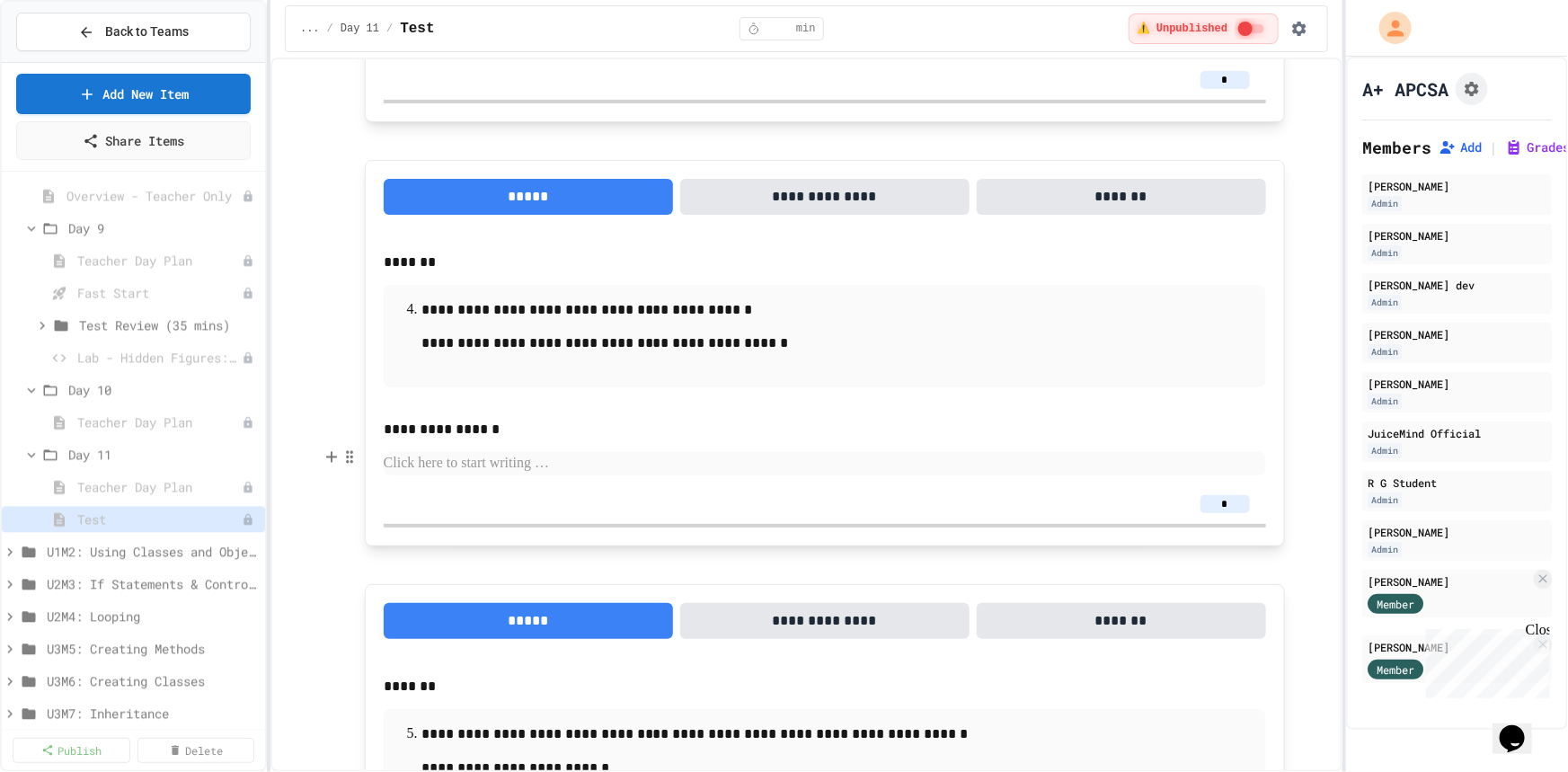
type input "*"
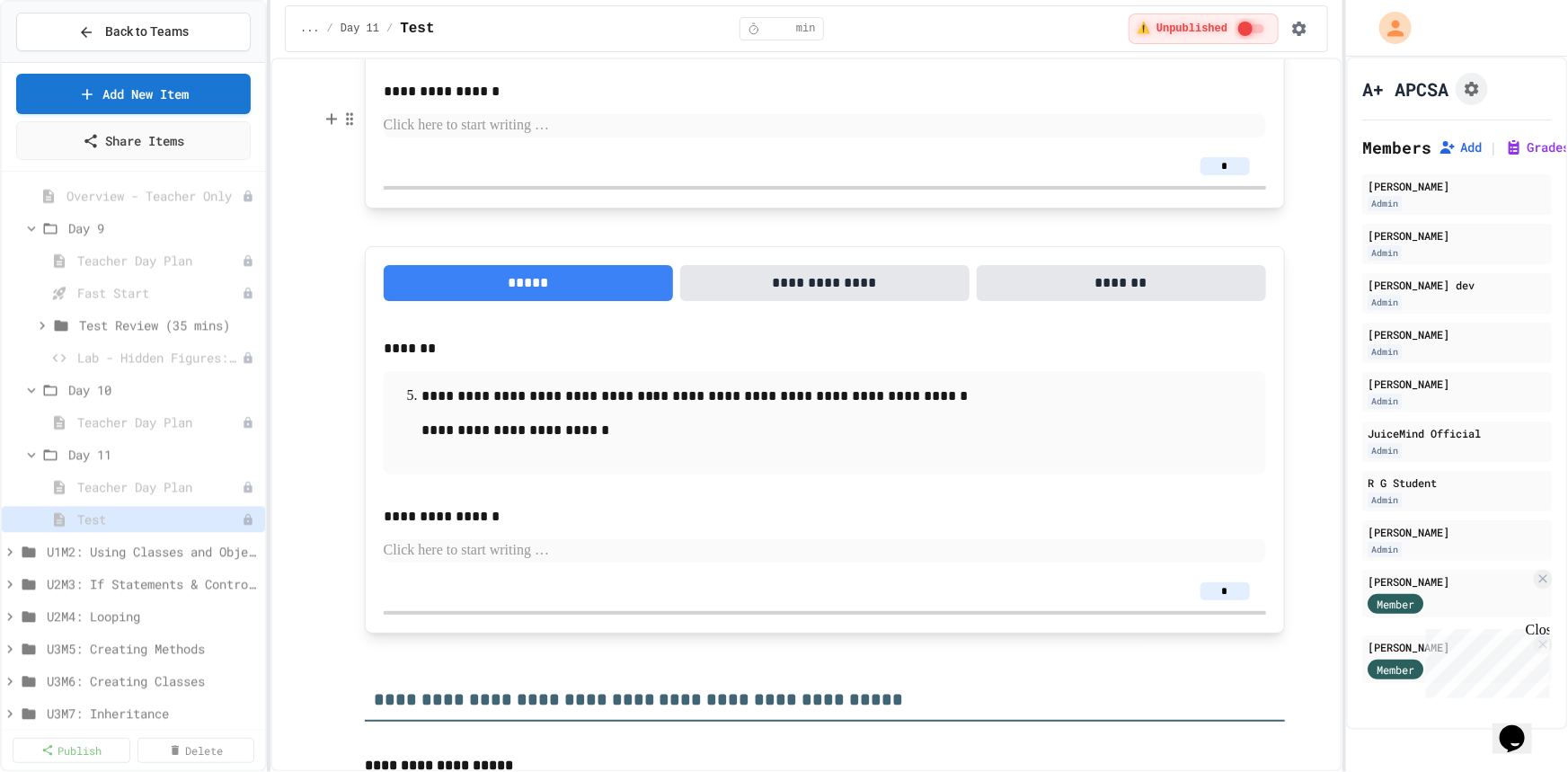
scroll to position [14219, 0]
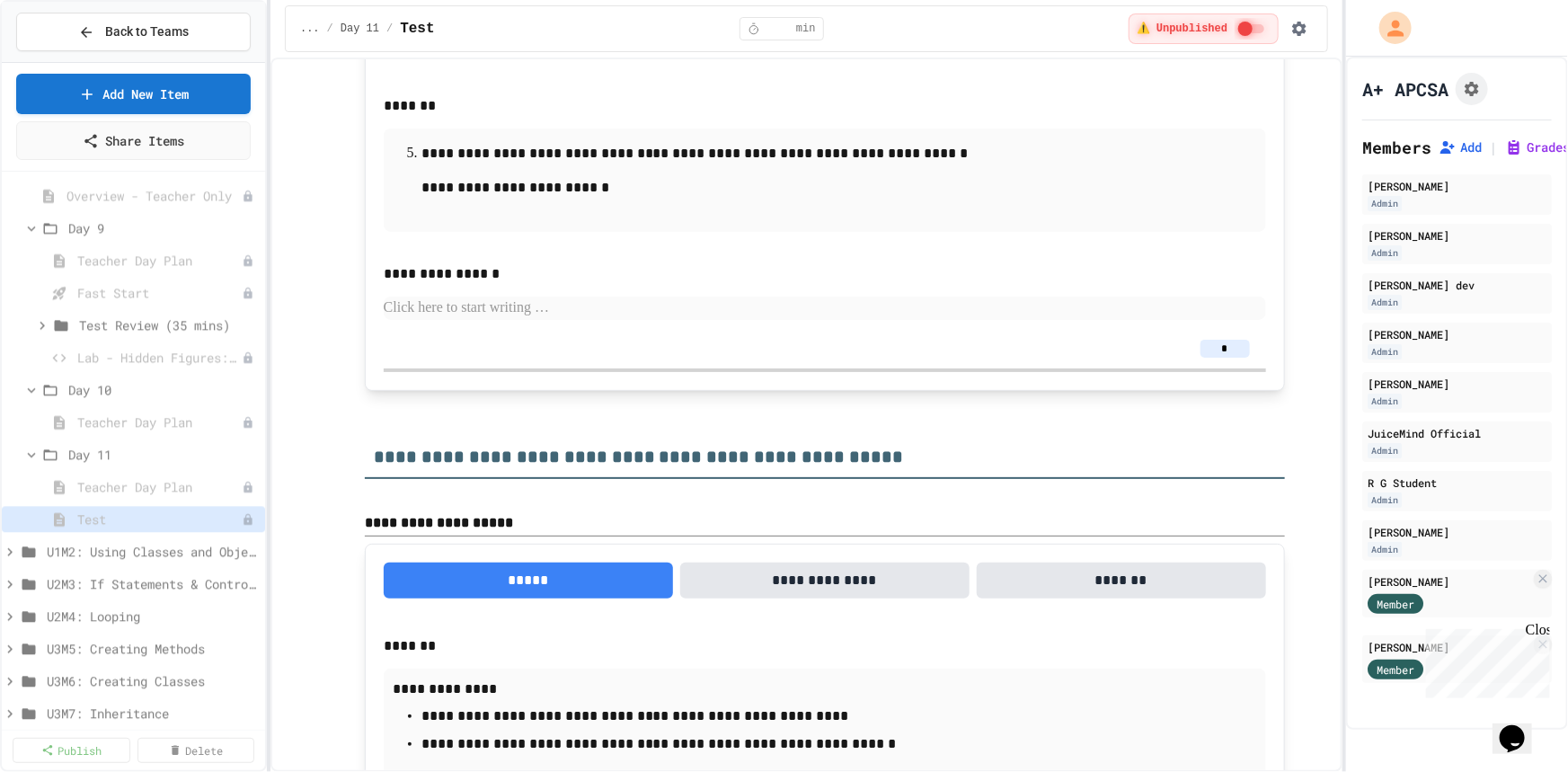
scroll to position [14626, 0]
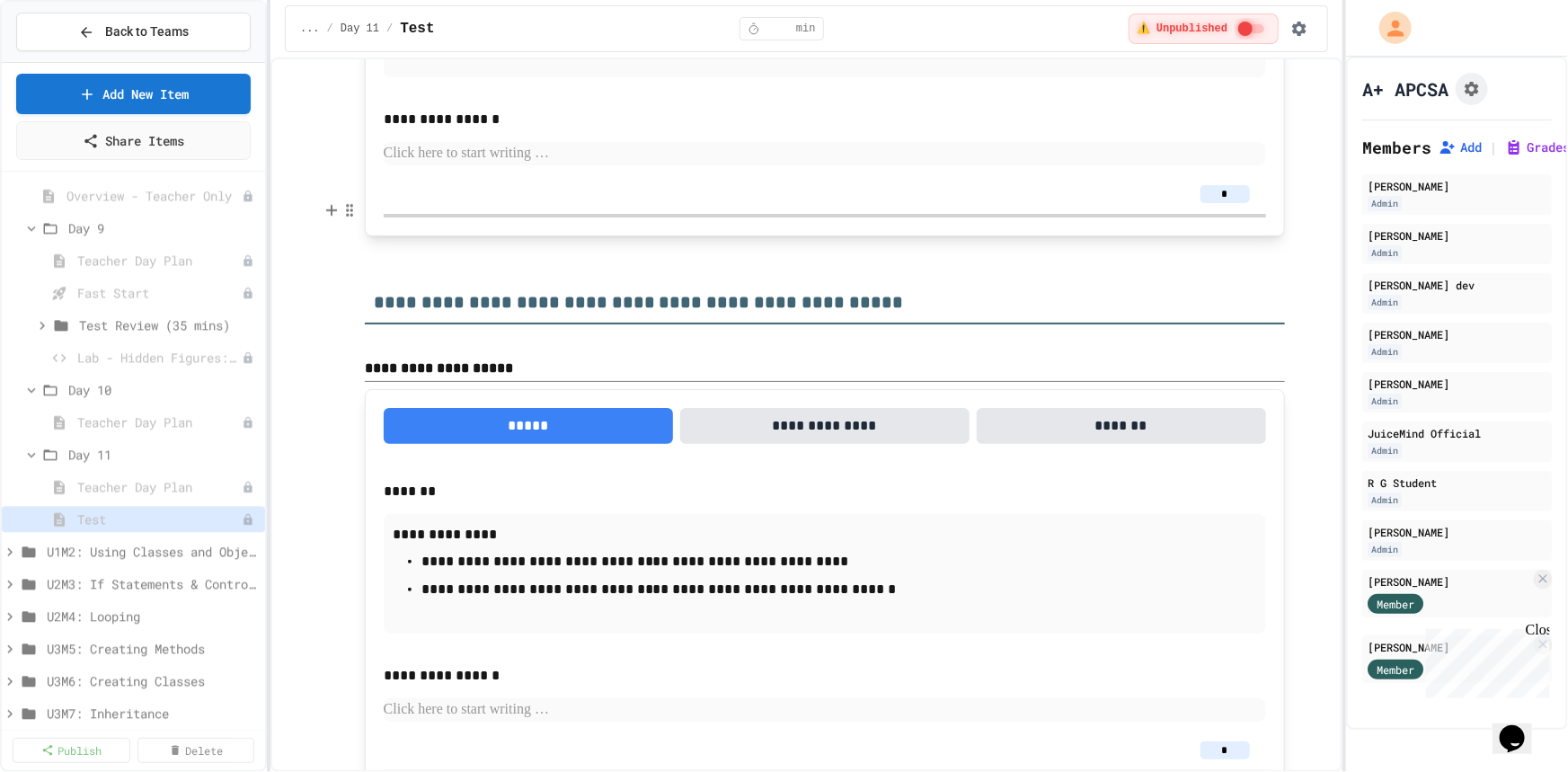
type input "*"
drag, startPoint x: 1231, startPoint y: 504, endPoint x: 1219, endPoint y: 505, distance: 12.0
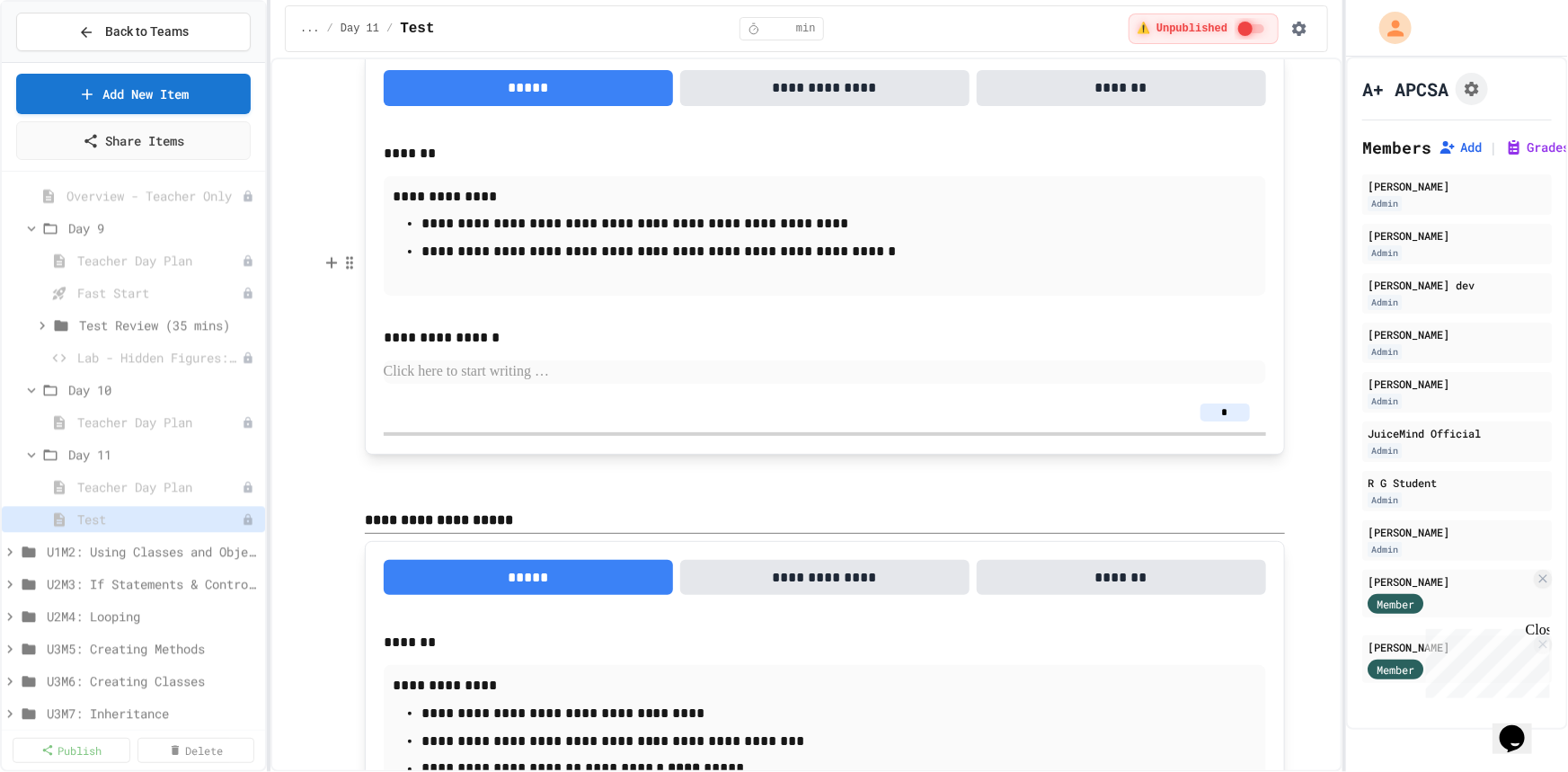
scroll to position [15035, 0]
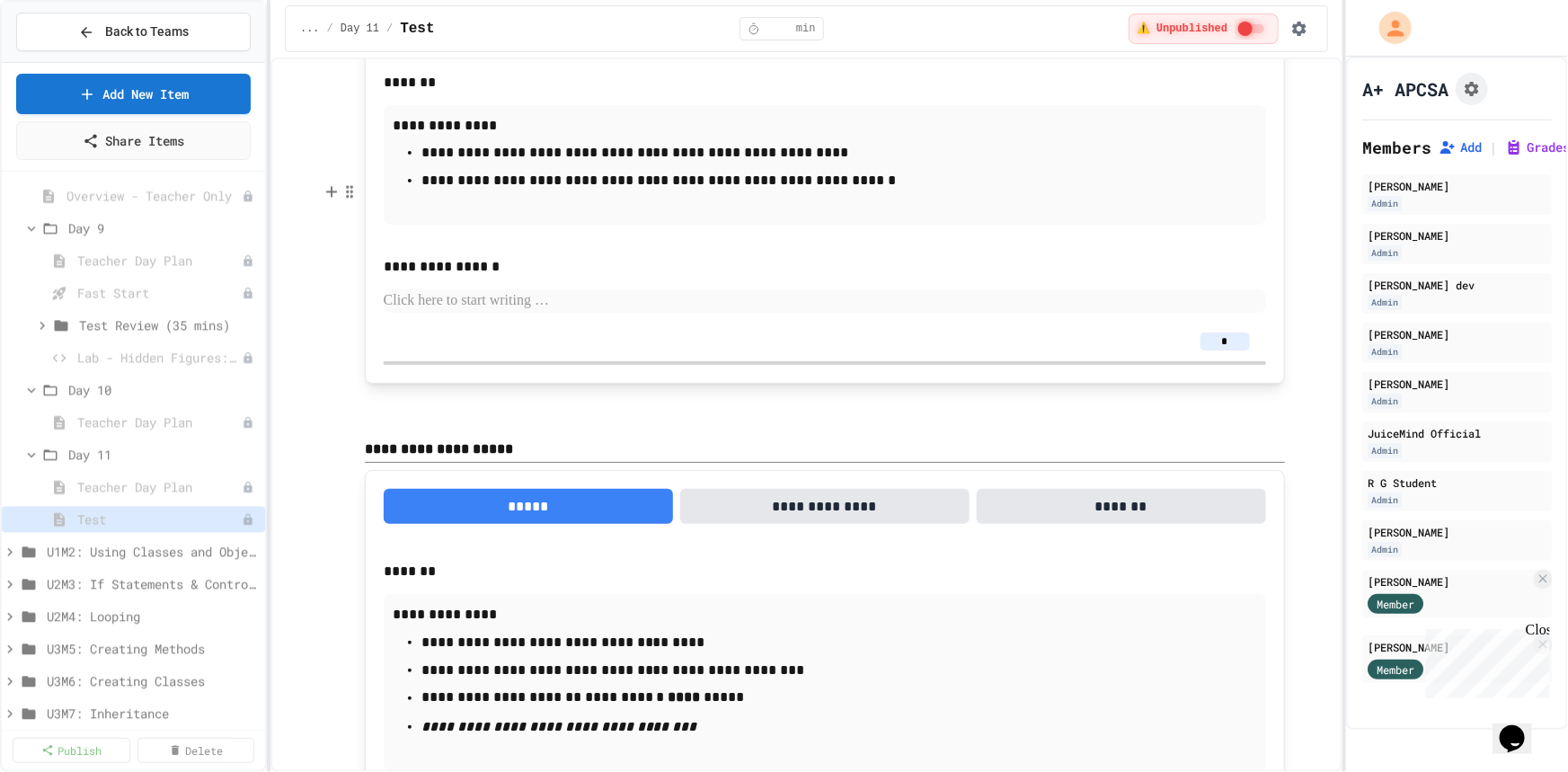
type input "*"
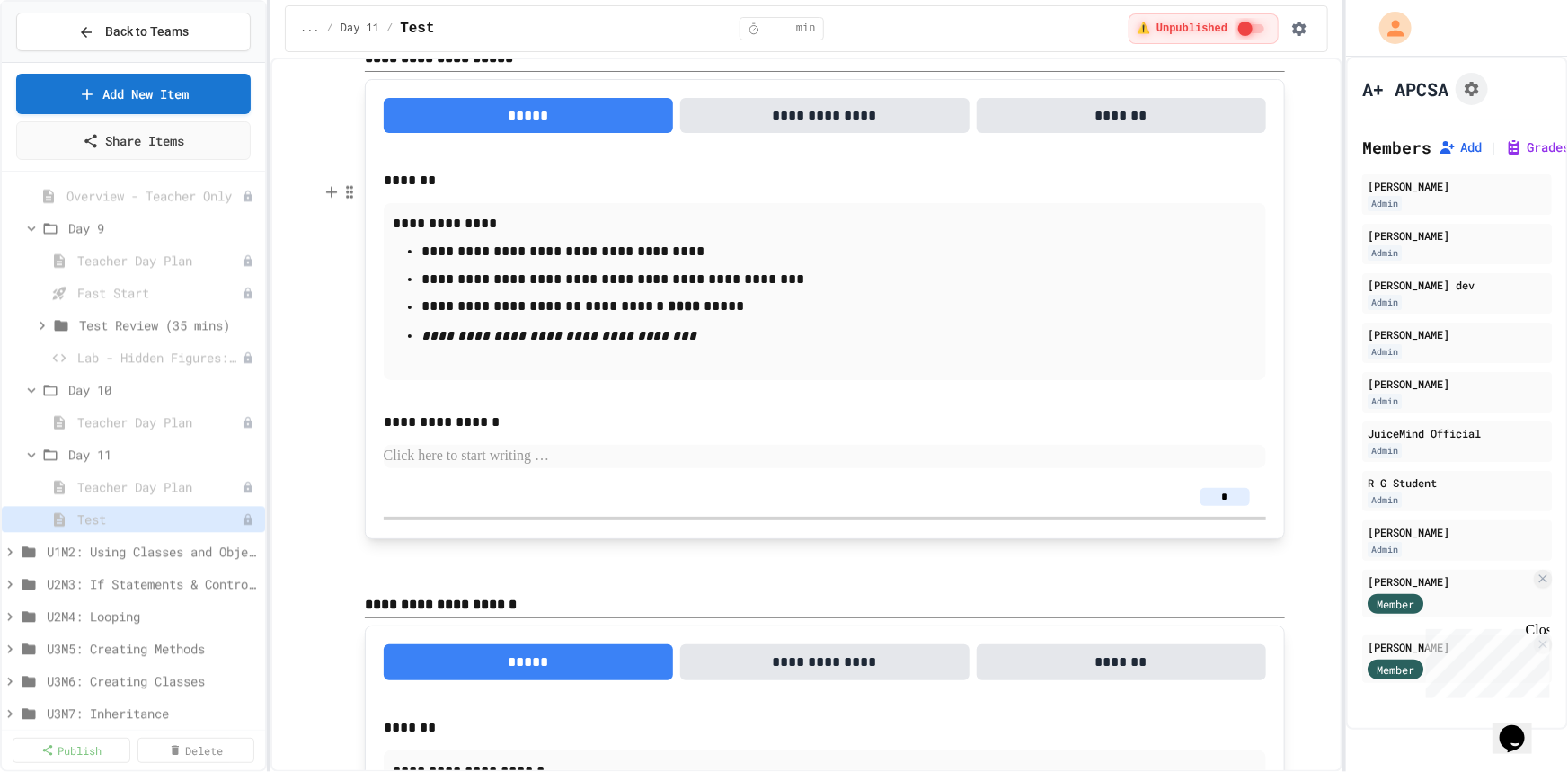
scroll to position [15444, 0]
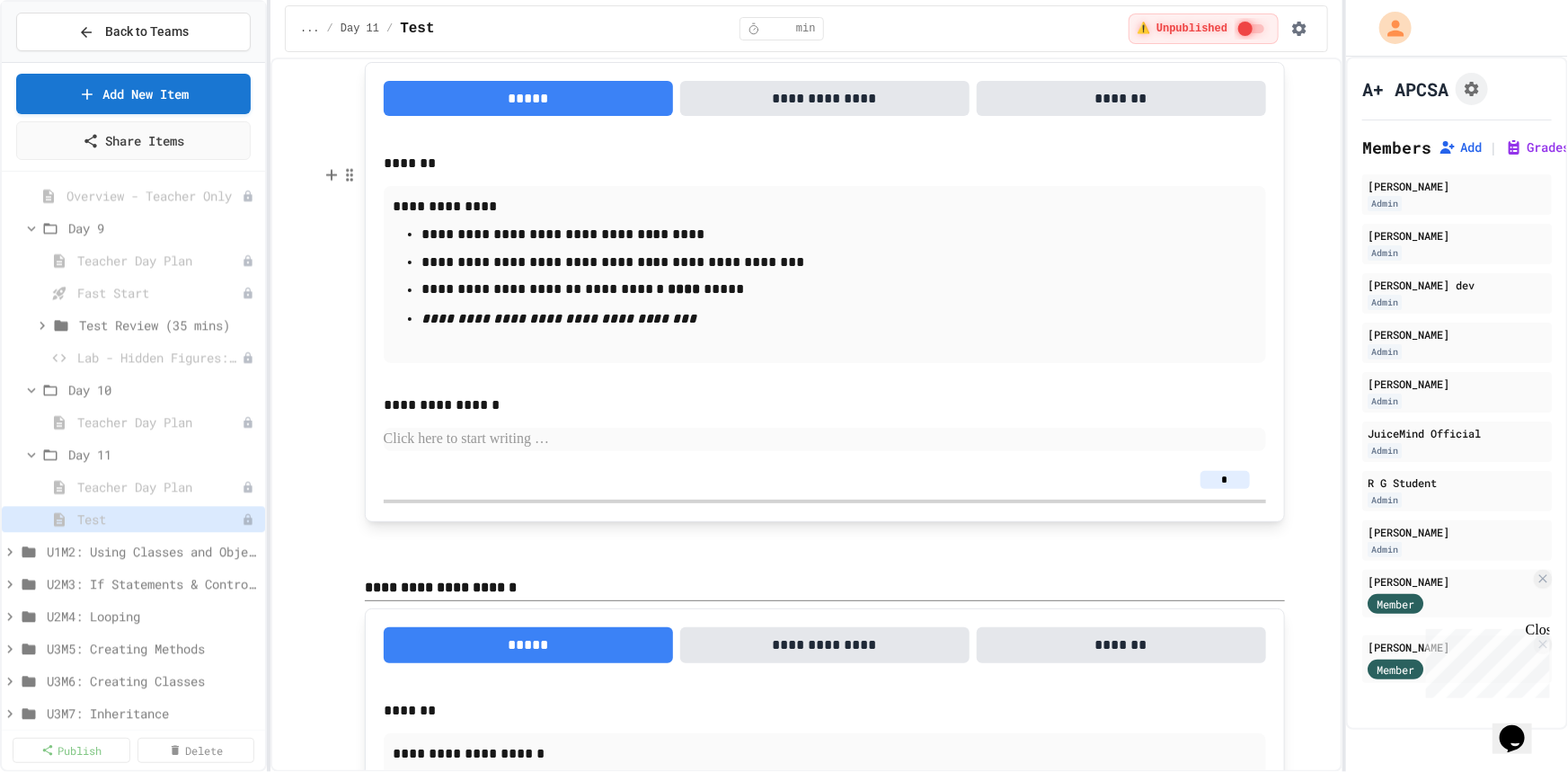
type input "*"
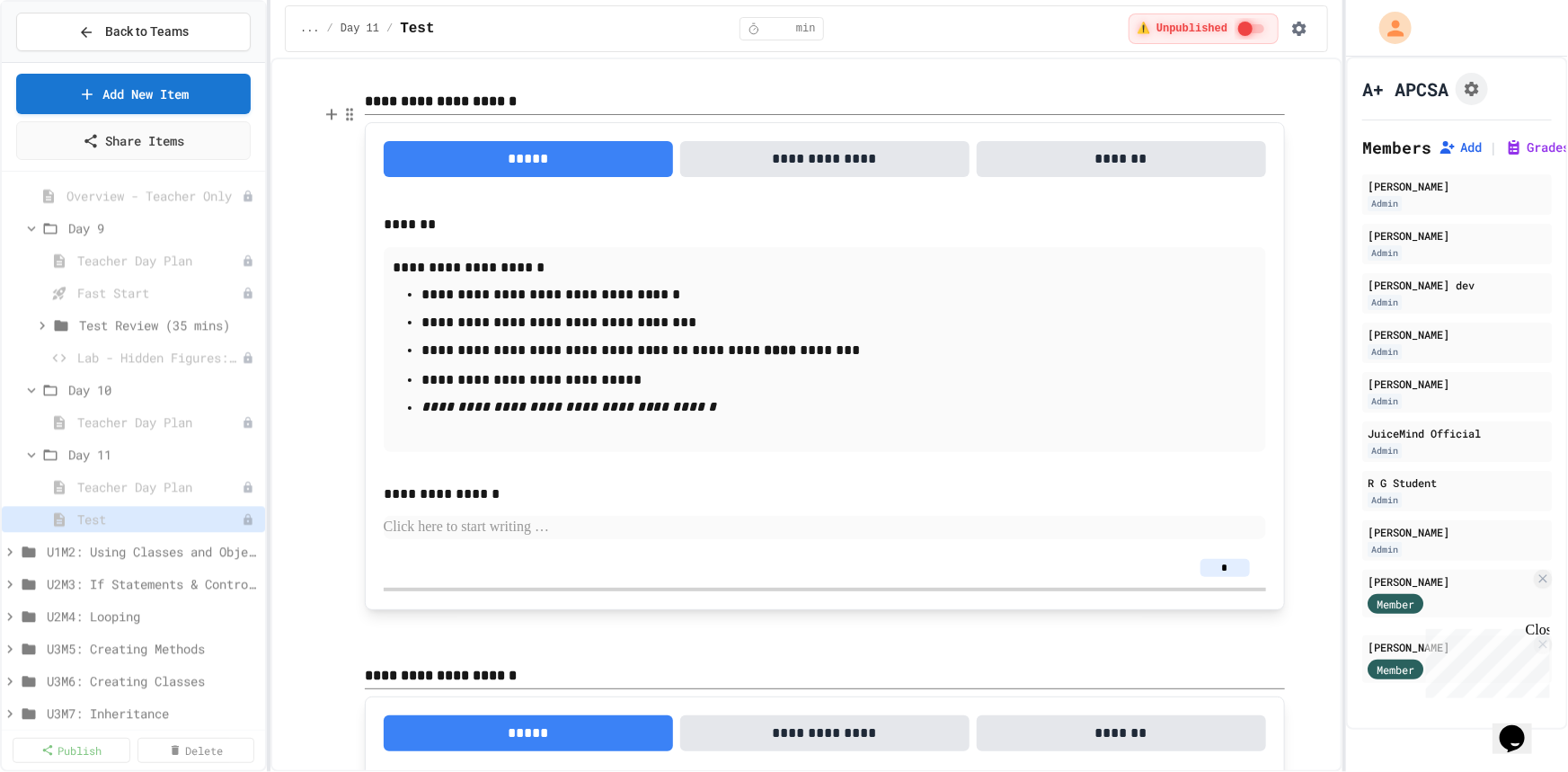
scroll to position [15934, 0]
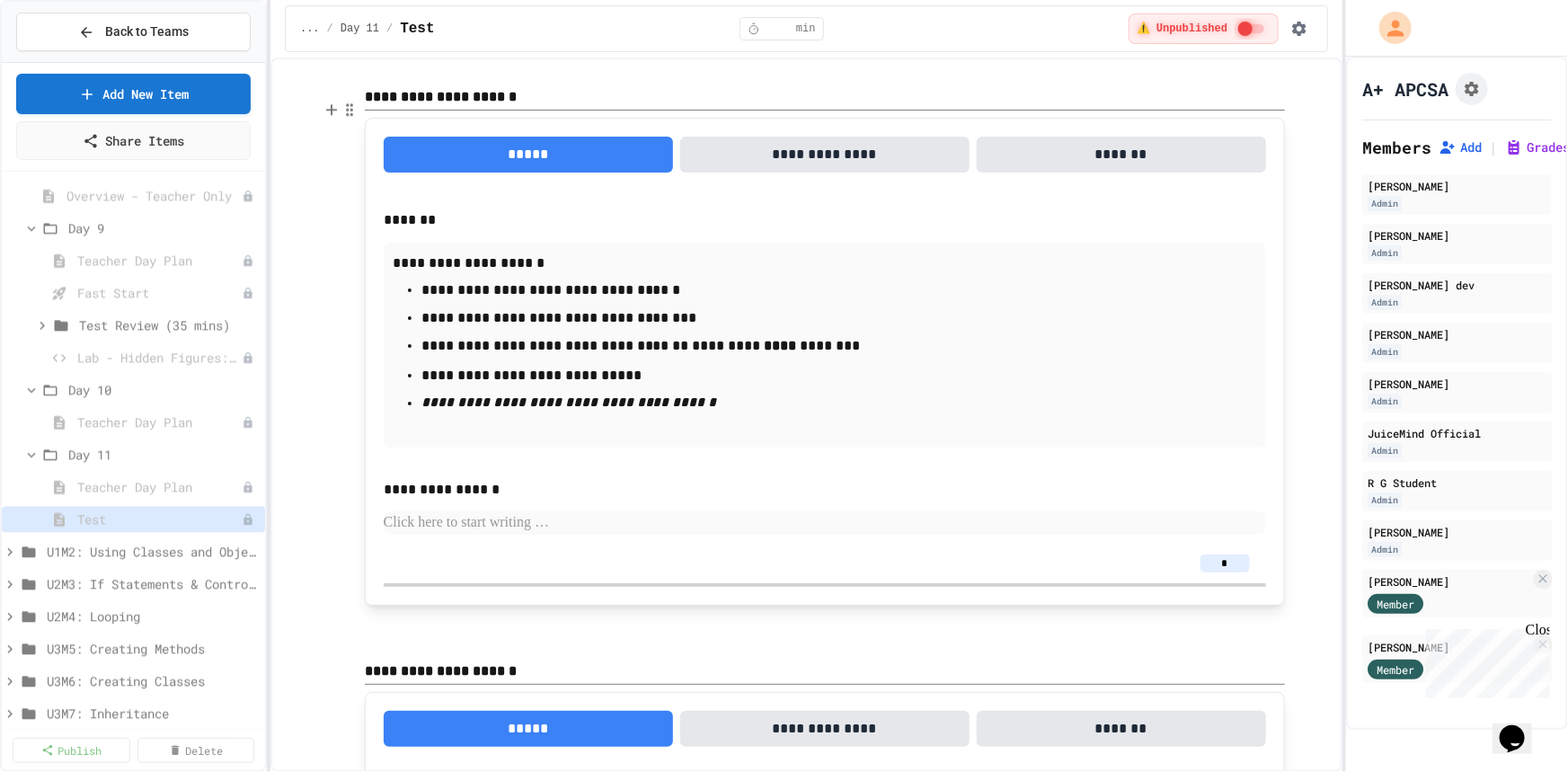
type input "*"
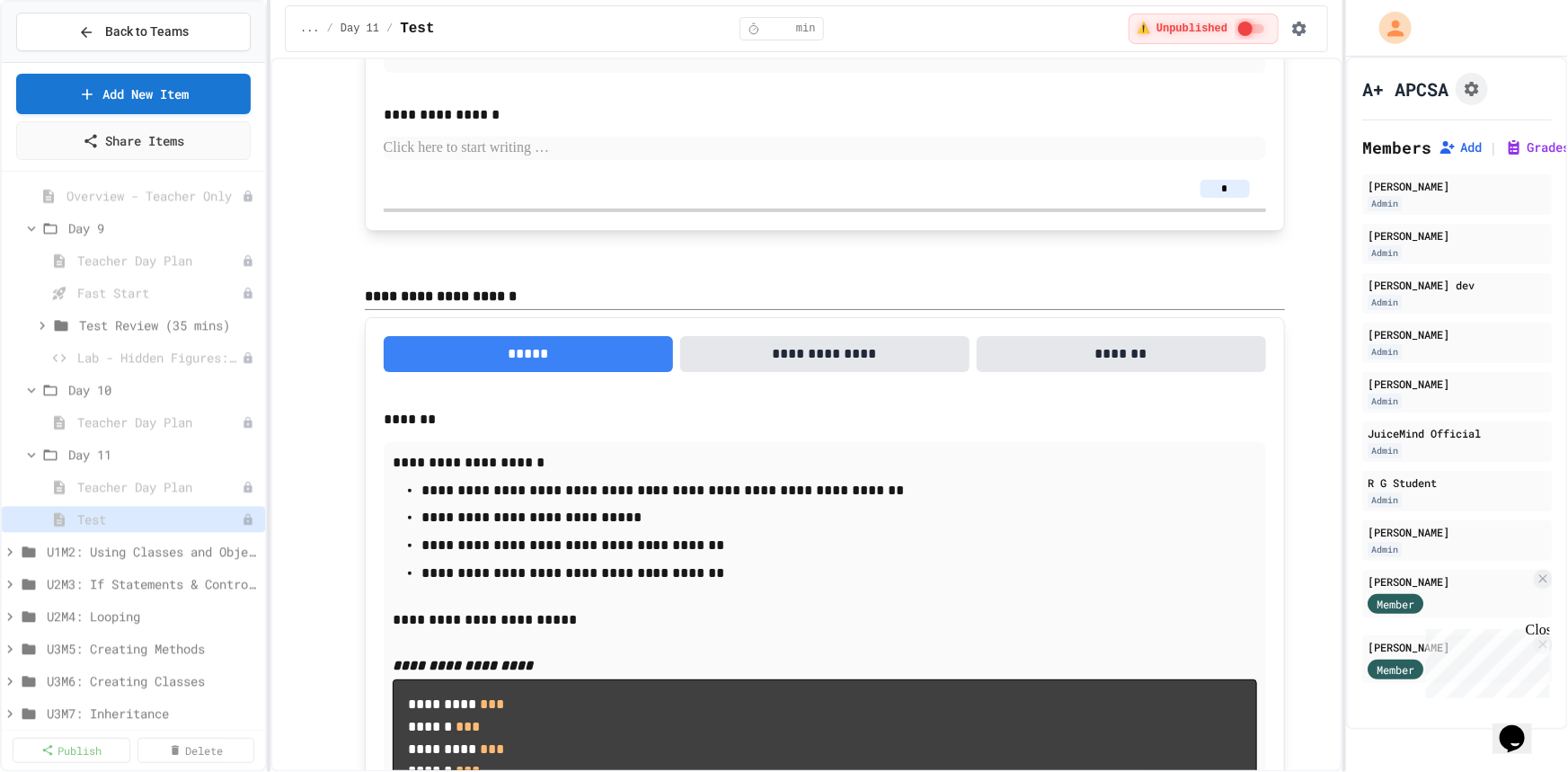
scroll to position [16342, 0]
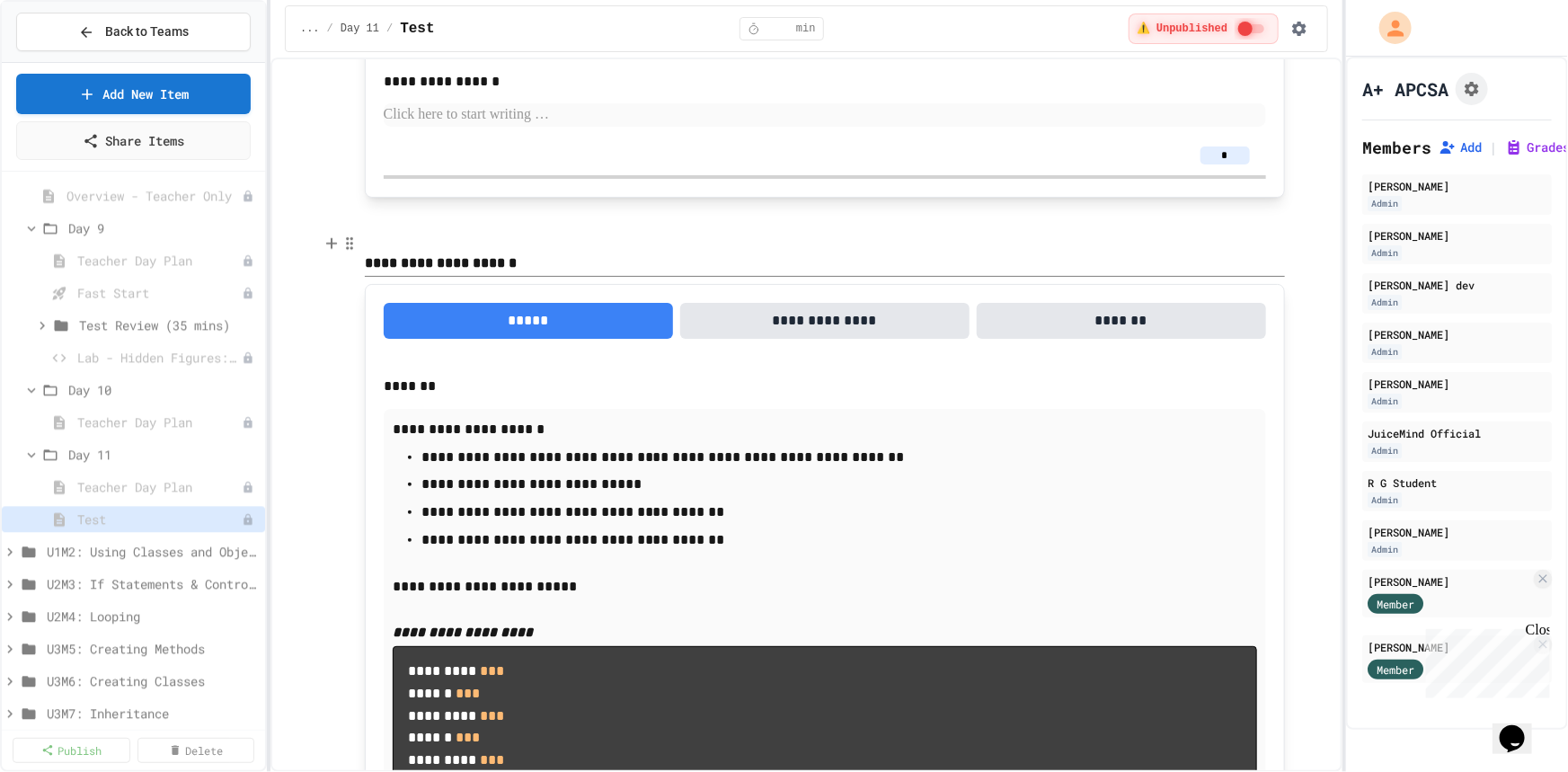
type input "*"
drag, startPoint x: 1223, startPoint y: 588, endPoint x: 1214, endPoint y: 590, distance: 9.2
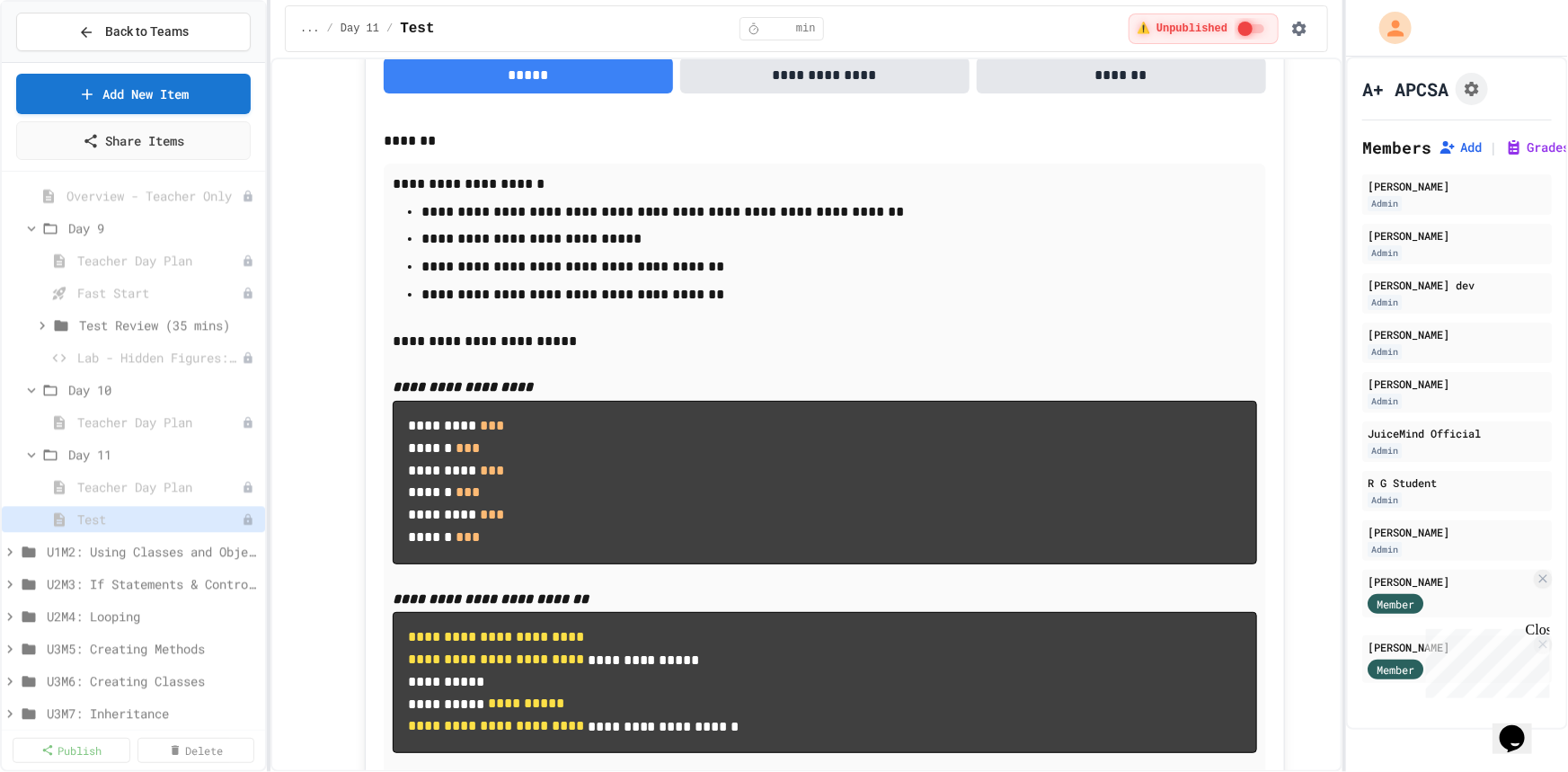
scroll to position [16752, 0]
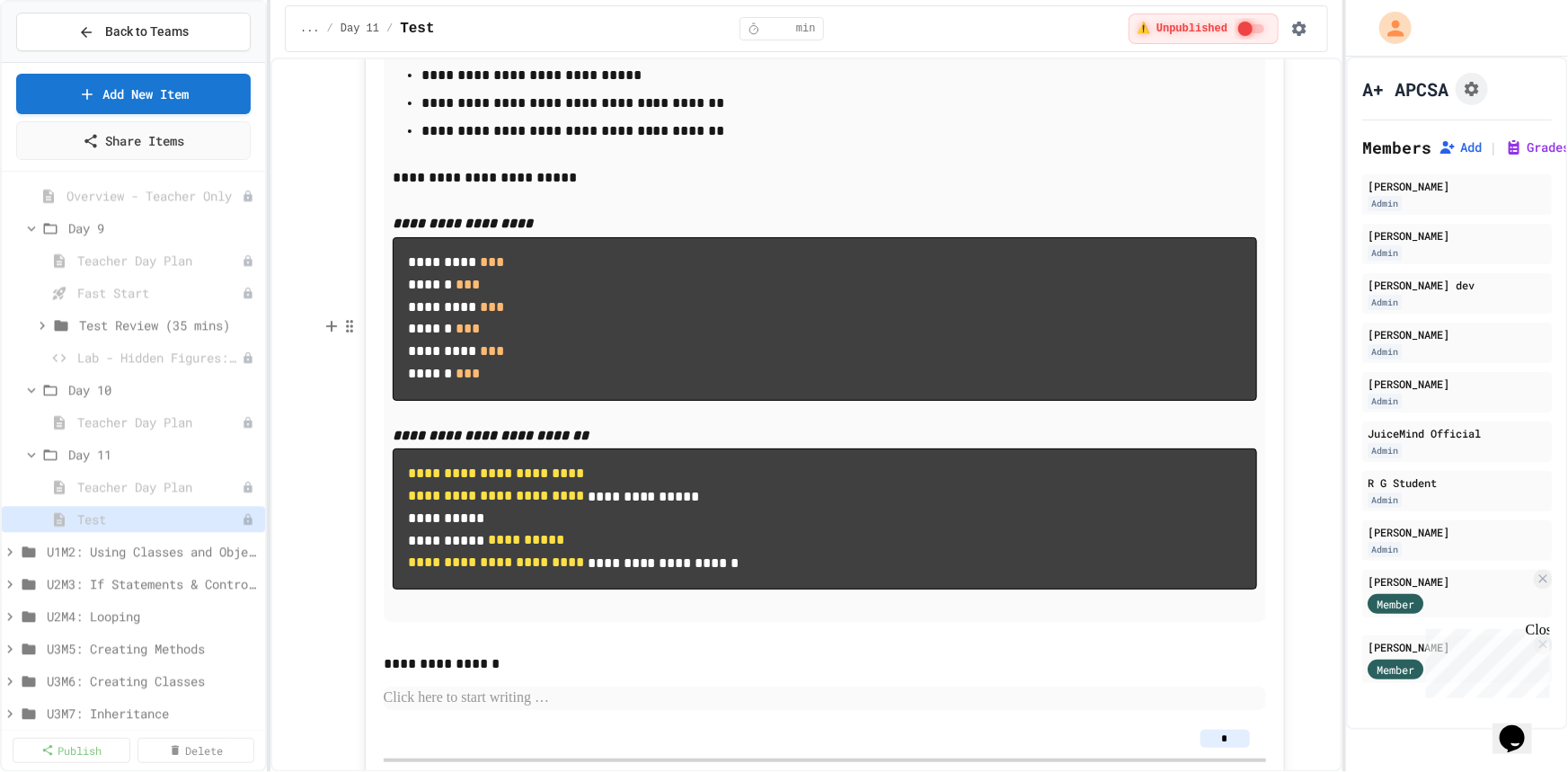
type input "*"
drag, startPoint x: 1221, startPoint y: 737, endPoint x: 1210, endPoint y: 737, distance: 11.0
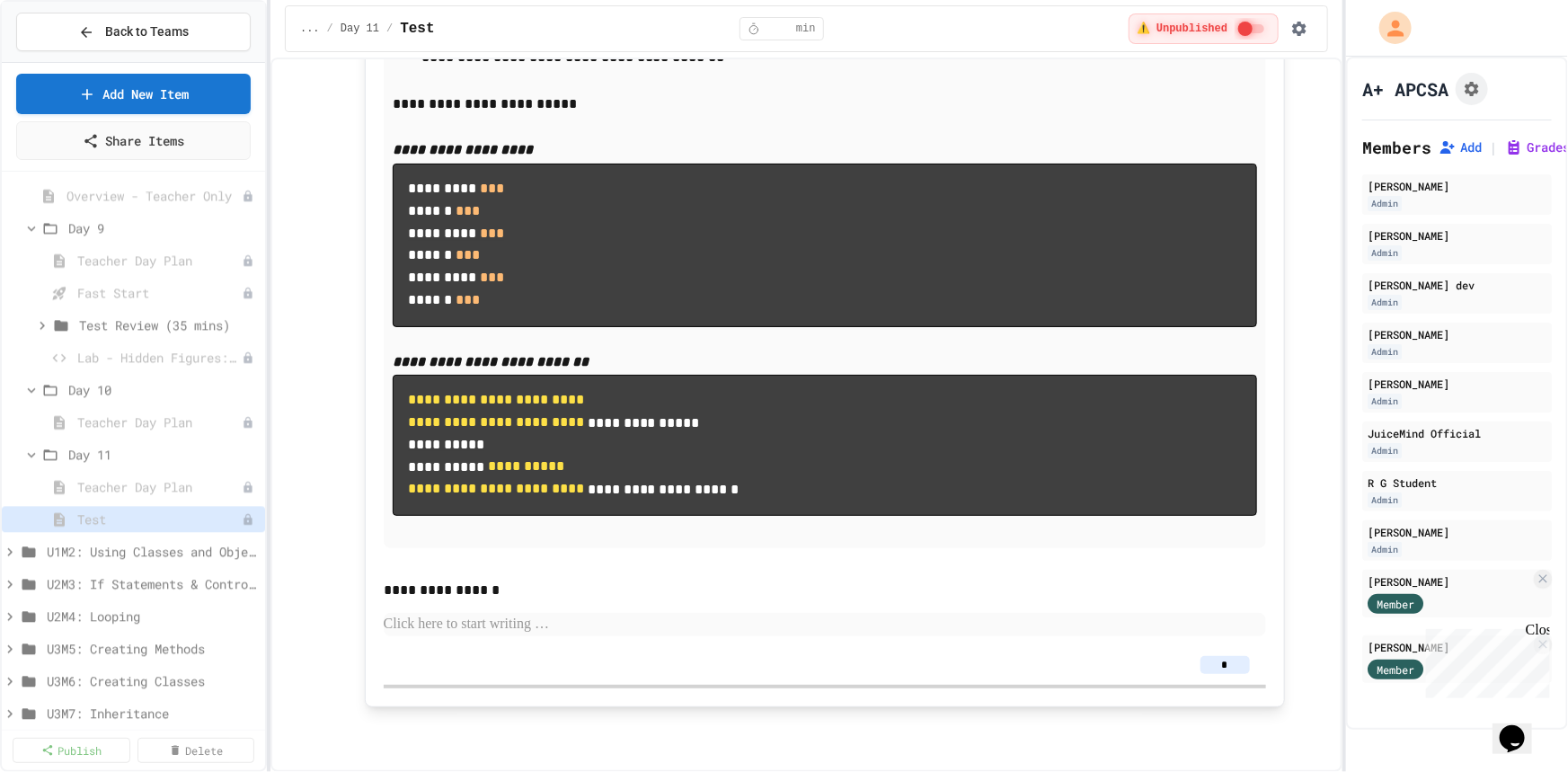
scroll to position [17487, 0]
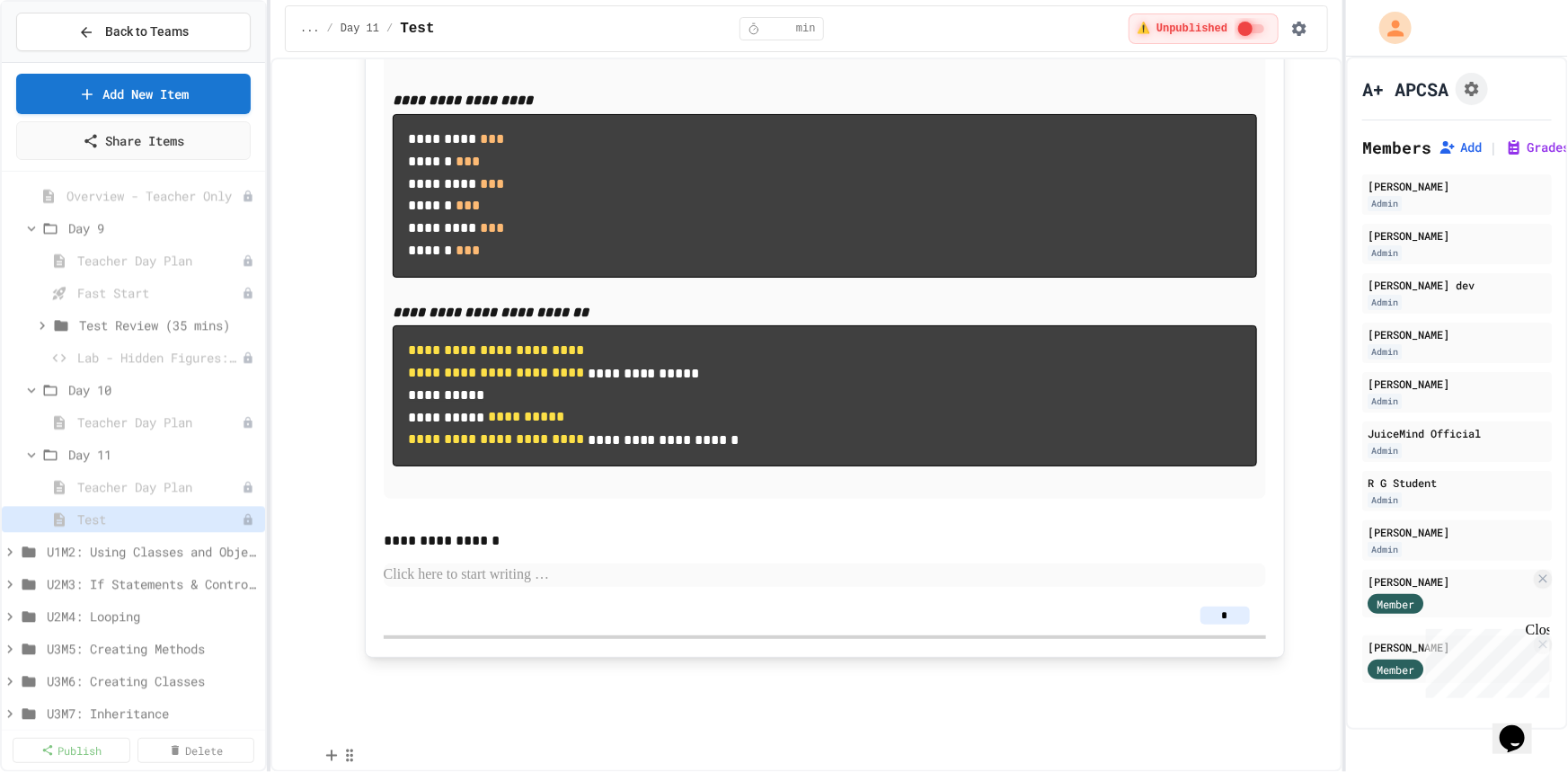
type input "*"
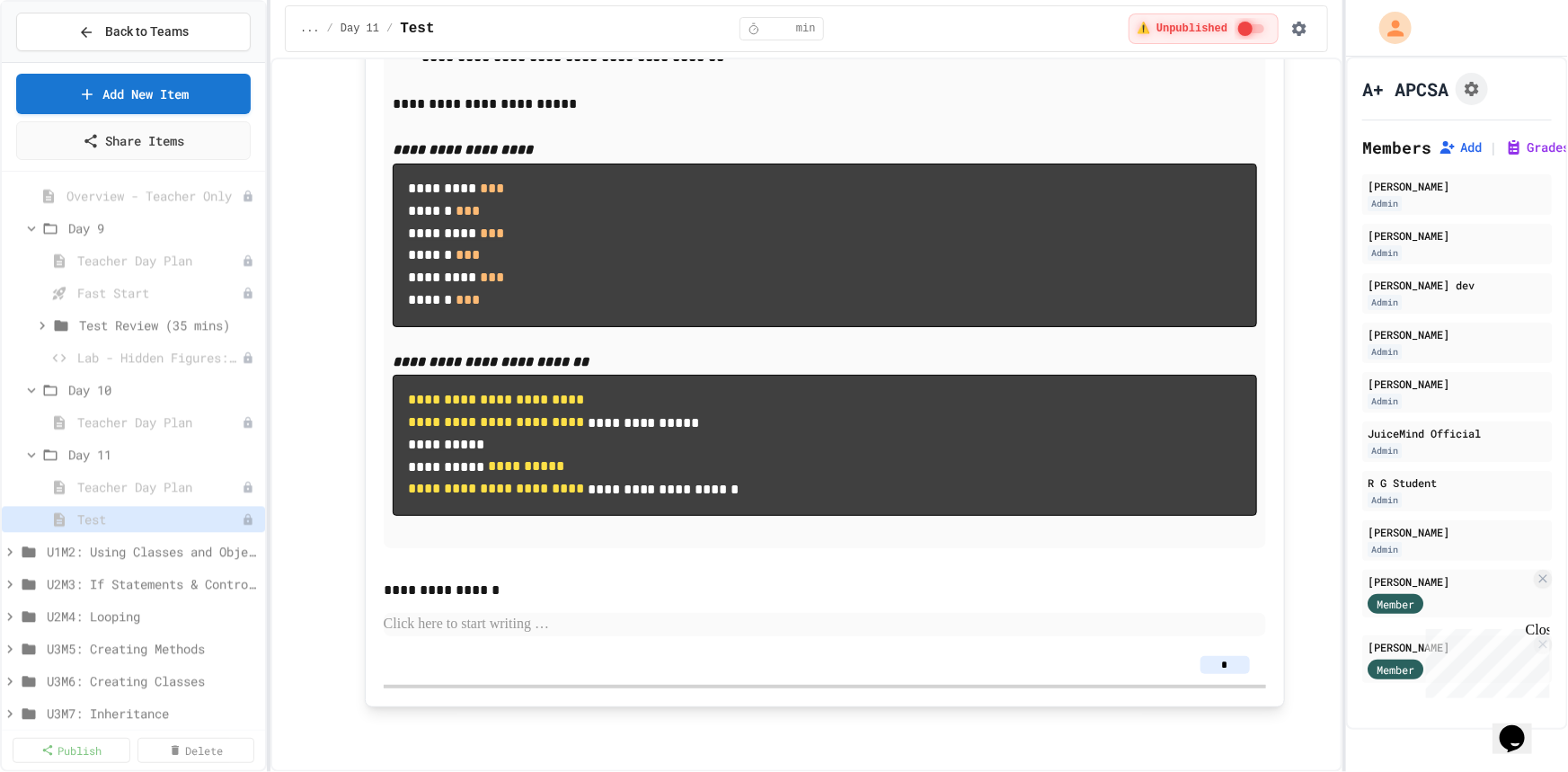
drag, startPoint x: 1220, startPoint y: 583, endPoint x: 1212, endPoint y: 582, distance: 8.1
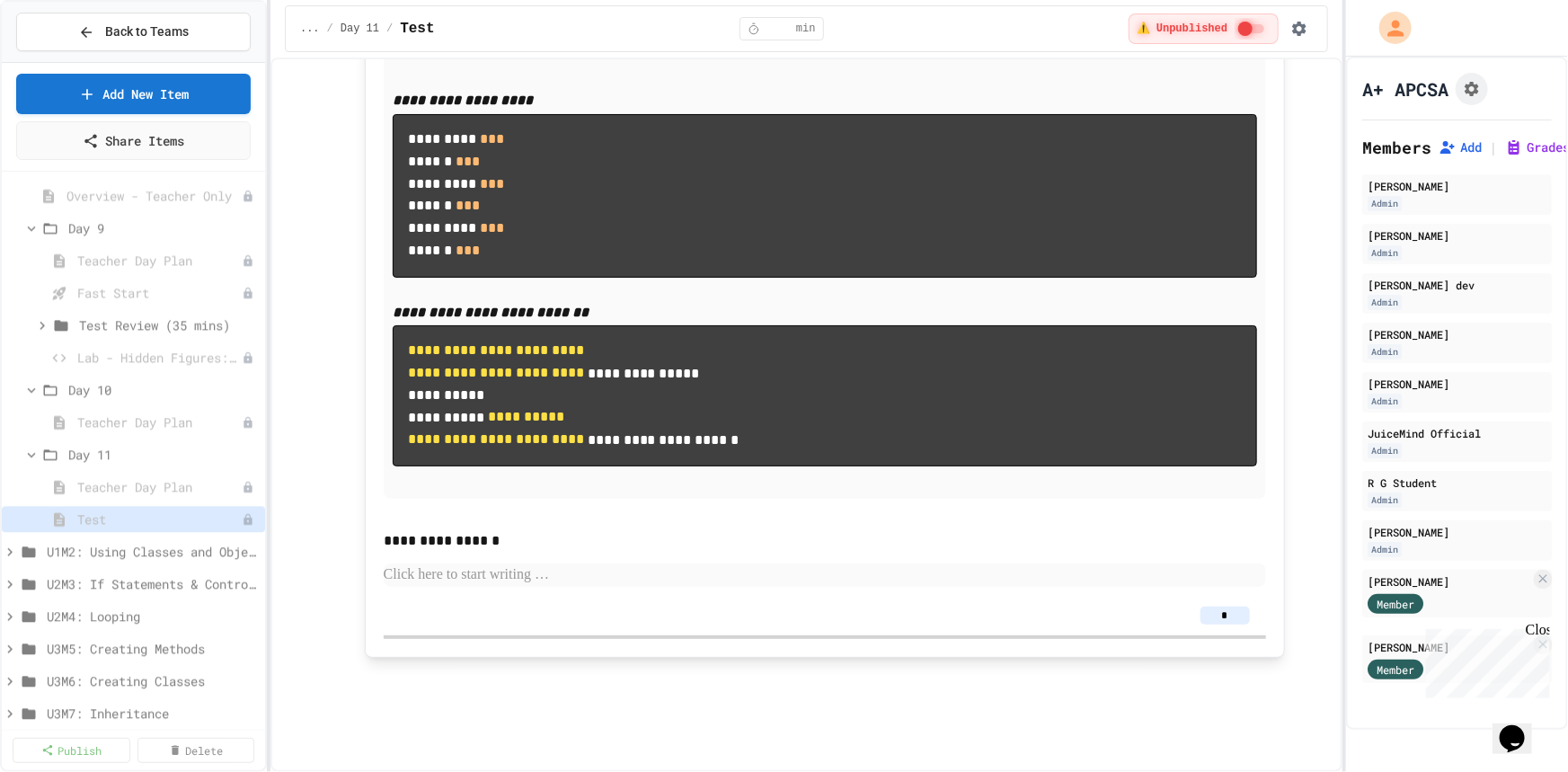
scroll to position [18483, 0]
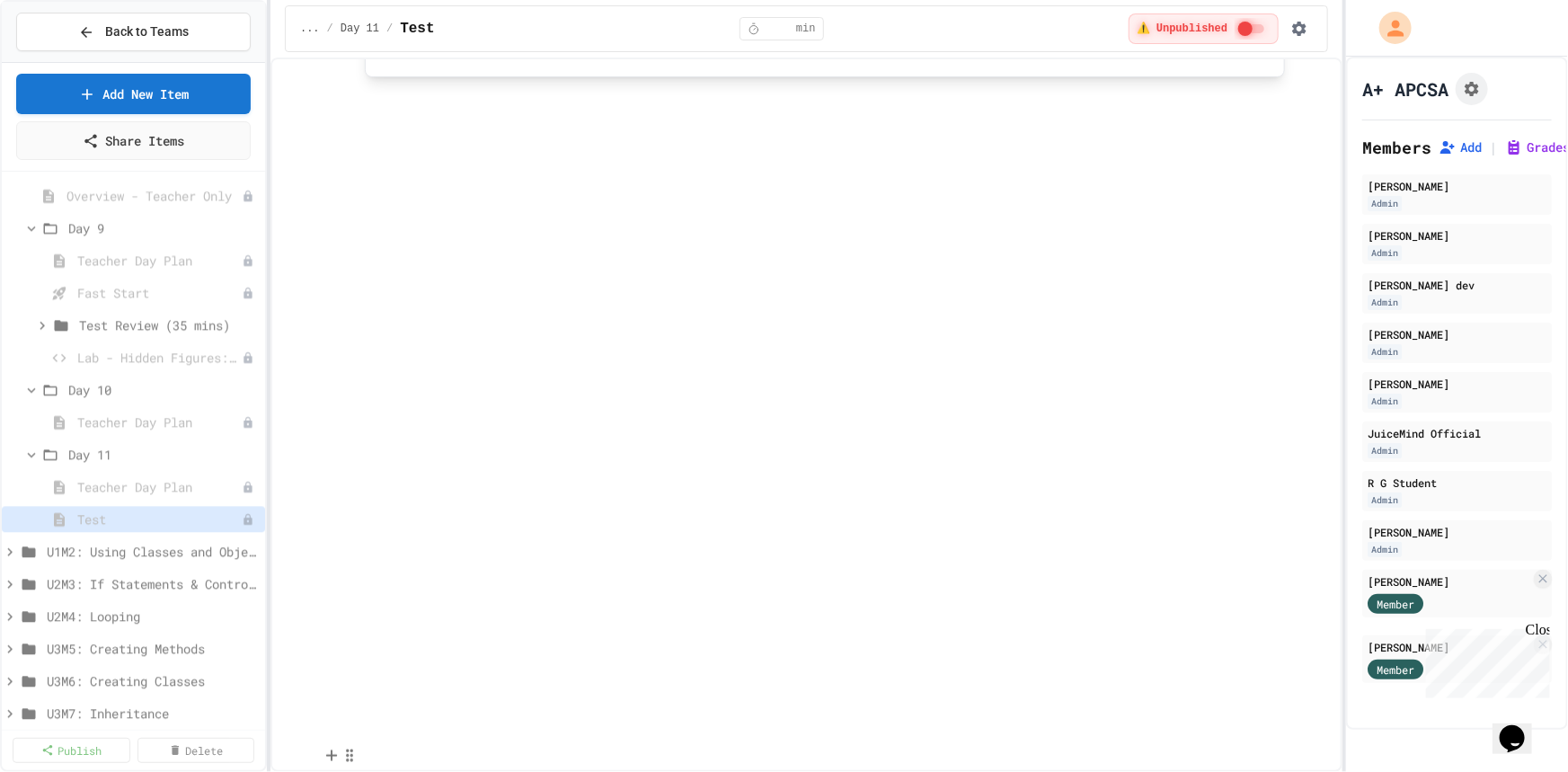
type input "**"
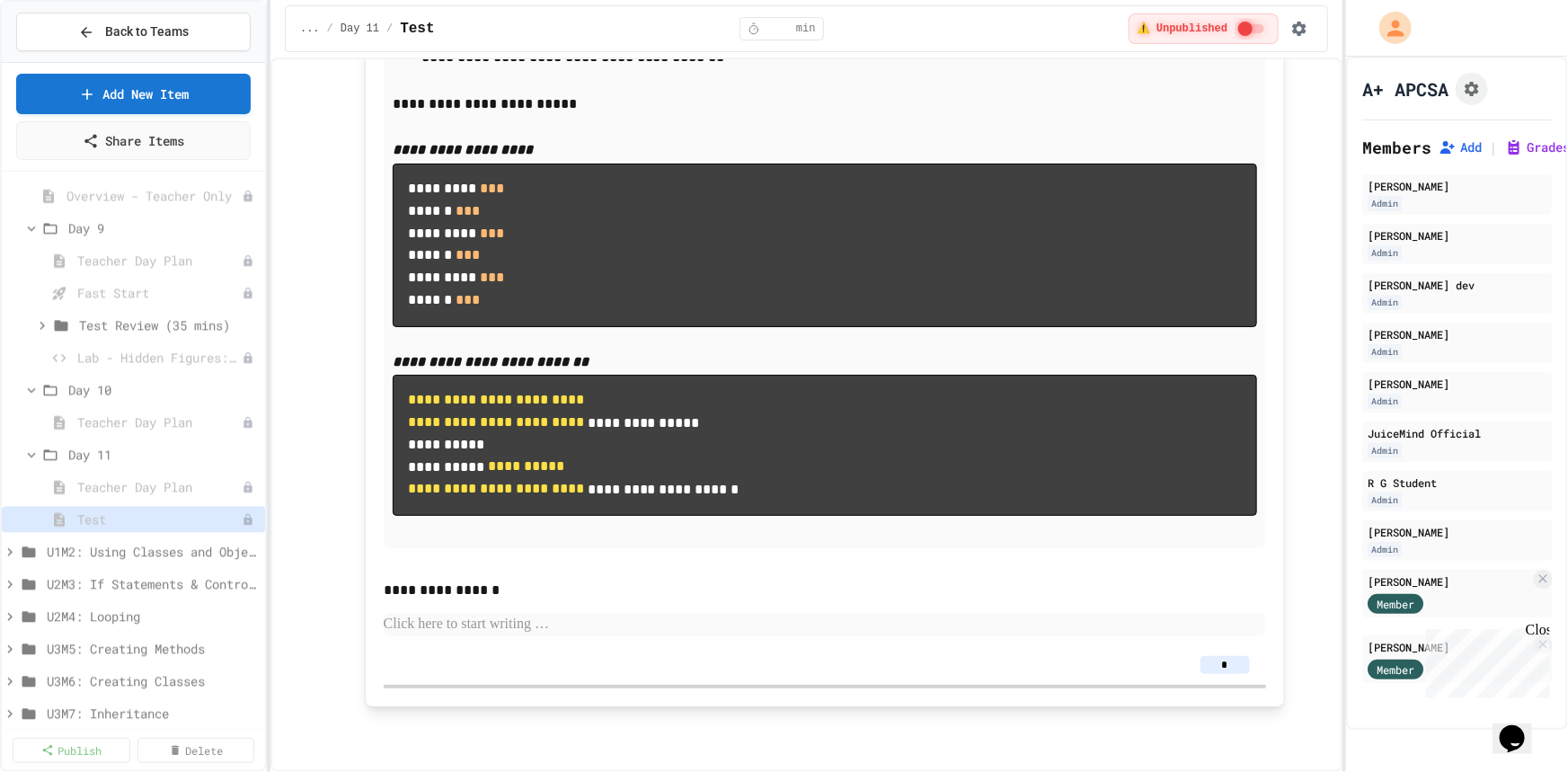
drag, startPoint x: 1221, startPoint y: 666, endPoint x: 1212, endPoint y: 666, distance: 9.0
click at [1212, 666] on input "*" at bounding box center [1225, 664] width 50 height 18
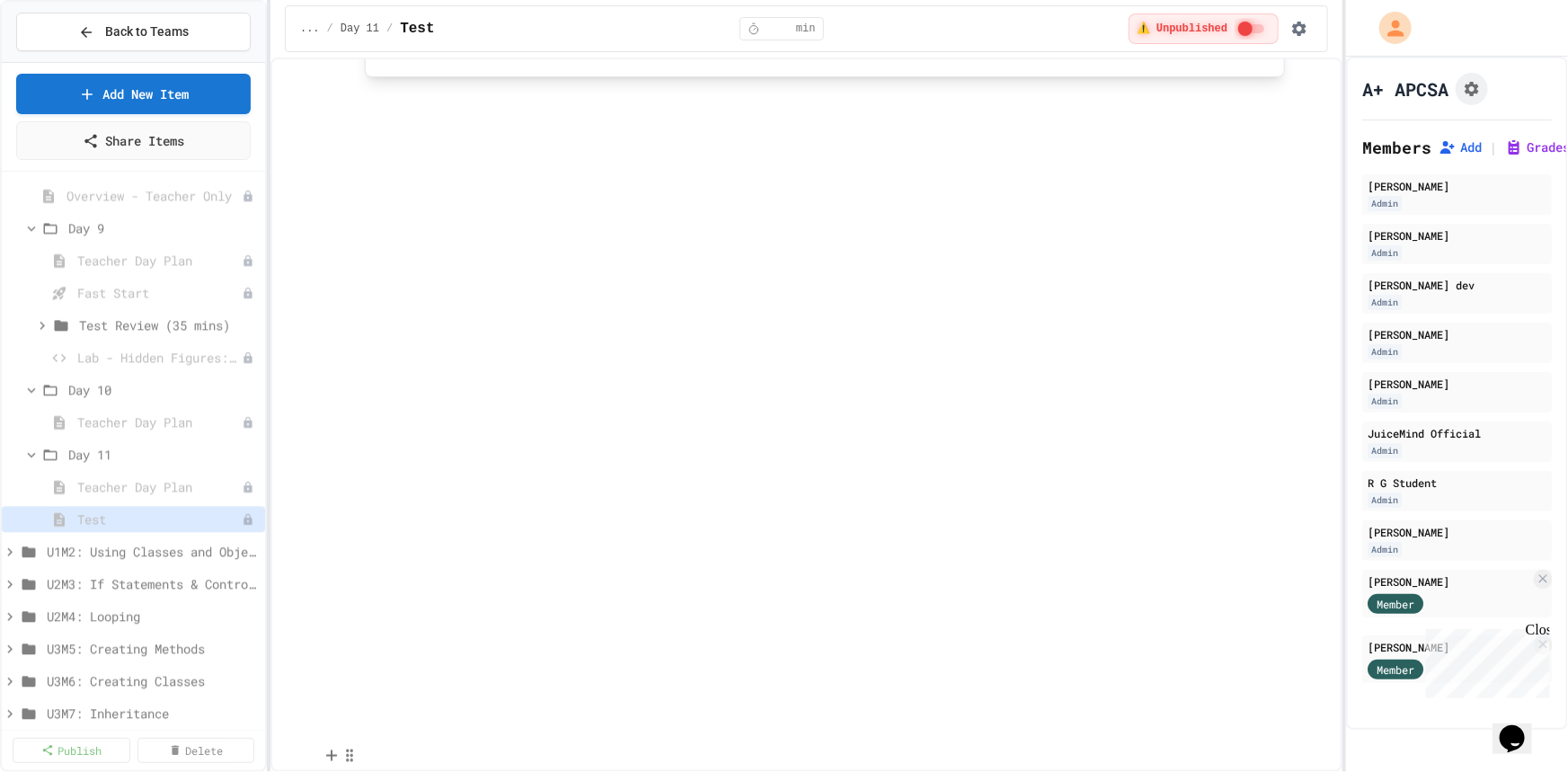
type input "**"
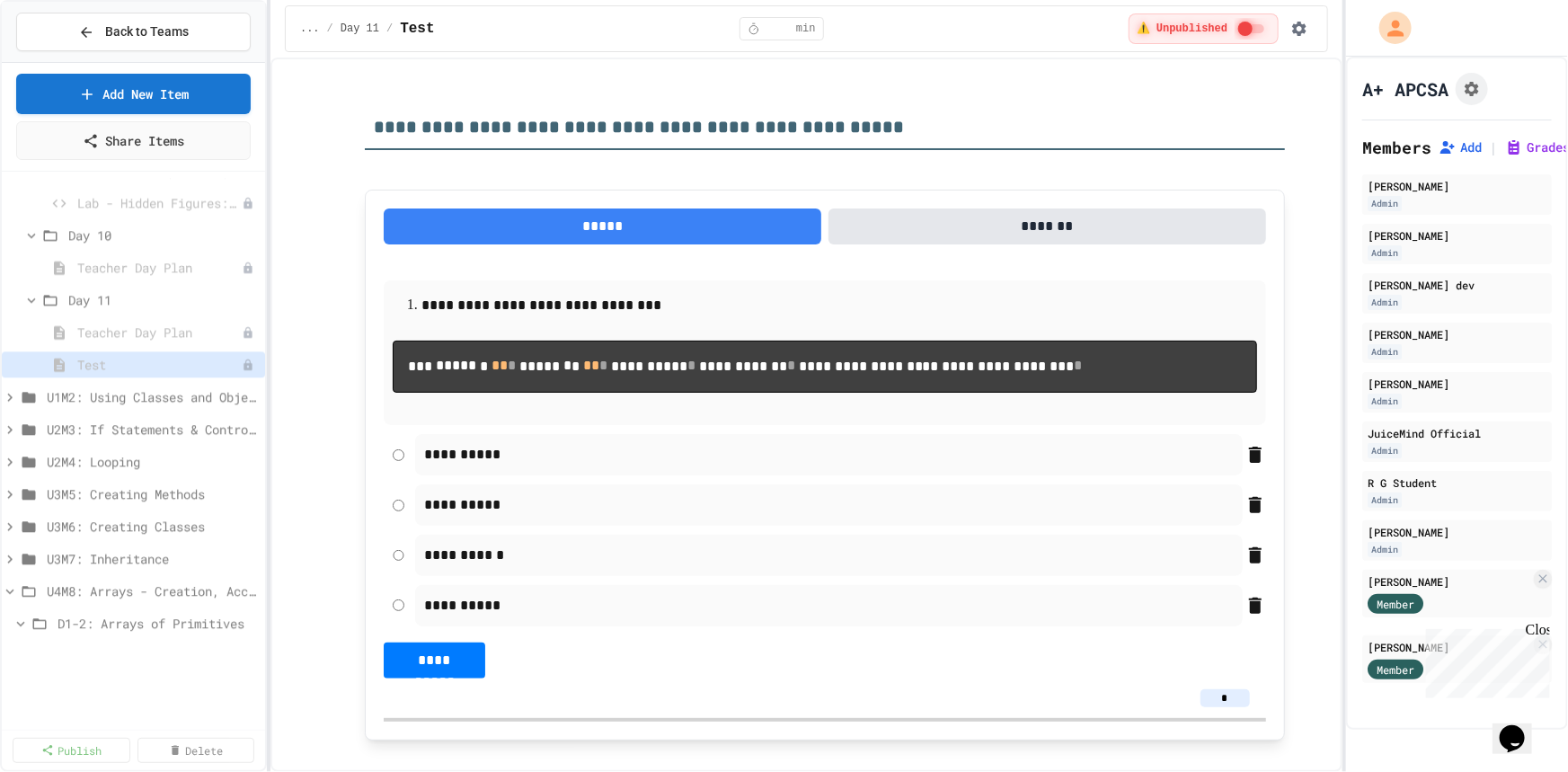
scroll to position [2206, 0]
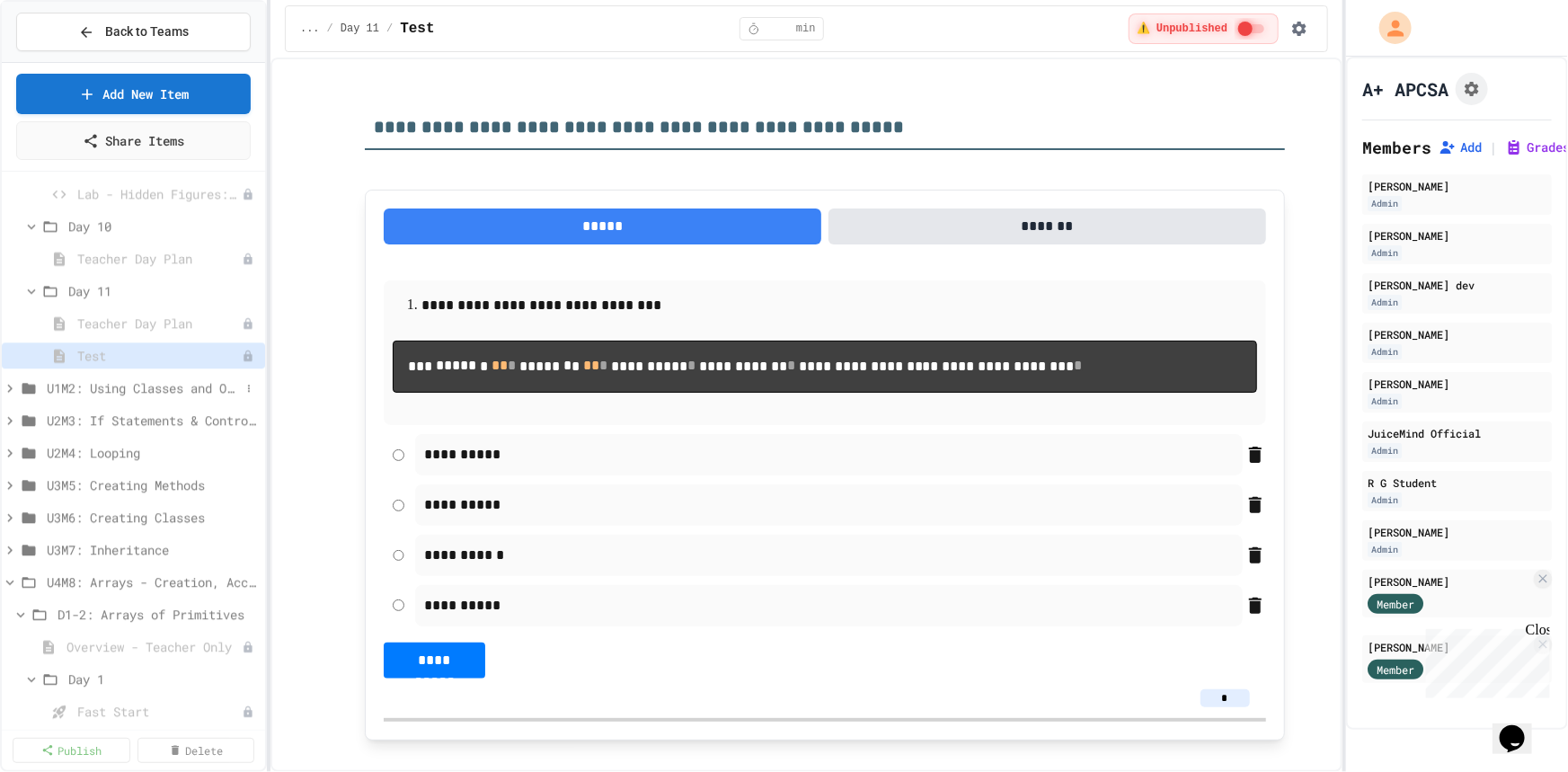
click at [12, 387] on icon at bounding box center [10, 388] width 17 height 17
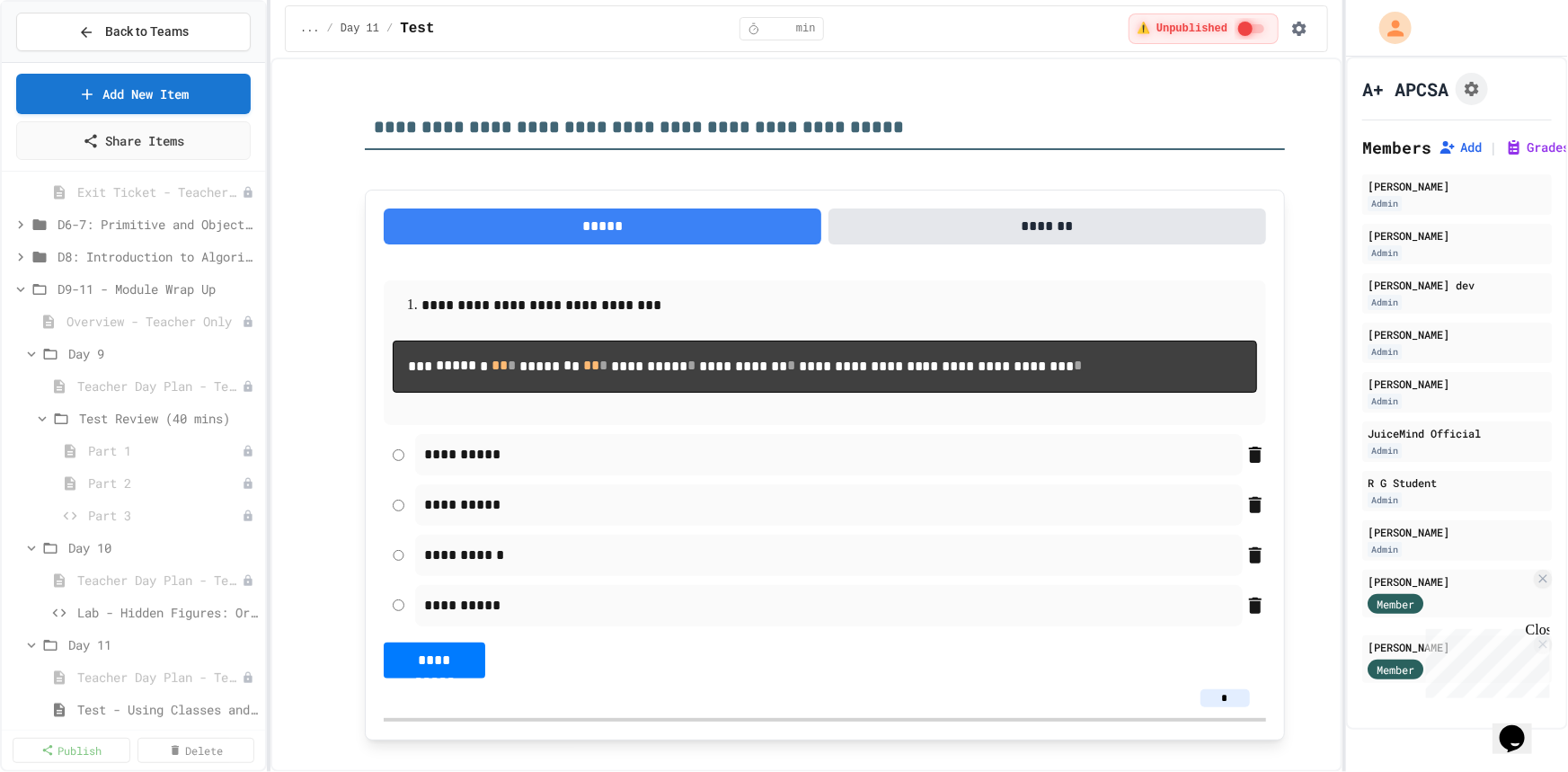
scroll to position [3514, 0]
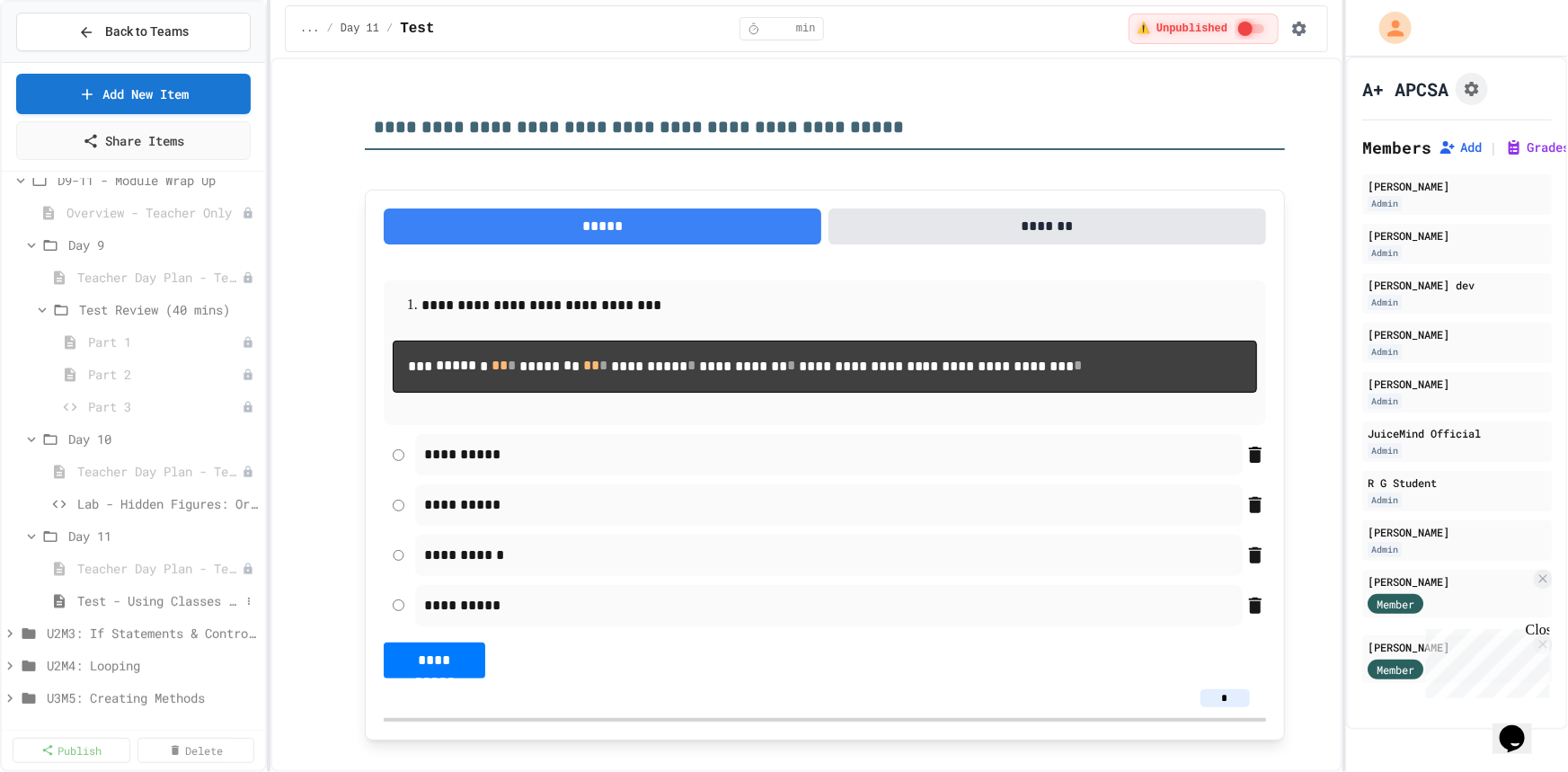
click at [153, 598] on span "Test - Using Classes and Objects" at bounding box center [159, 600] width 162 height 18
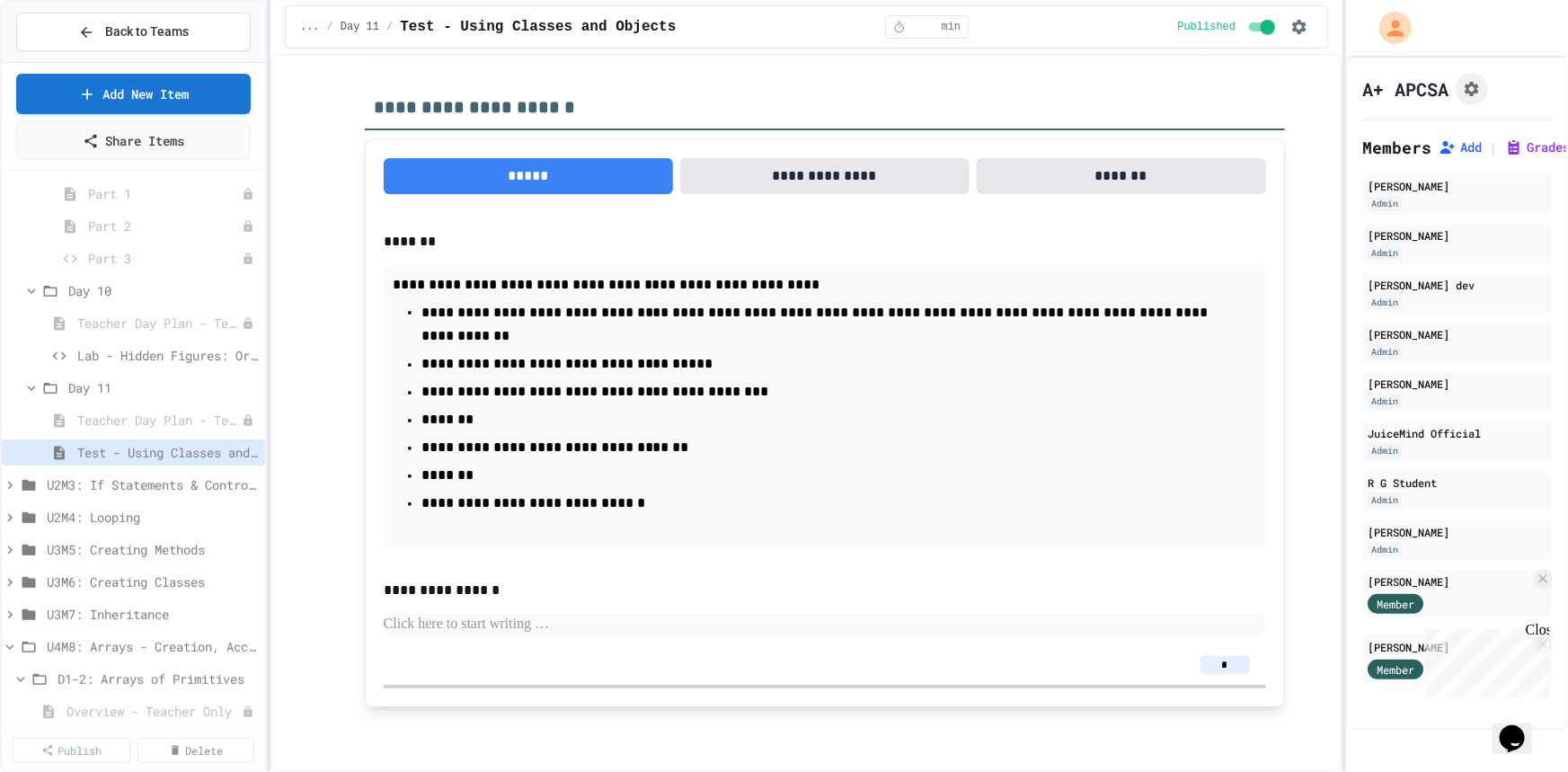
scroll to position [3676, 0]
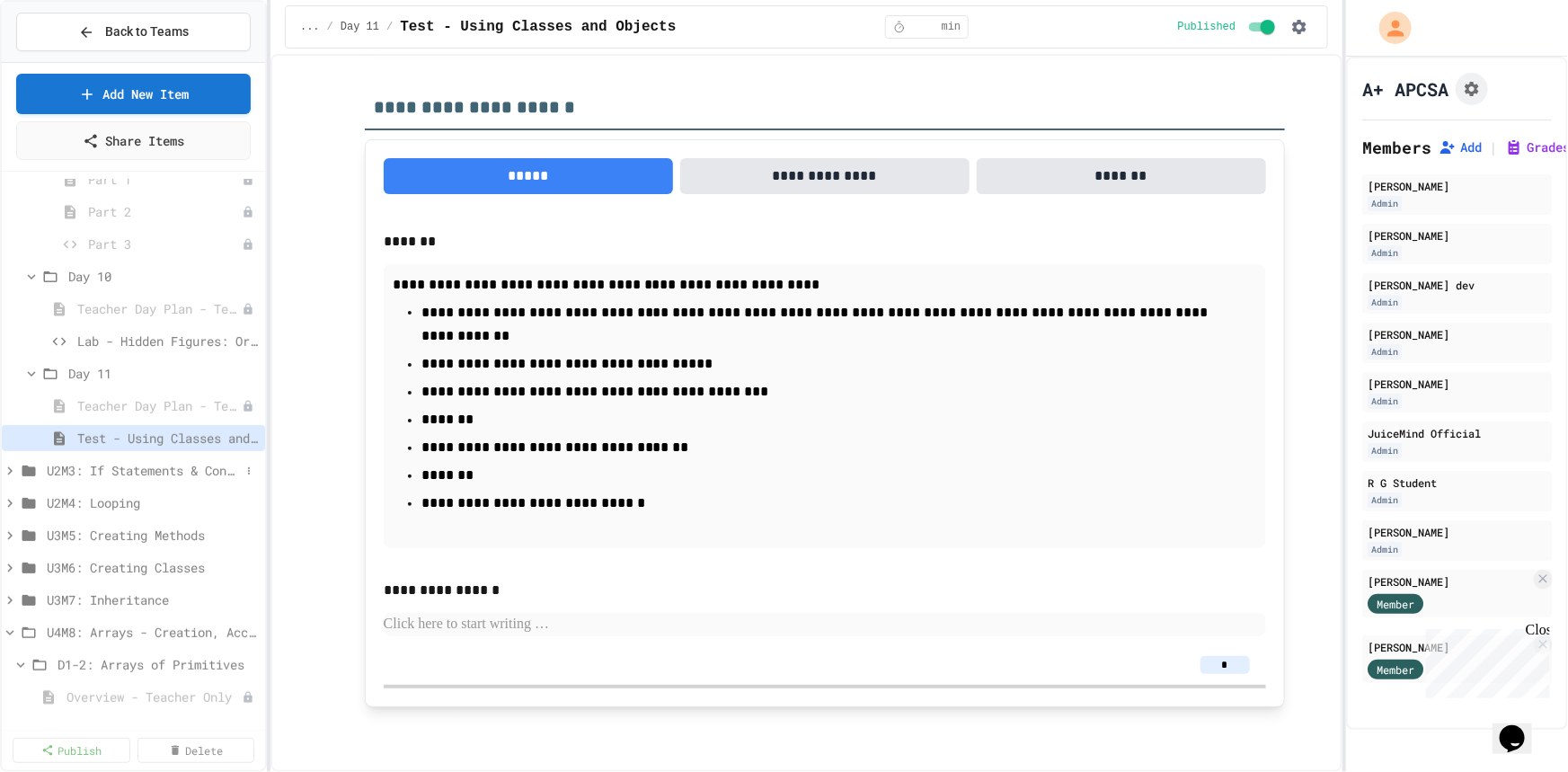
click at [7, 466] on icon at bounding box center [10, 471] width 17 height 17
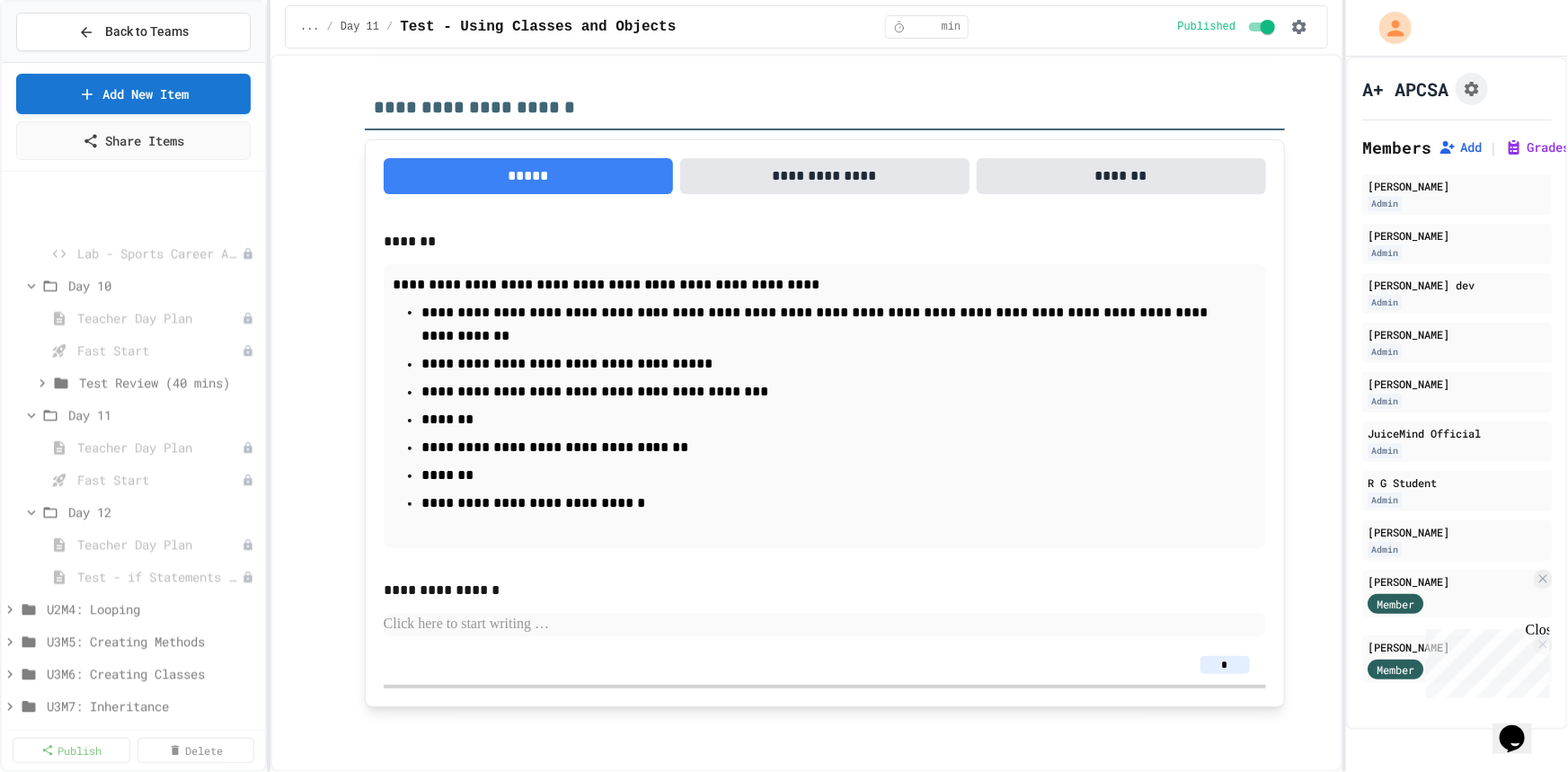
scroll to position [5556, 0]
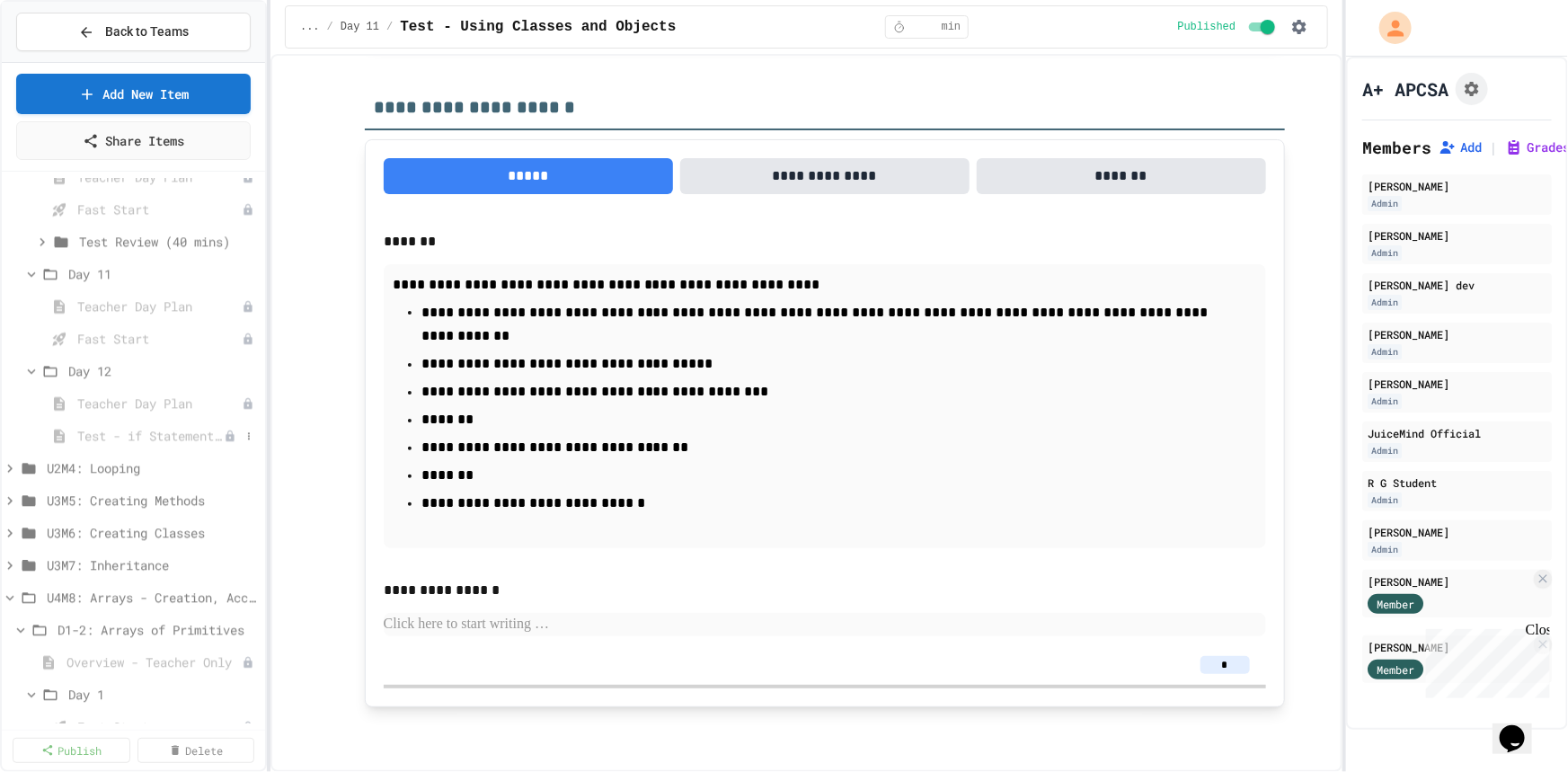
click at [79, 437] on span "Test - if Statements and Control Flow" at bounding box center [150, 435] width 147 height 18
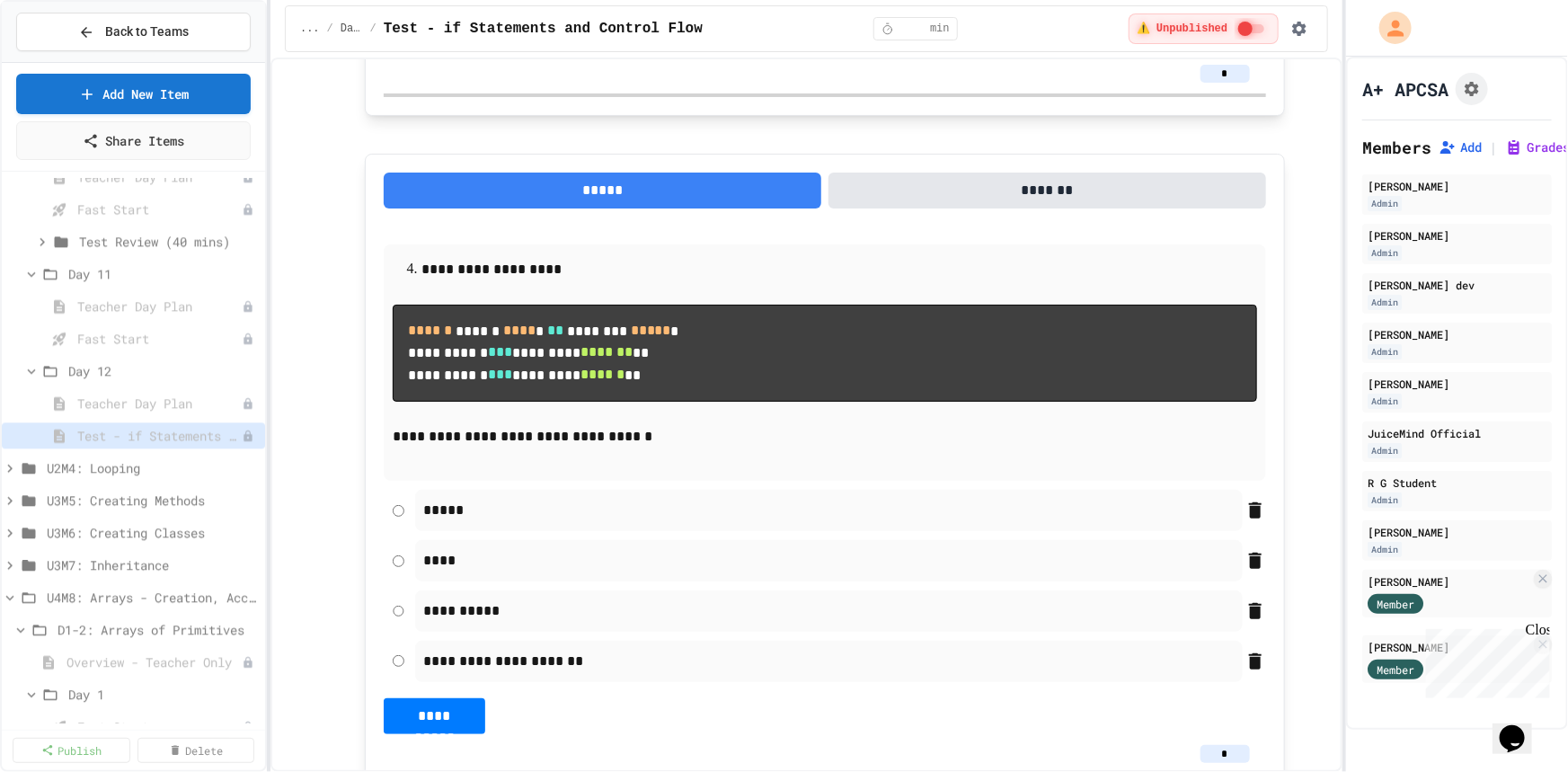
scroll to position [2533, 0]
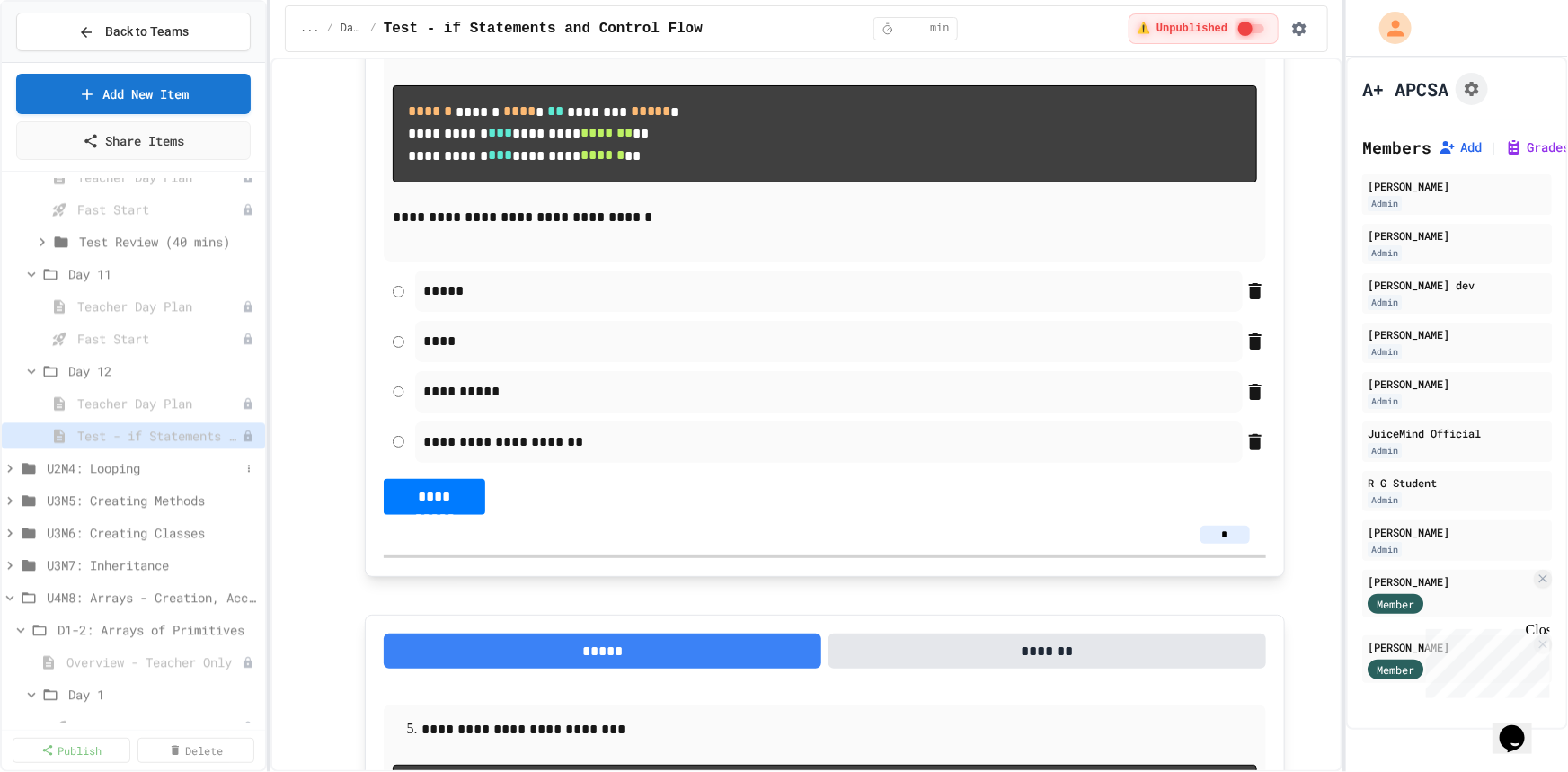
click at [13, 464] on icon at bounding box center [10, 469] width 17 height 17
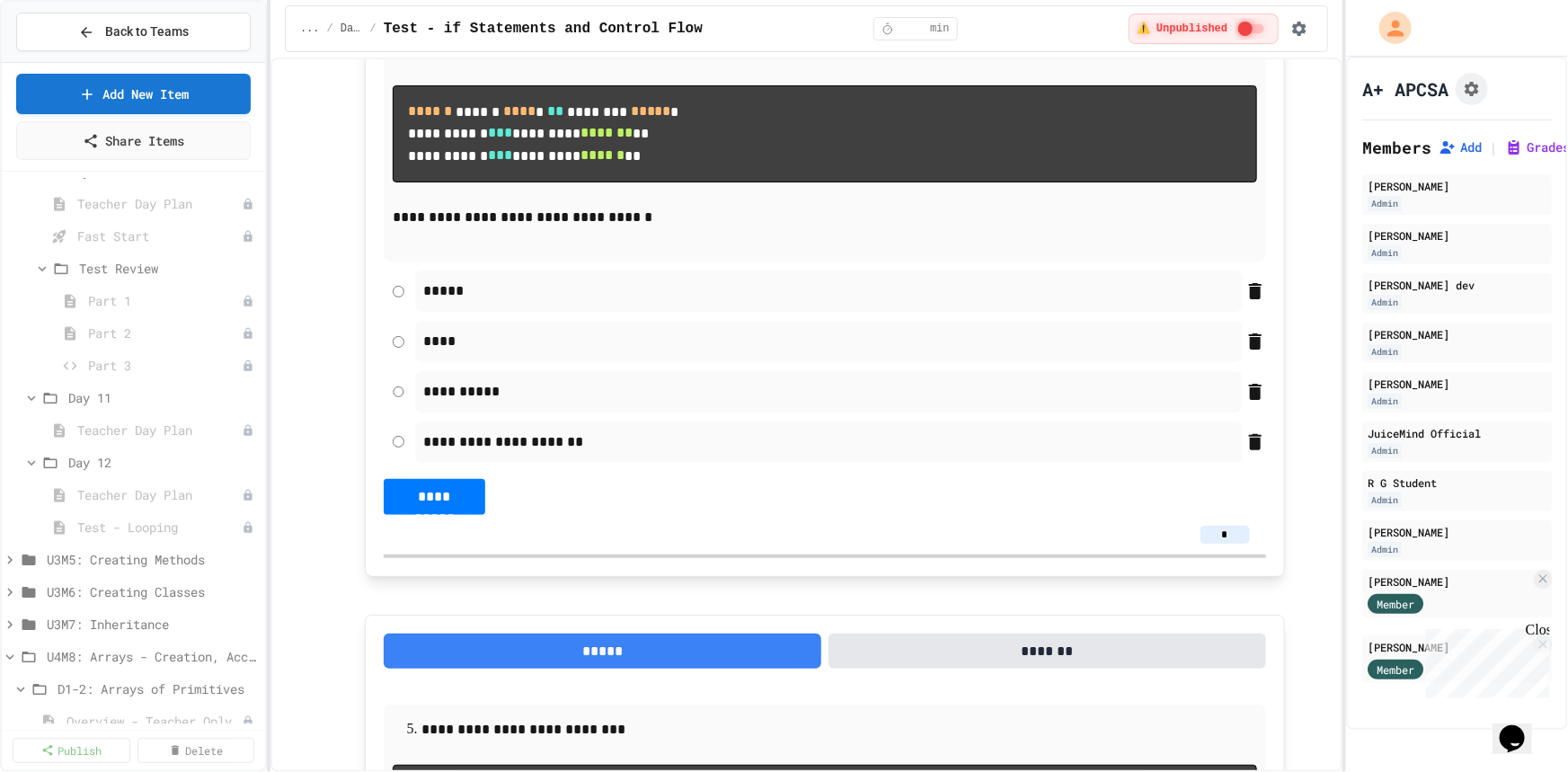
scroll to position [6537, 0]
click at [132, 524] on span "Test - Looping" at bounding box center [150, 522] width 147 height 18
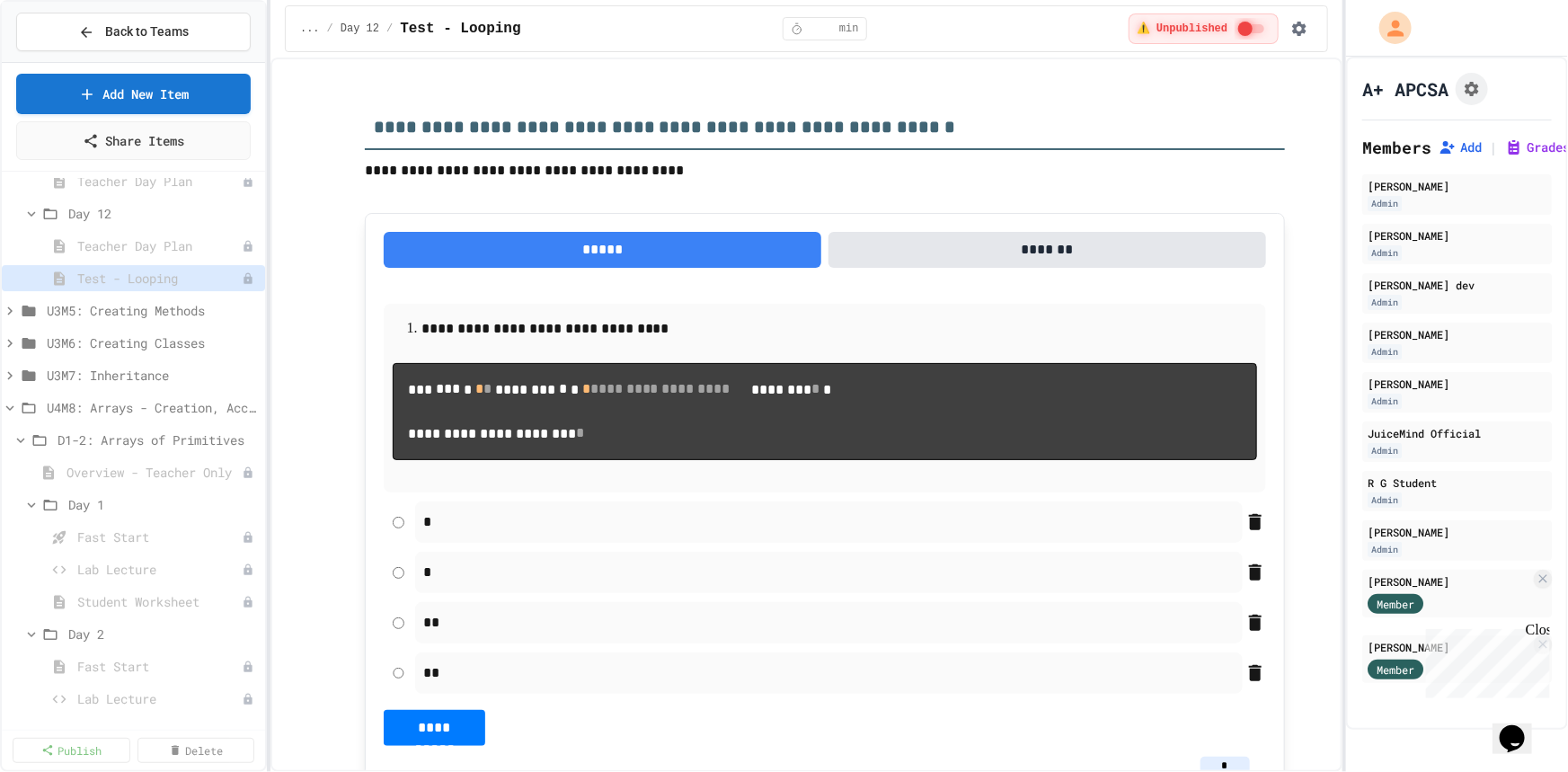
scroll to position [6782, 0]
click at [11, 311] on icon at bounding box center [10, 310] width 17 height 17
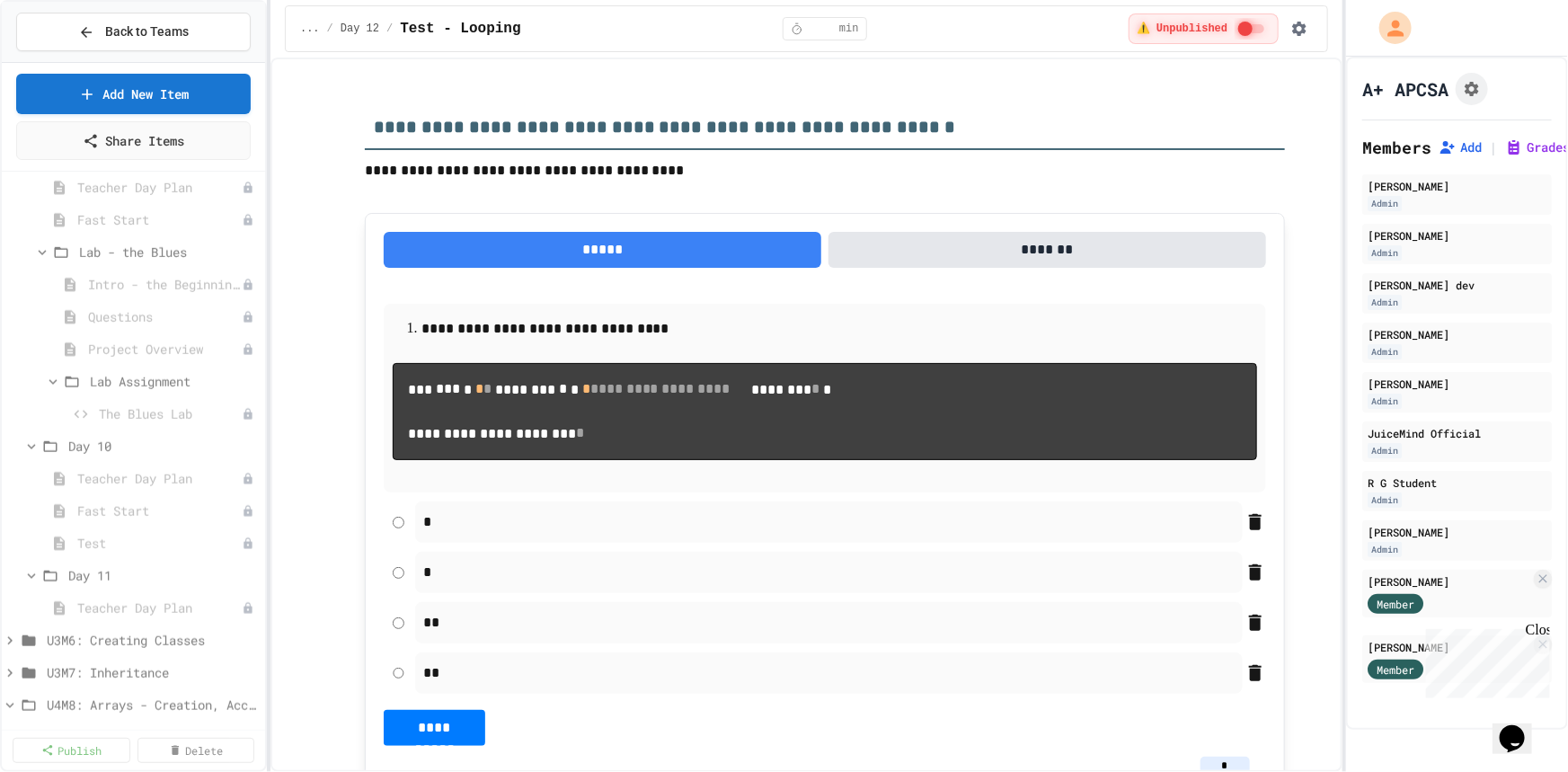
scroll to position [7762, 0]
click at [106, 466] on span "Test" at bounding box center [150, 461] width 147 height 18
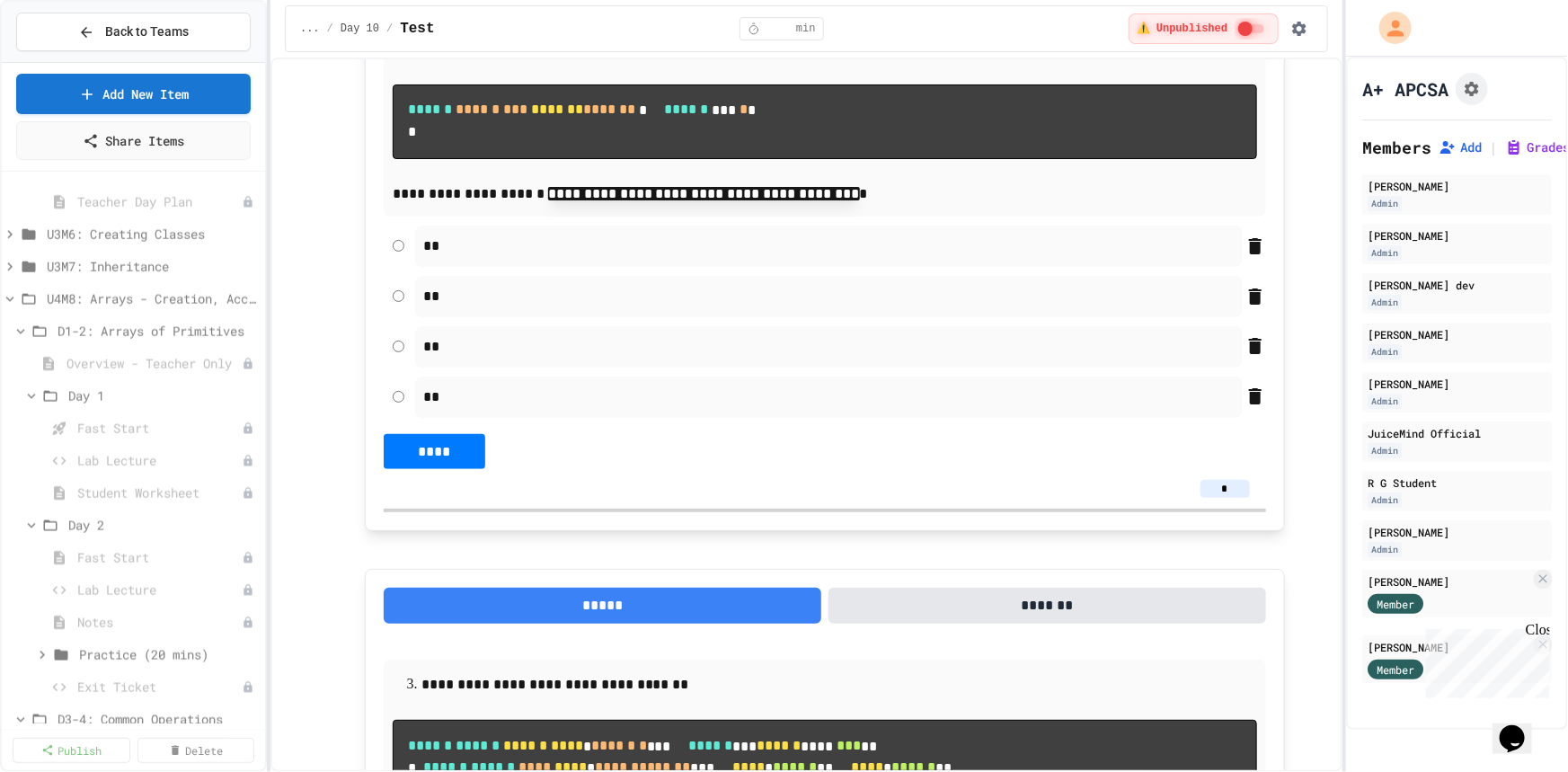
scroll to position [7927, 0]
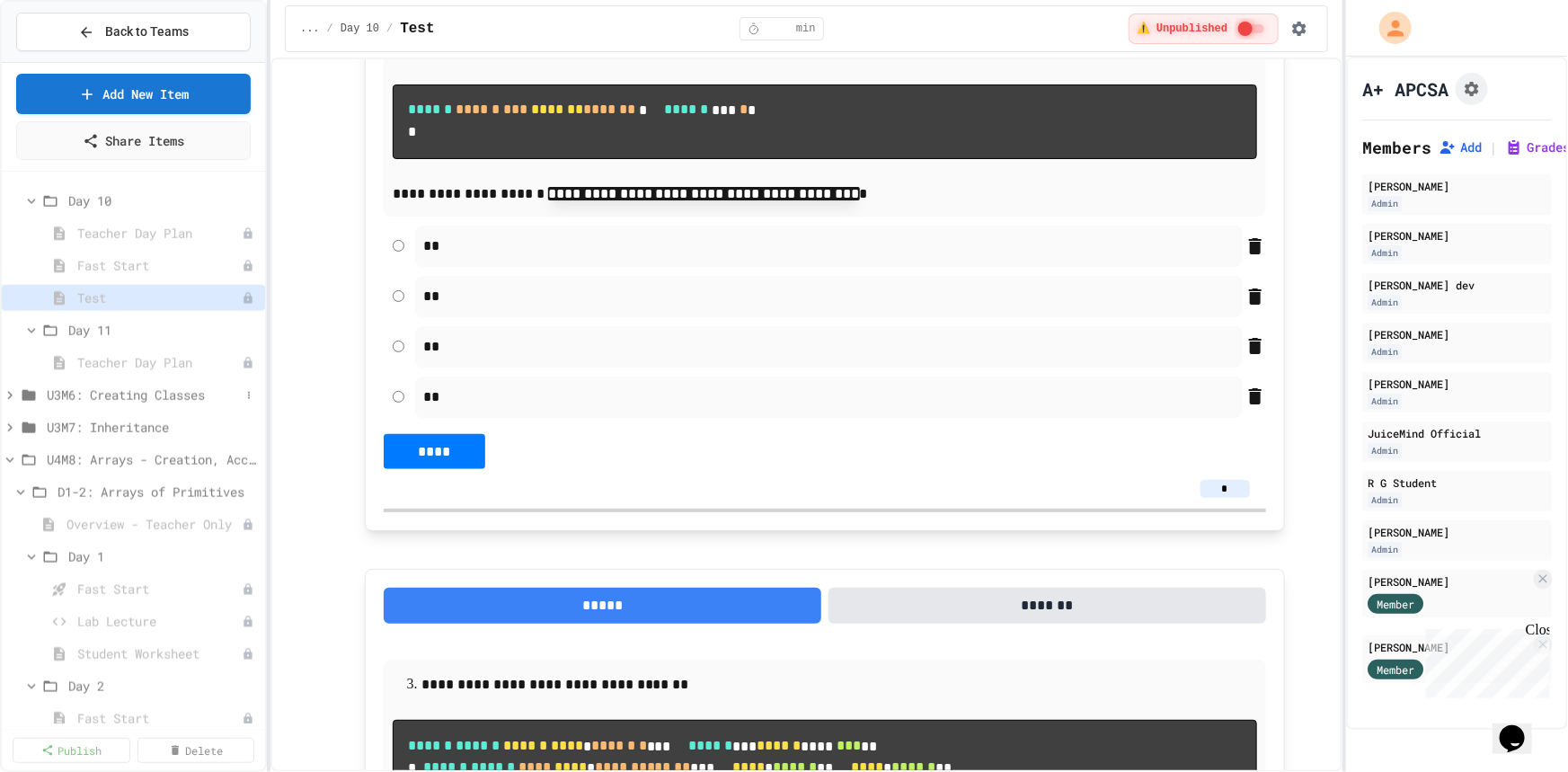
click at [13, 390] on icon at bounding box center [10, 396] width 17 height 17
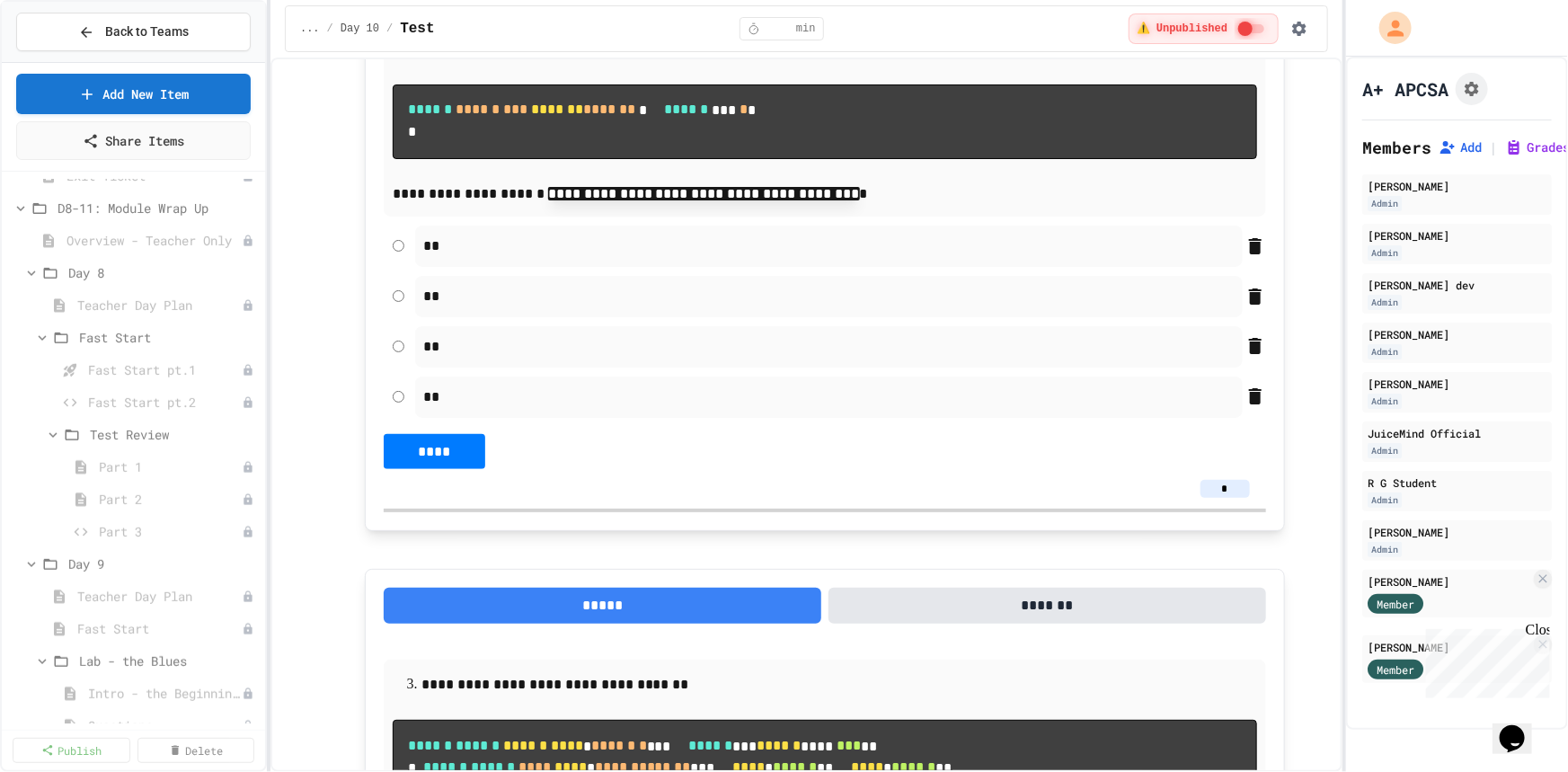
scroll to position [6864, 0]
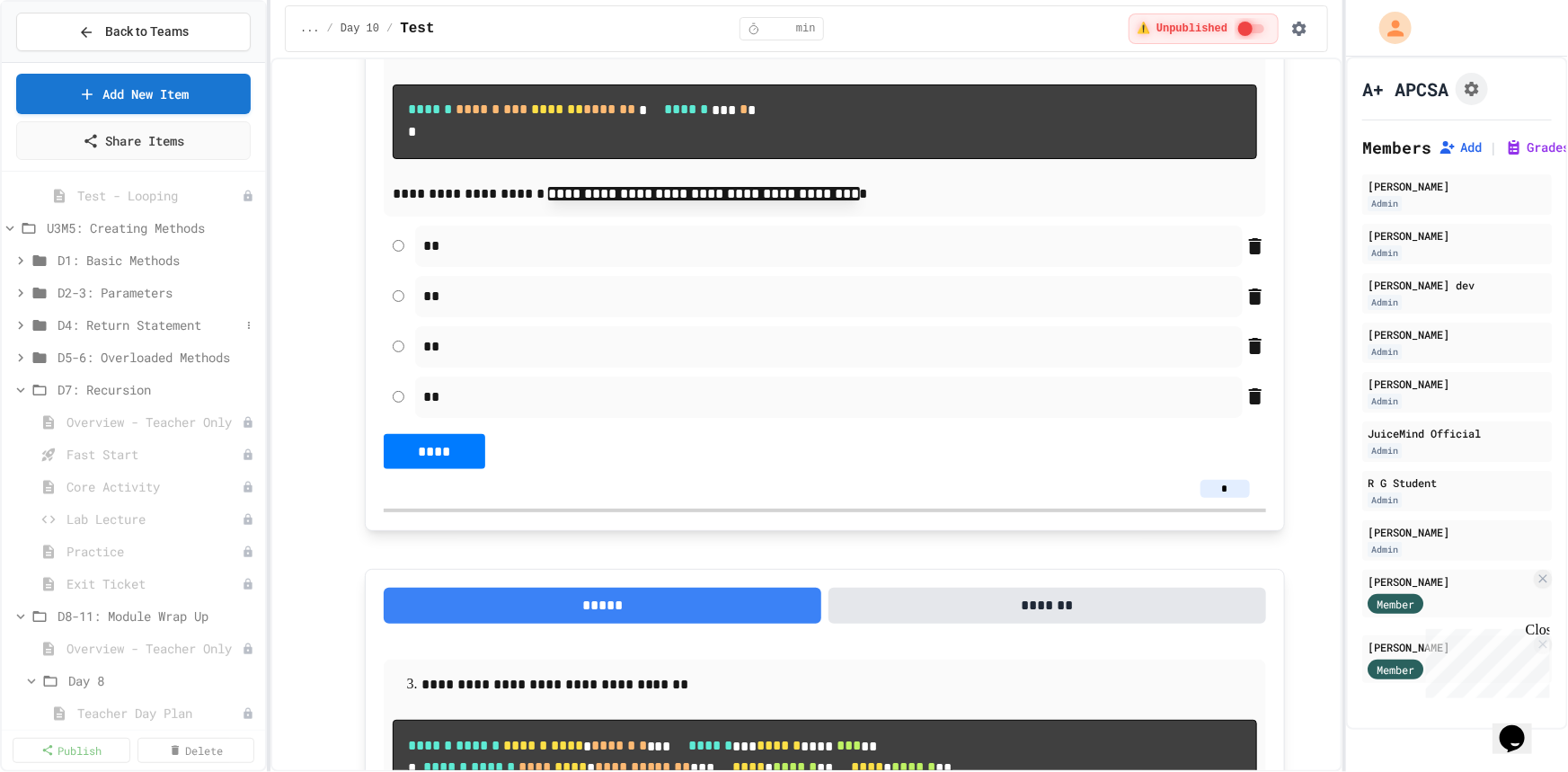
click at [110, 328] on span "D4: Return Statement" at bounding box center [148, 325] width 183 height 18
click at [111, 358] on span "Overview - Teacher Only" at bounding box center [145, 357] width 158 height 18
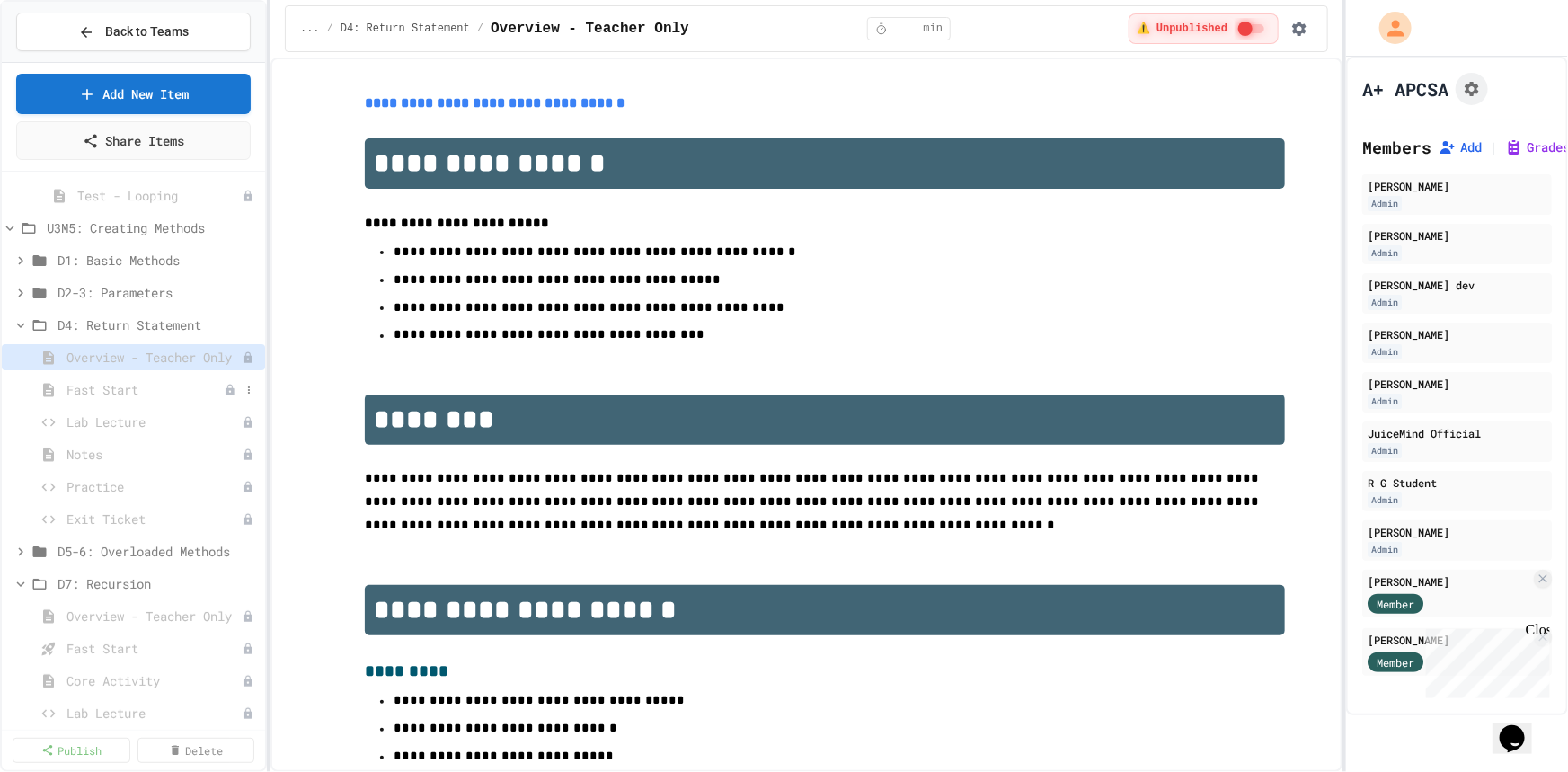
click at [112, 394] on span "Fast Start" at bounding box center [145, 389] width 158 height 18
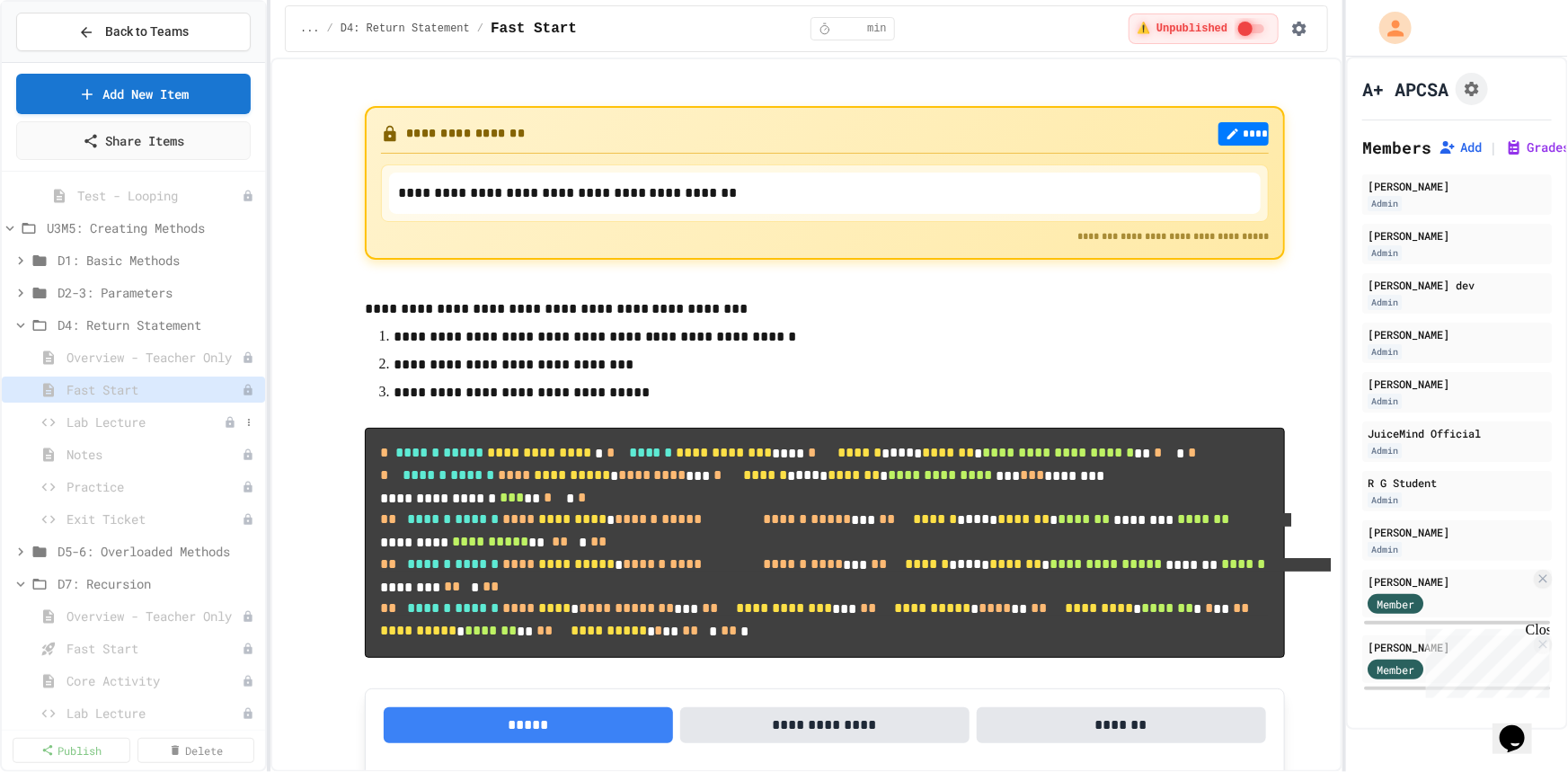
click at [115, 426] on span "Lab Lecture" at bounding box center [145, 422] width 158 height 18
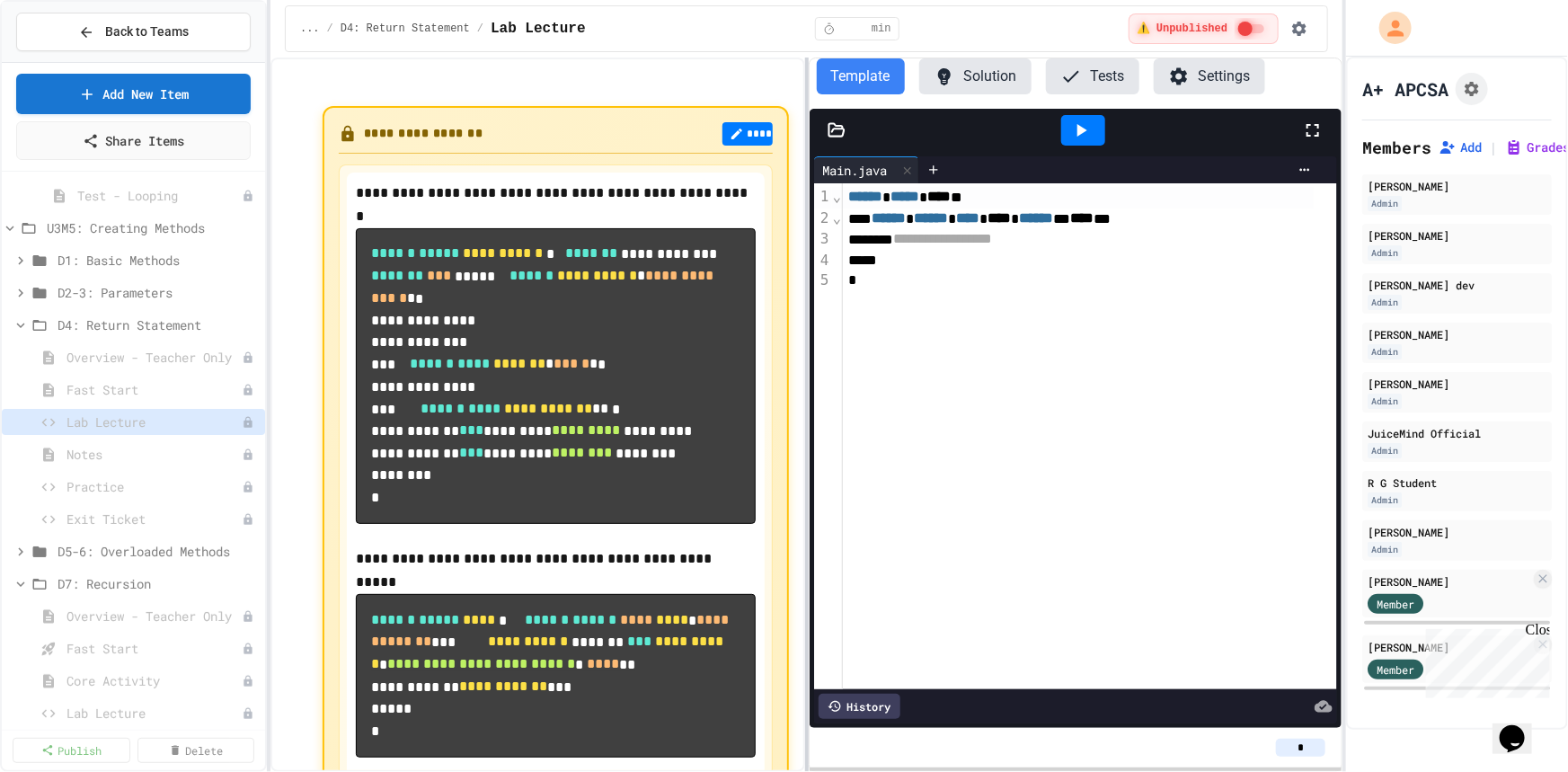
click at [807, 483] on div at bounding box center [807, 414] width 4 height 715
click at [101, 457] on span "Notes" at bounding box center [145, 454] width 158 height 18
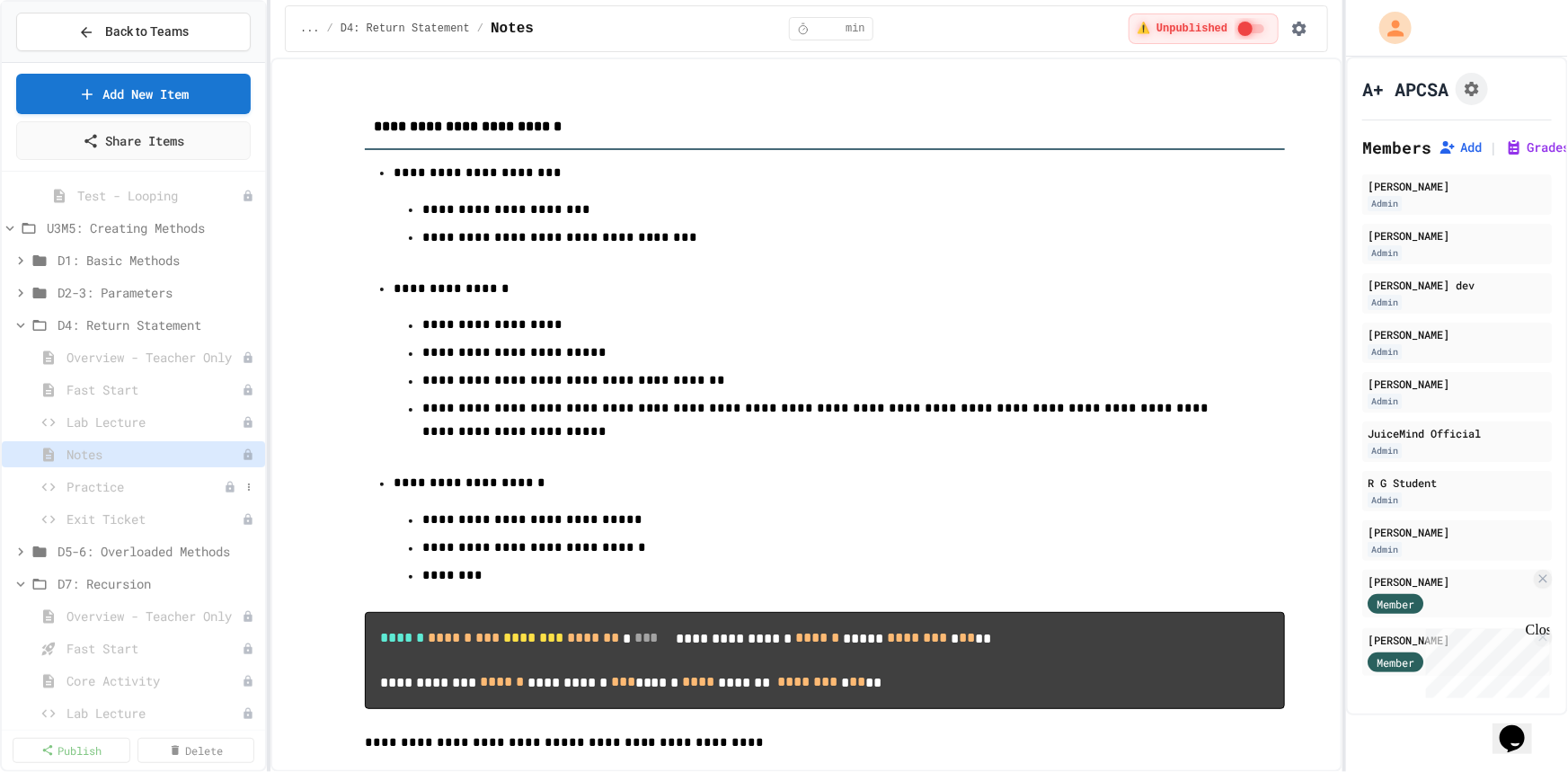
click at [109, 487] on span "Practice" at bounding box center [145, 486] width 158 height 18
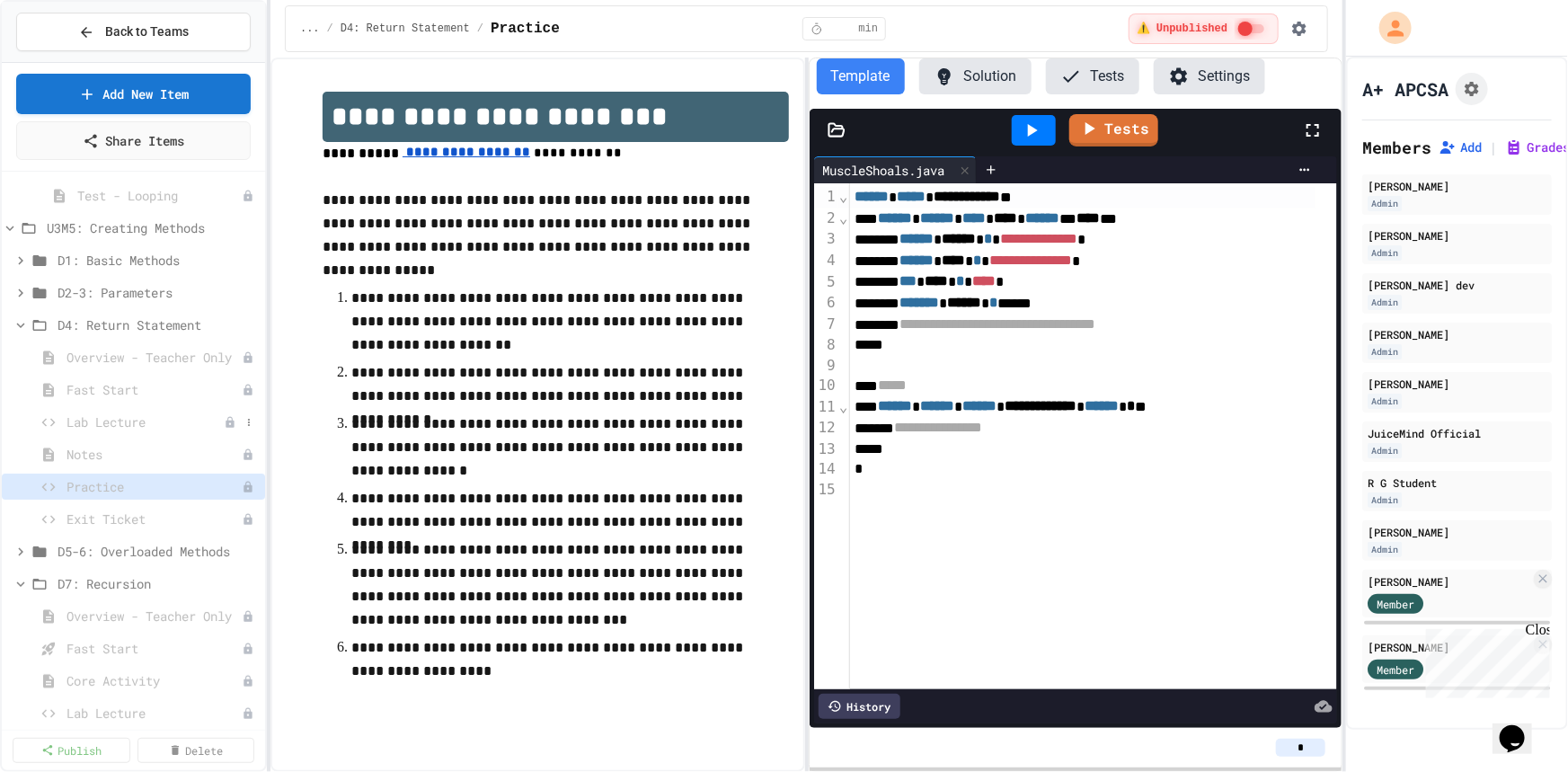
click at [106, 420] on span "Lab Lecture" at bounding box center [145, 422] width 158 height 18
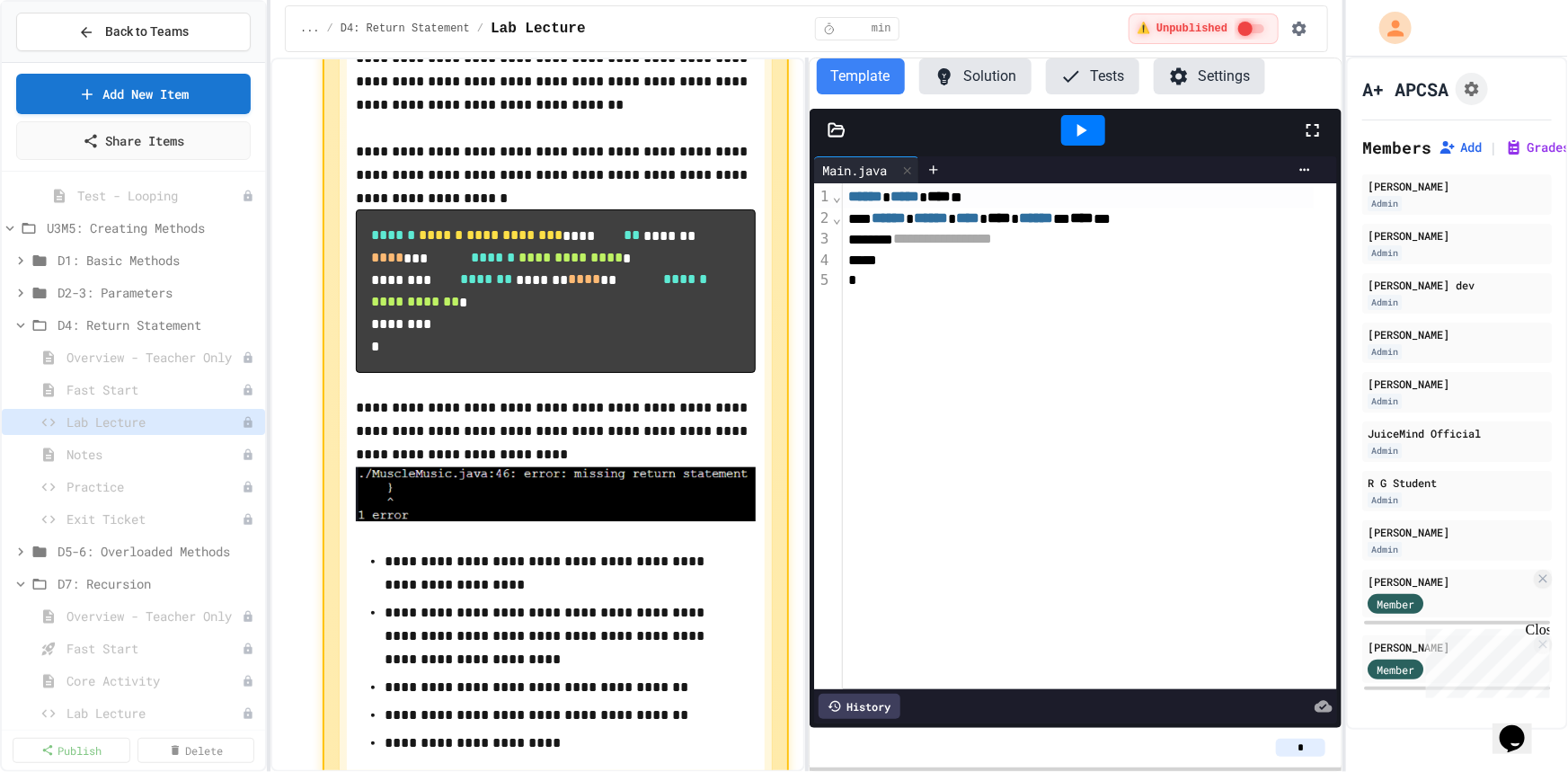
scroll to position [3350, 0]
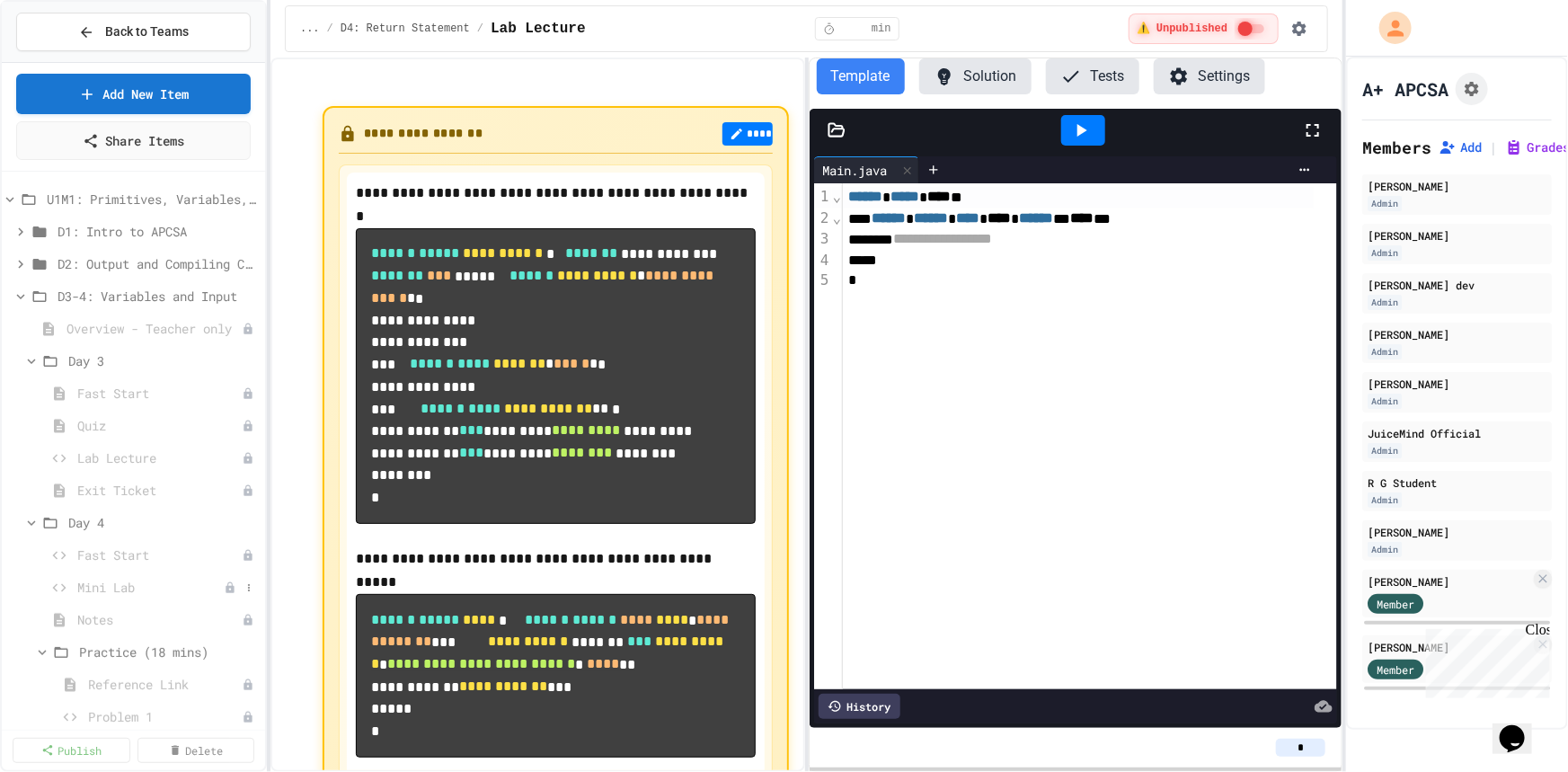
click at [110, 584] on span "Mini Lab" at bounding box center [150, 588] width 147 height 18
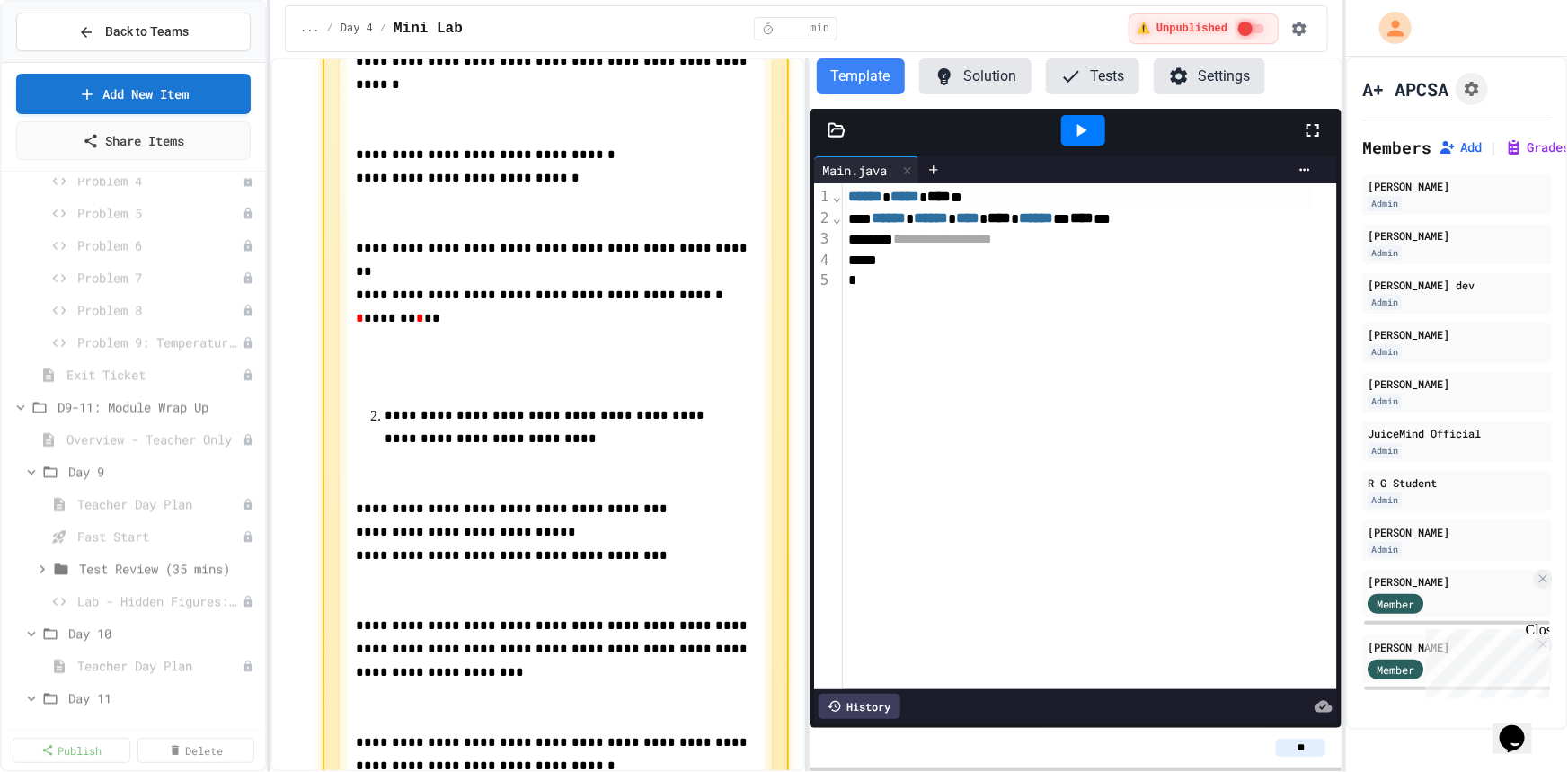
scroll to position [1961, 0]
click at [100, 601] on span "Test" at bounding box center [150, 600] width 147 height 18
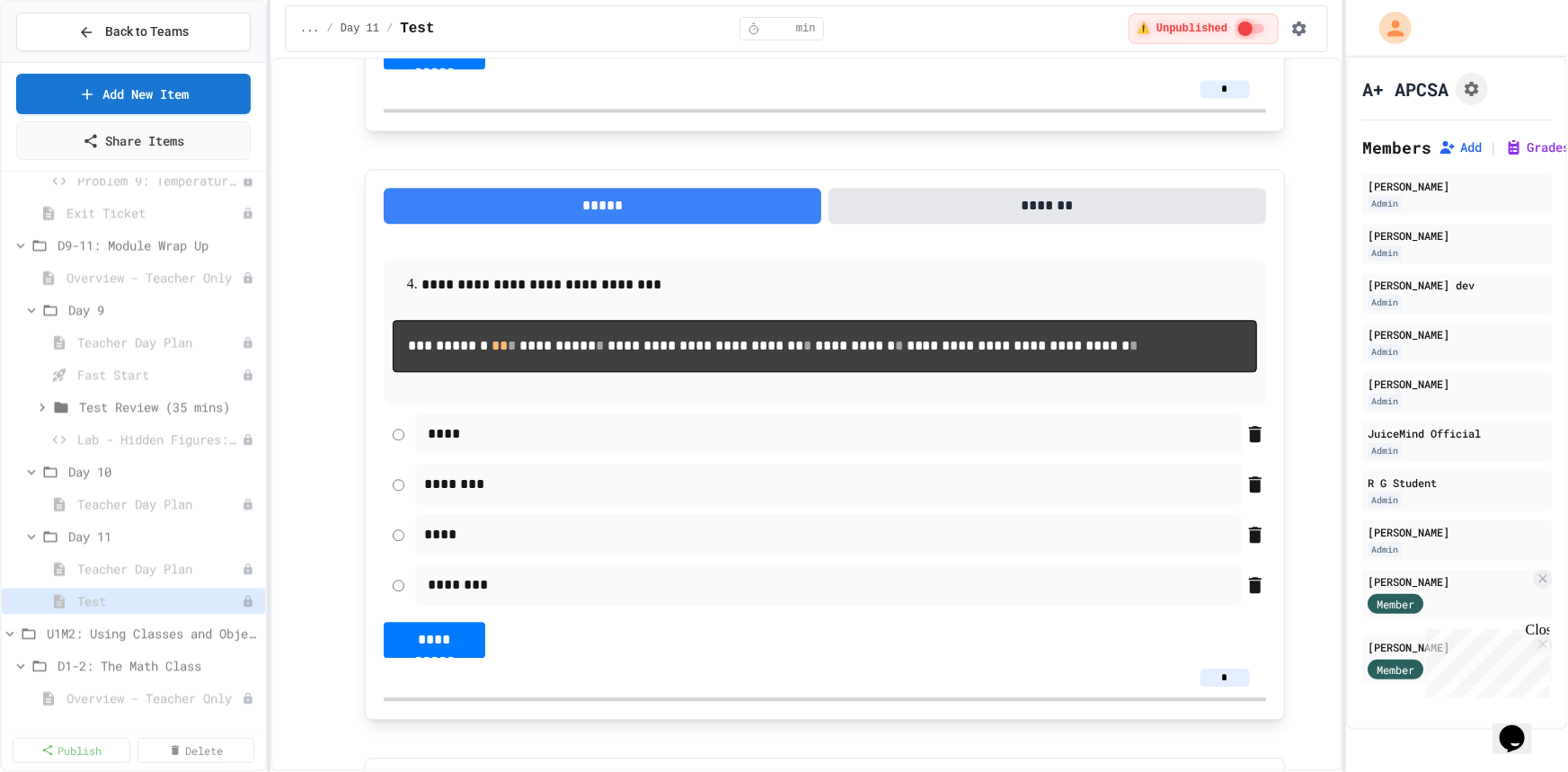
scroll to position [2287, 0]
